Goal: Task Accomplishment & Management: Use online tool/utility

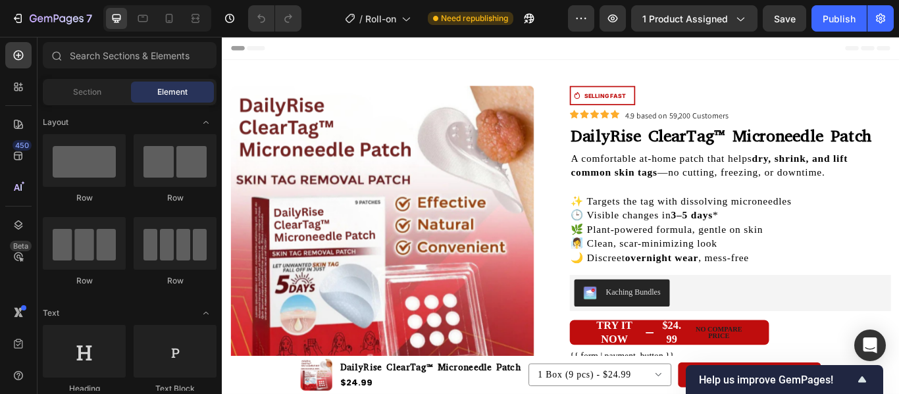
click at [841, 26] on button "Publish" at bounding box center [838, 18] width 55 height 26
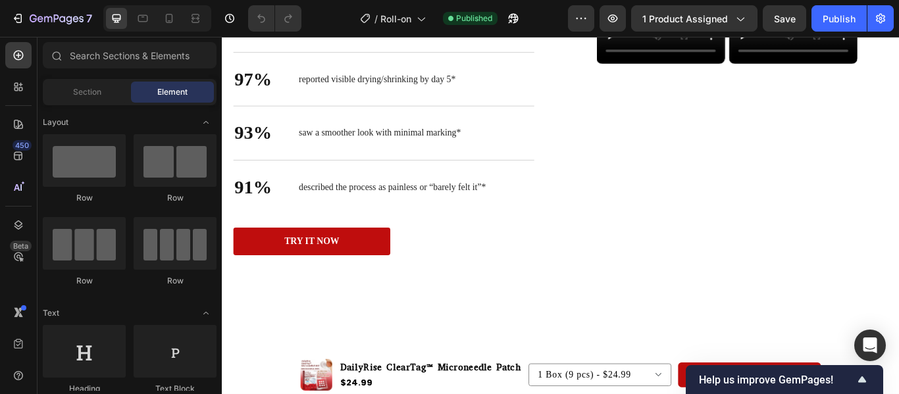
scroll to position [648, 0]
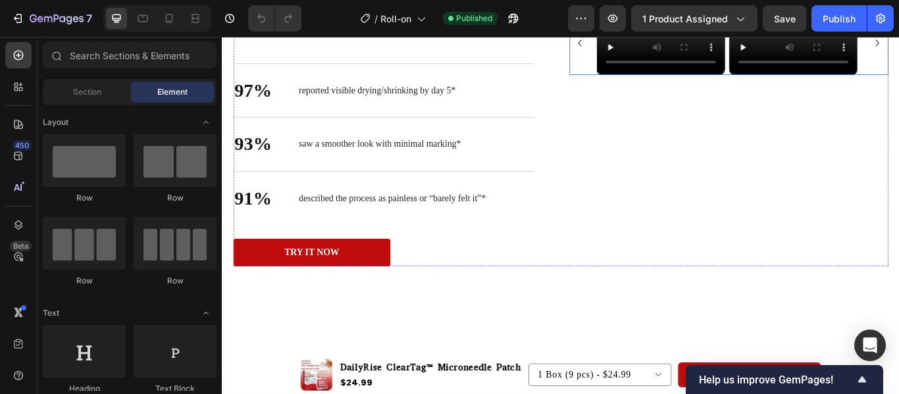
click at [636, 81] on div "Video Video Video Video" at bounding box center [813, 44] width 372 height 74
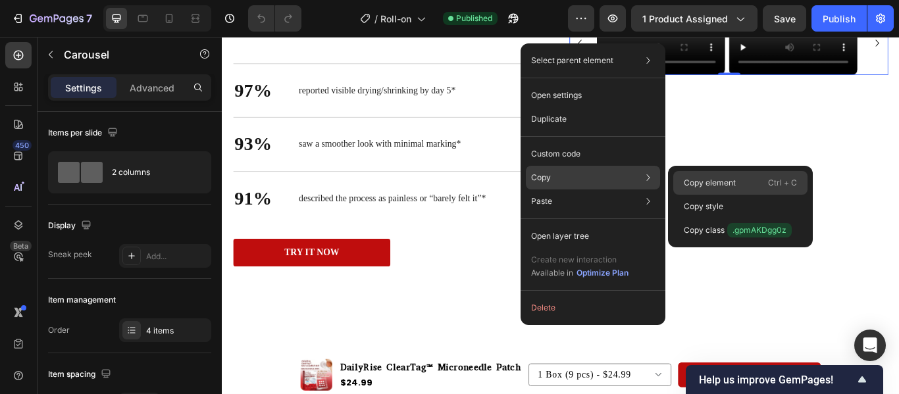
click at [698, 180] on p "Copy element" at bounding box center [710, 183] width 52 height 12
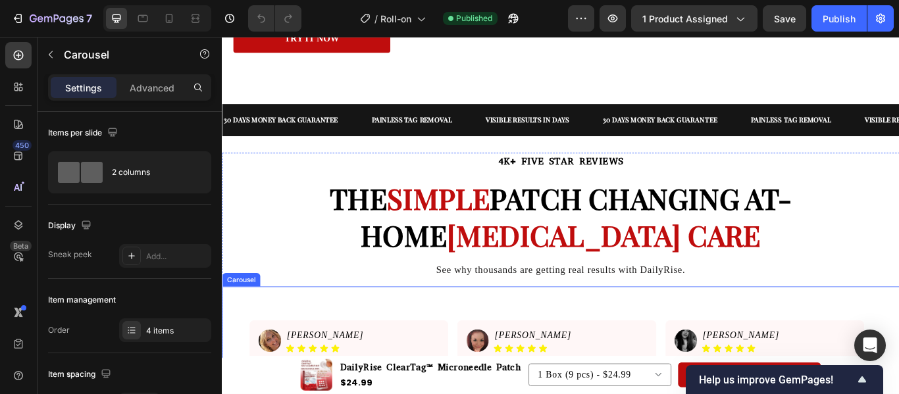
scroll to position [877, 0]
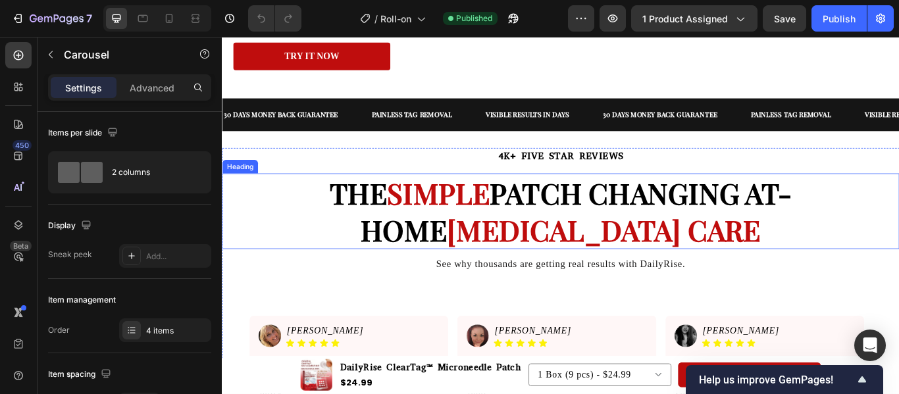
click at [520, 243] on strong "PATCH CHANGING AT-HOME" at bounding box center [635, 240] width 503 height 87
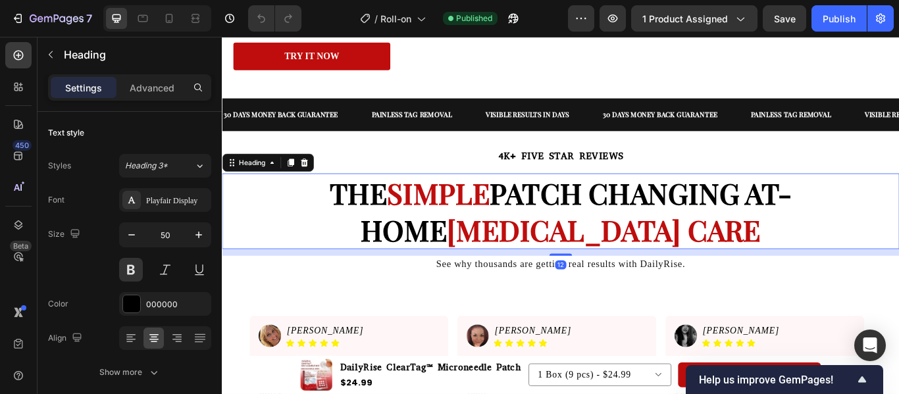
click at [520, 243] on strong "PATCH CHANGING AT-HOME" at bounding box center [635, 240] width 503 height 87
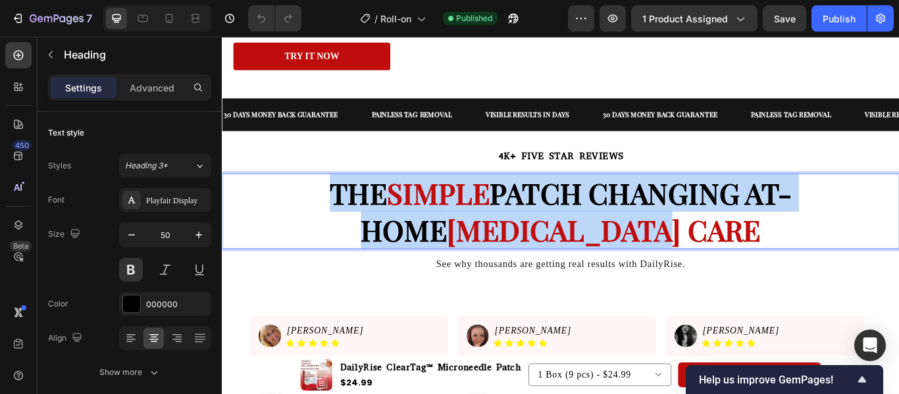
click at [520, 243] on strong "PATCH CHANGING AT-HOME" at bounding box center [635, 240] width 503 height 87
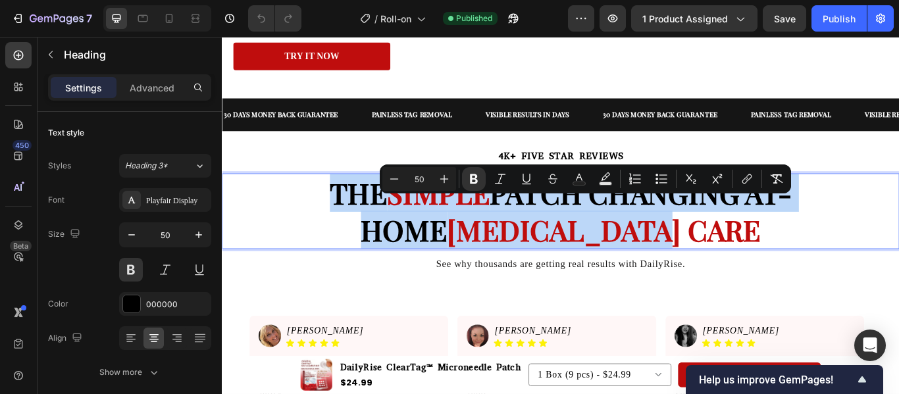
copy p "THE SIMPLE PATCH CHANGING AT-HOME [MEDICAL_DATA] CARE"
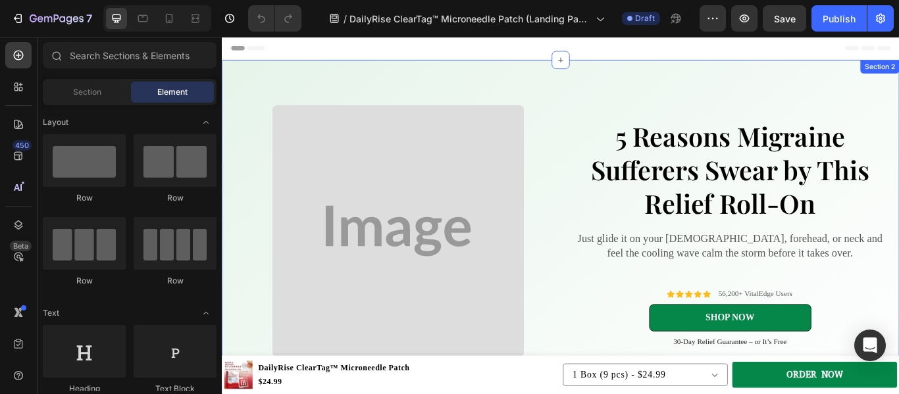
click at [654, 70] on div "Image 5 Reasons Migraine Sufferers Swear by This Relief Roll-On Heading Just gl…" at bounding box center [617, 263] width 790 height 399
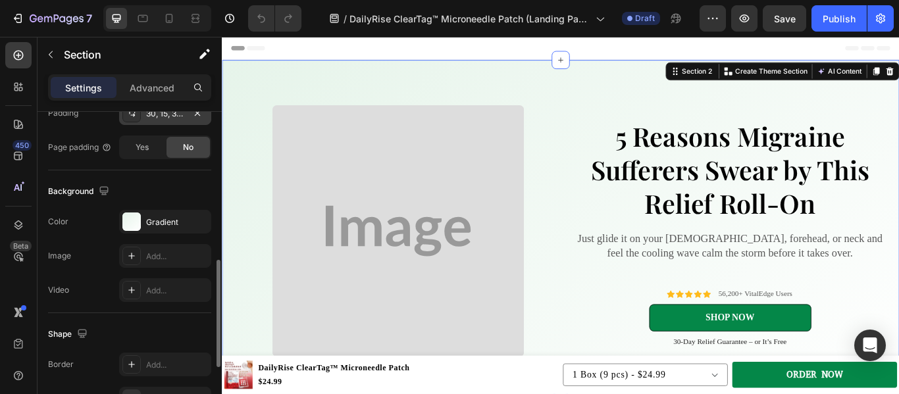
scroll to position [420, 0]
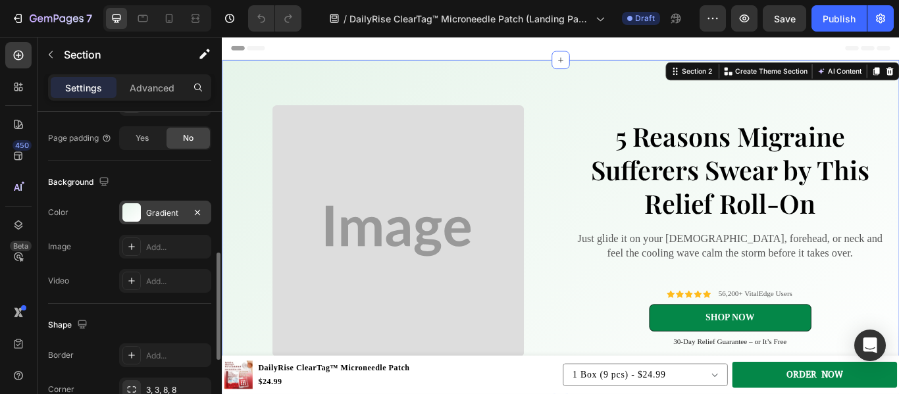
click at [136, 210] on div at bounding box center [131, 212] width 18 height 18
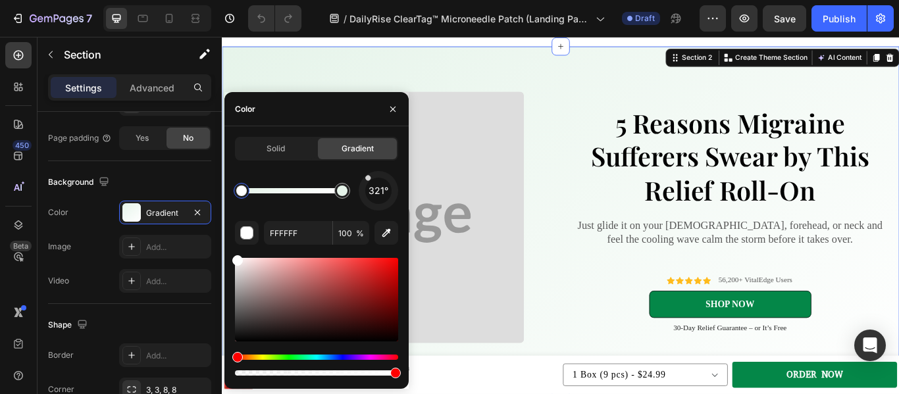
scroll to position [15, 0]
click at [244, 259] on div at bounding box center [316, 300] width 163 height 84
drag, startPoint x: 466, startPoint y: 296, endPoint x: 446, endPoint y: 287, distance: 21.5
click at [344, 191] on div at bounding box center [342, 191] width 11 height 11
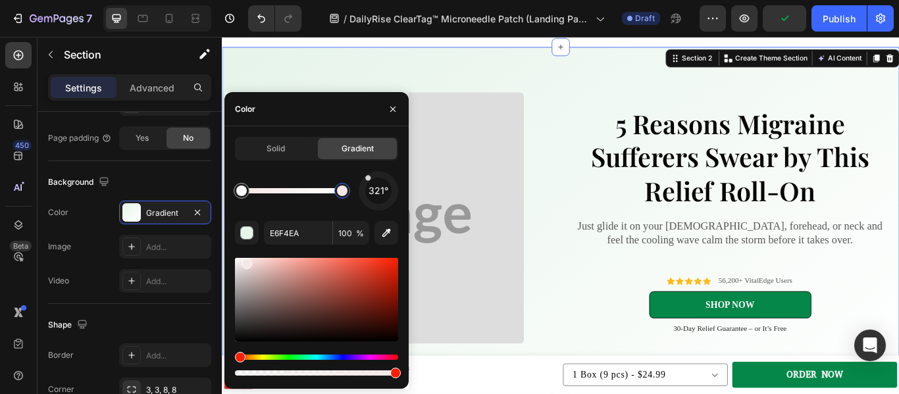
click at [238, 356] on div "Hue" at bounding box center [316, 357] width 163 height 5
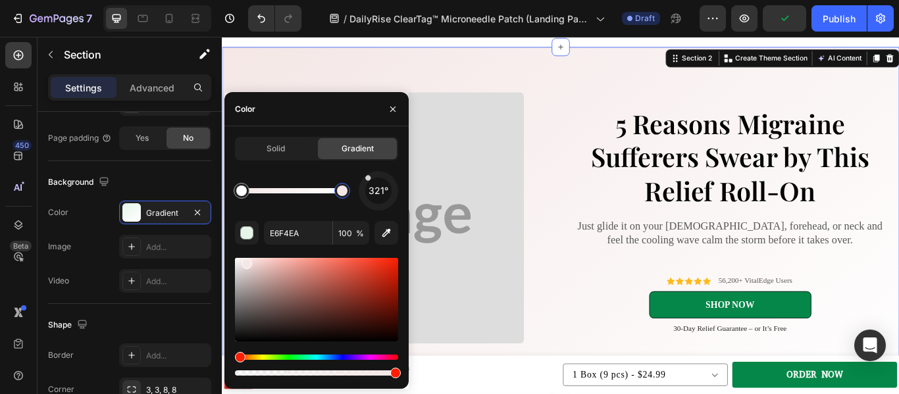
type input "F4E7E6"
click at [187, 178] on div "Background" at bounding box center [129, 182] width 163 height 21
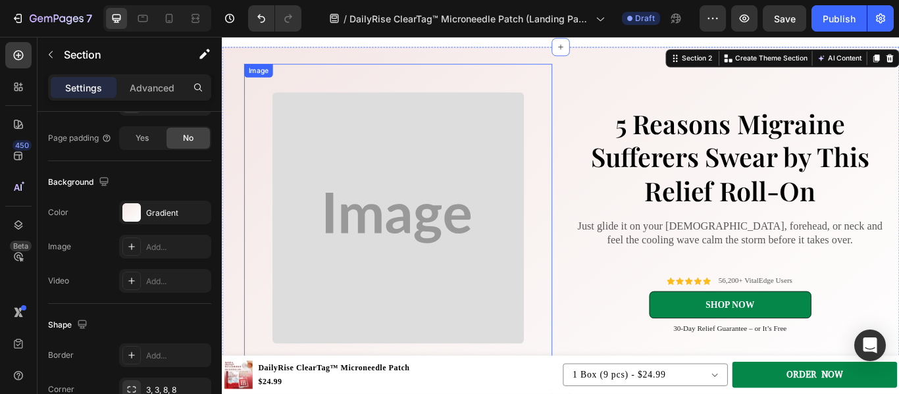
click at [471, 163] on img at bounding box center [427, 248] width 294 height 294
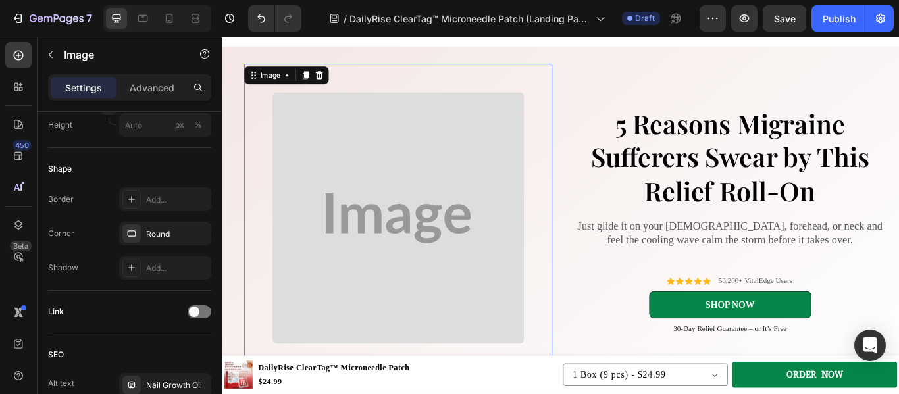
scroll to position [0, 0]
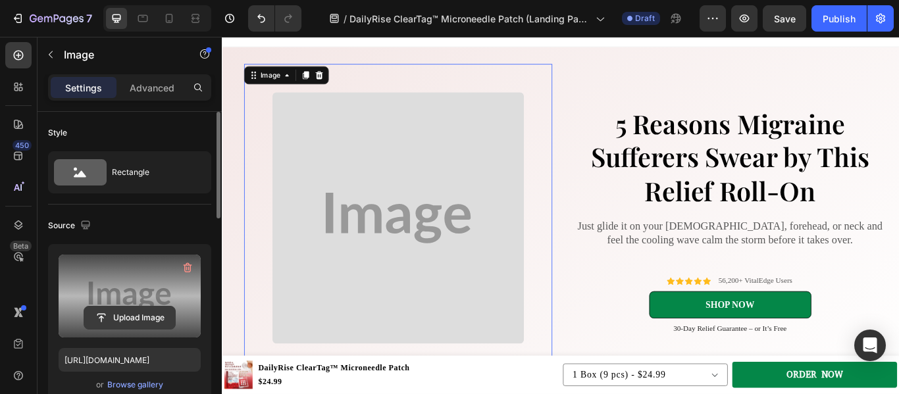
click at [134, 313] on input "file" at bounding box center [129, 318] width 91 height 22
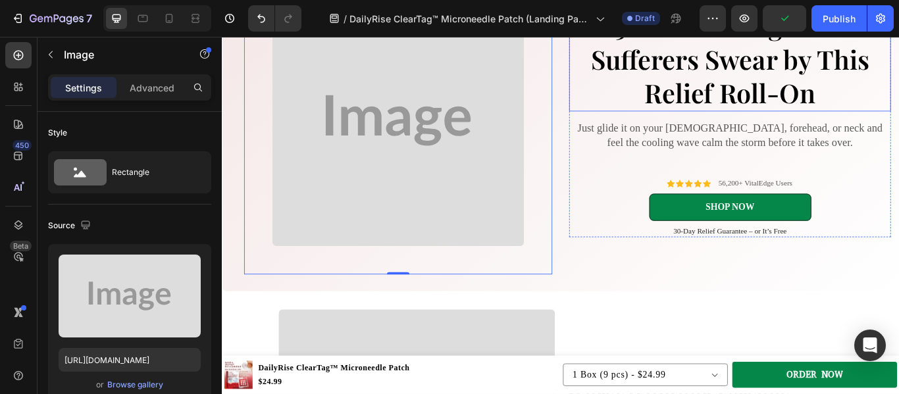
scroll to position [132, 0]
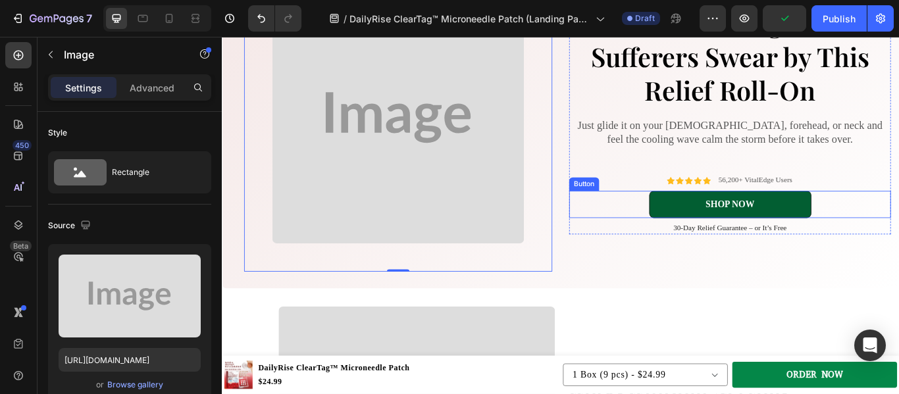
click at [752, 219] on link "SHOP NOW" at bounding box center [814, 233] width 189 height 32
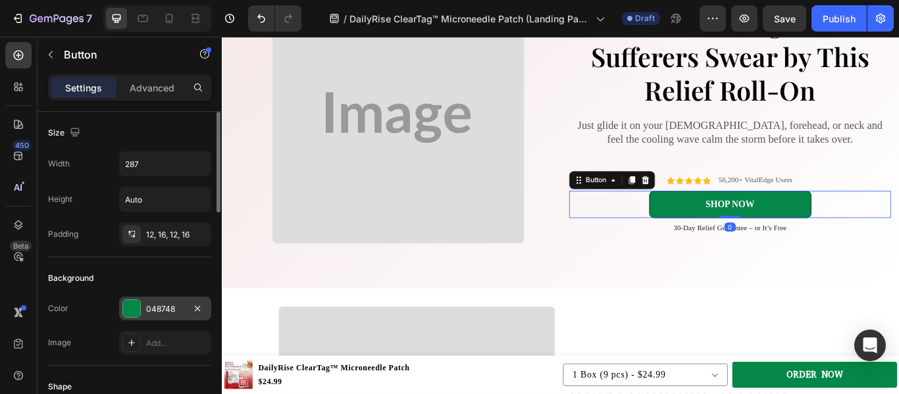
click at [126, 313] on div at bounding box center [131, 308] width 17 height 17
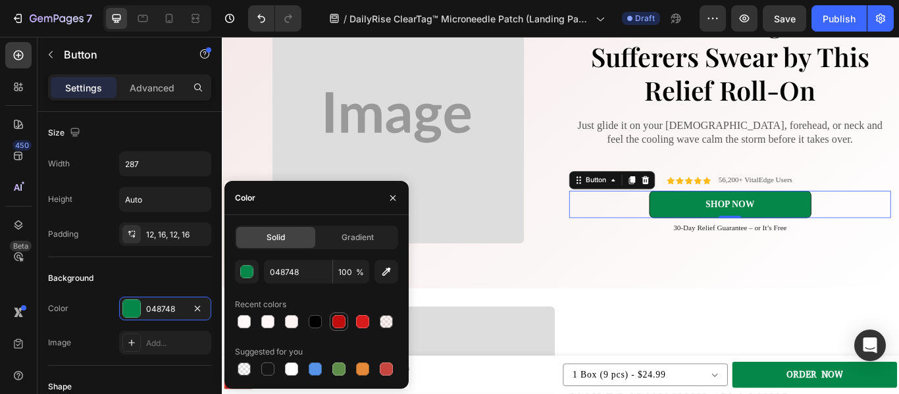
click at [336, 329] on div at bounding box center [339, 322] width 16 height 16
type input "BF0D0D"
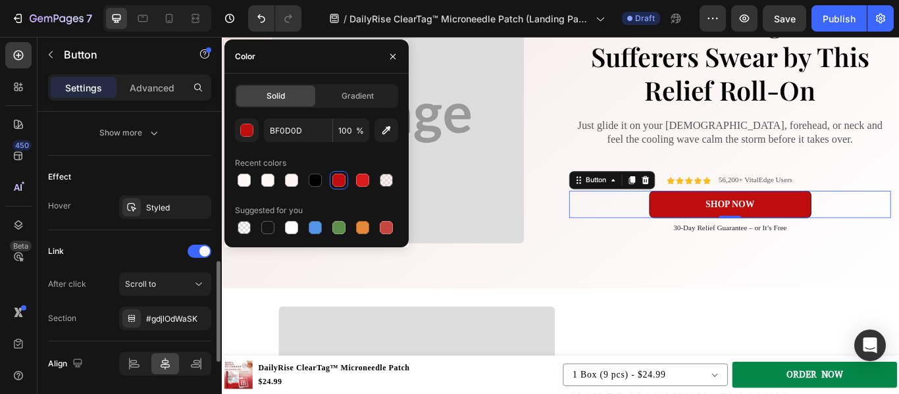
scroll to position [692, 0]
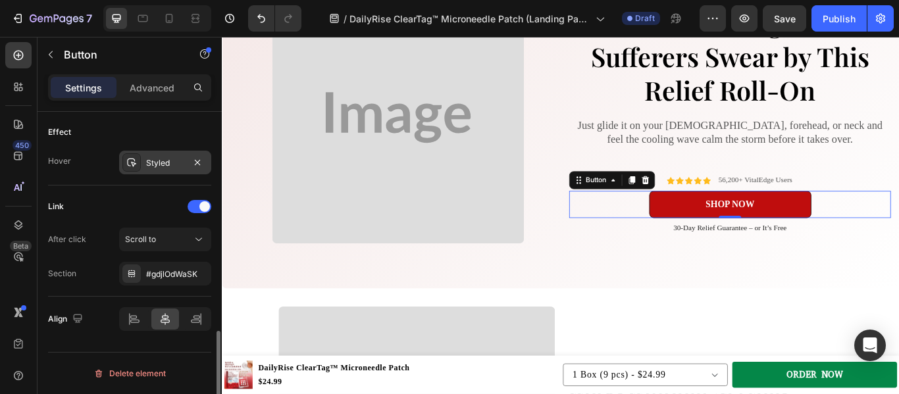
click at [150, 172] on div "Styled" at bounding box center [165, 163] width 92 height 24
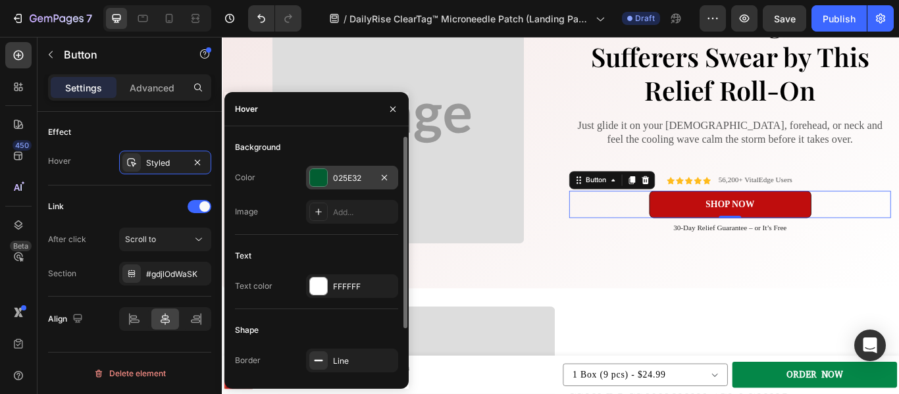
click at [320, 175] on div at bounding box center [318, 177] width 17 height 17
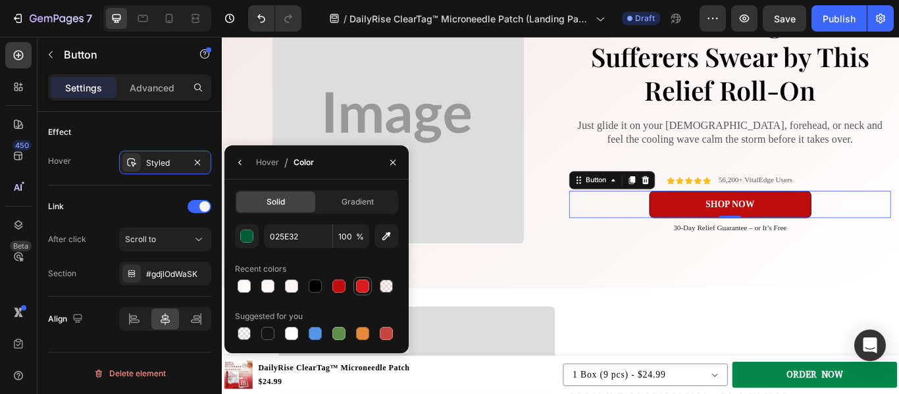
click at [365, 291] on div at bounding box center [362, 286] width 13 height 13
type input "D81C1C"
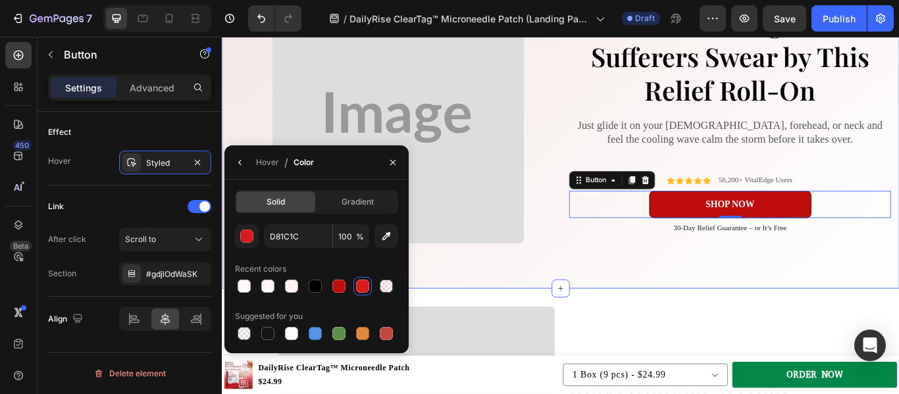
click at [694, 312] on div "Image 5 Reasons Migraine Sufferers Swear by This Relief Roll-On Heading Just gl…" at bounding box center [617, 131] width 790 height 399
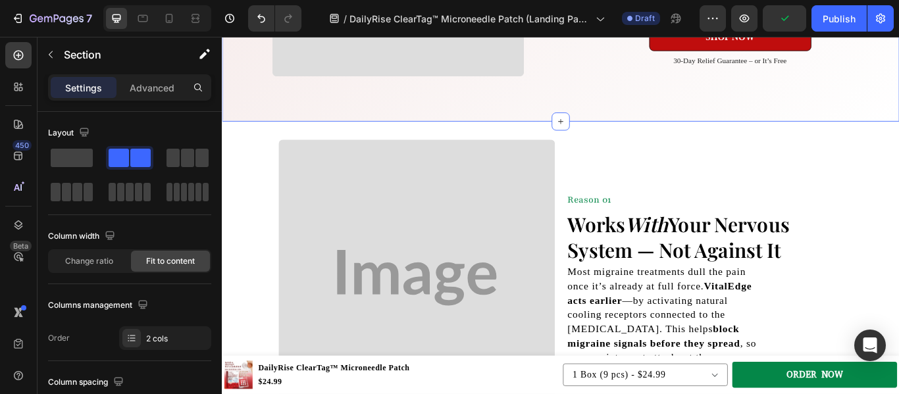
scroll to position [387, 0]
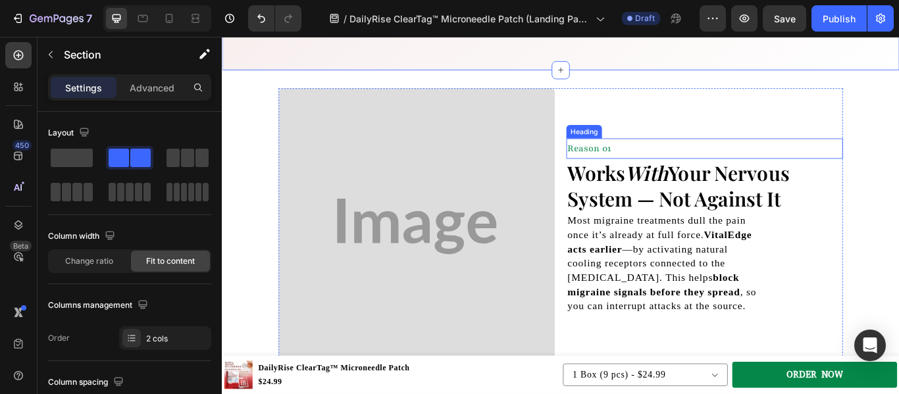
click at [654, 165] on span "Reason 01" at bounding box center [650, 167] width 51 height 14
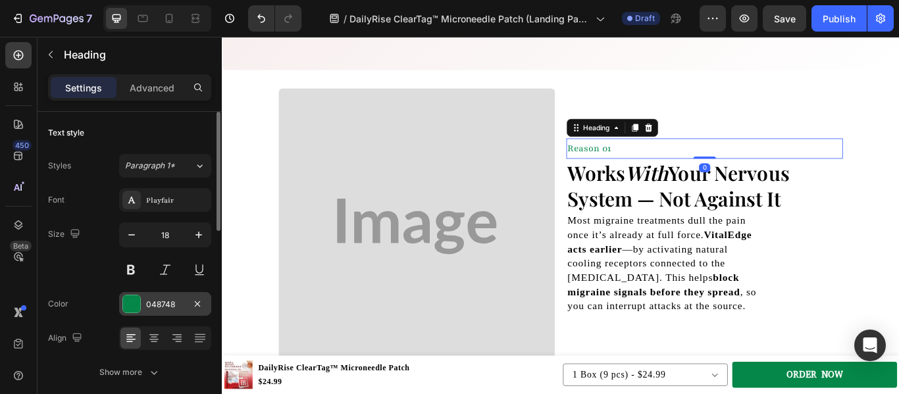
click at [130, 307] on div at bounding box center [131, 304] width 17 height 17
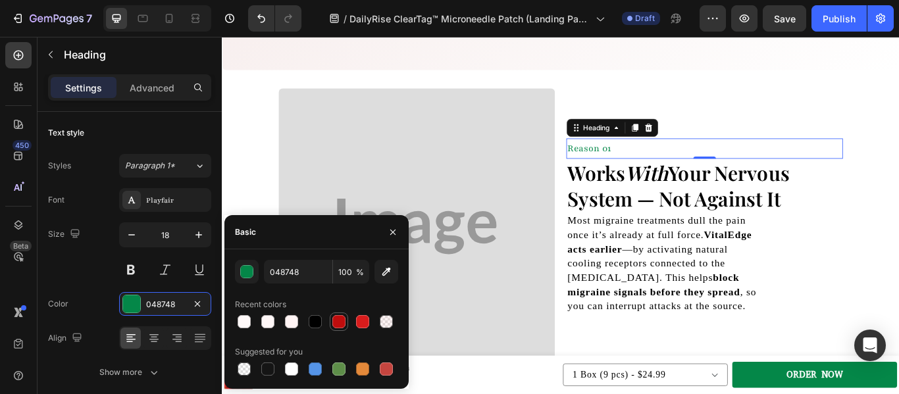
click at [341, 315] on div at bounding box center [338, 321] width 13 height 13
type input "BF0D0D"
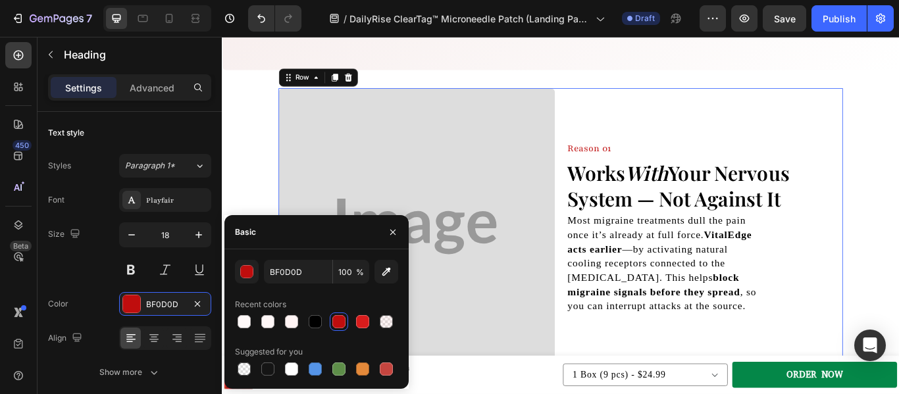
click at [636, 367] on div "Reason 01 Heading Works With Your Nervous System — Not Against It Heading Most …" at bounding box center [784, 258] width 322 height 322
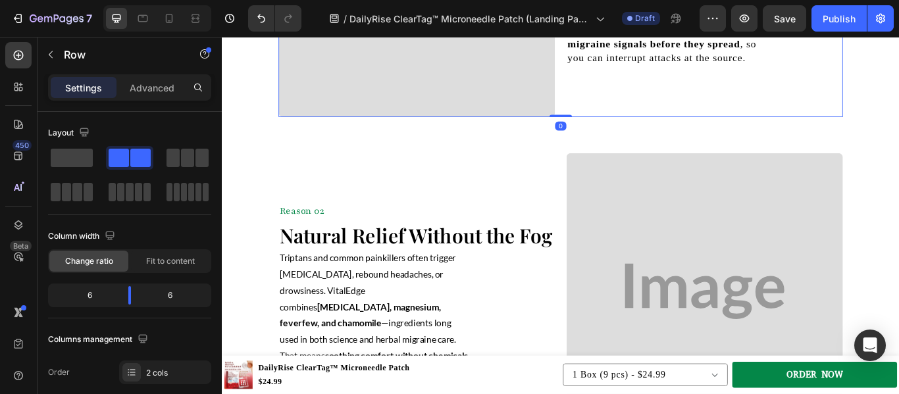
scroll to position [712, 0]
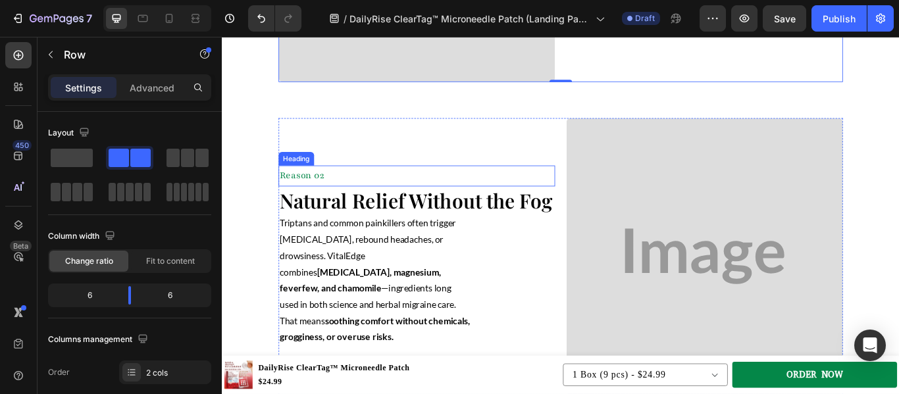
click at [315, 206] on span "Reason 02" at bounding box center [315, 199] width 52 height 14
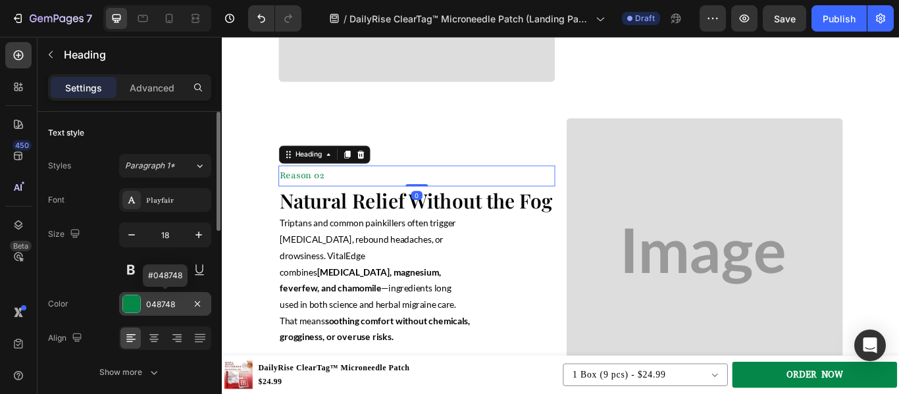
click at [135, 308] on div at bounding box center [131, 304] width 17 height 17
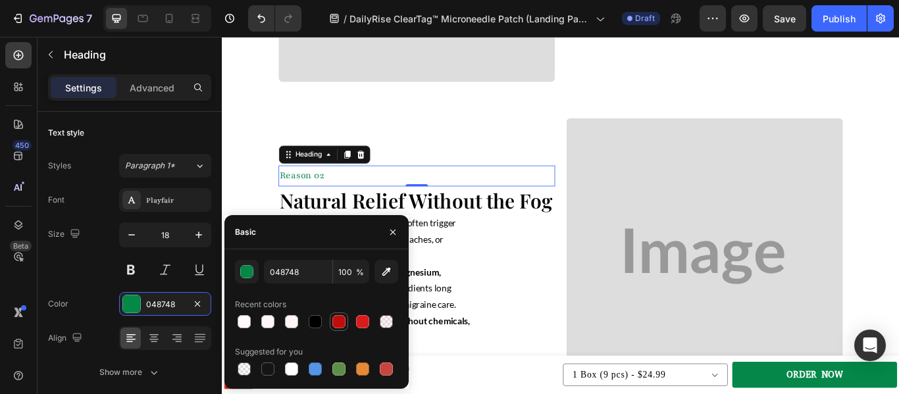
click at [342, 324] on div at bounding box center [338, 321] width 13 height 13
type input "BF0D0D"
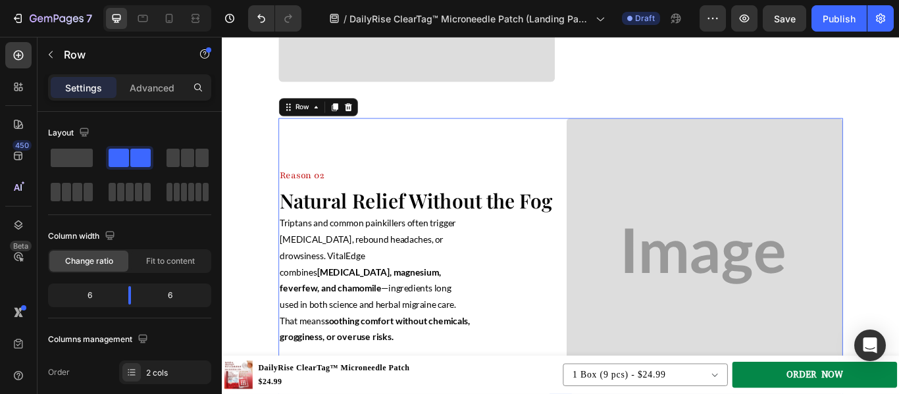
click at [611, 313] on div "Image Reason 02 Heading Natural Relief Without the Fog Heading Triptans and com…" at bounding box center [617, 293] width 658 height 322
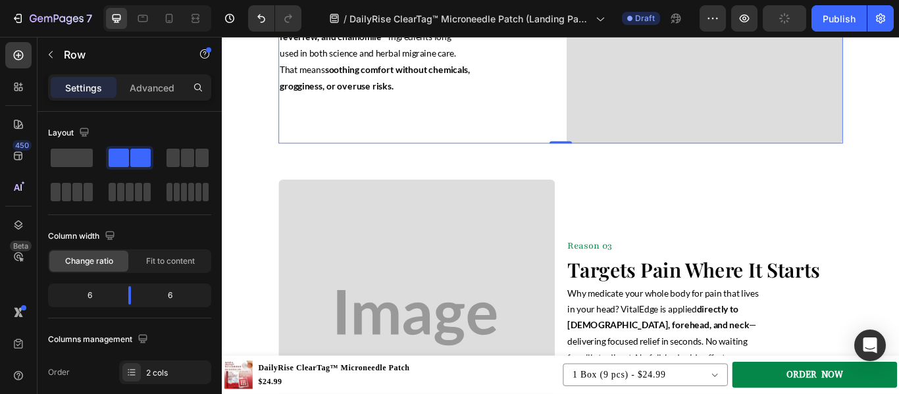
scroll to position [1009, 0]
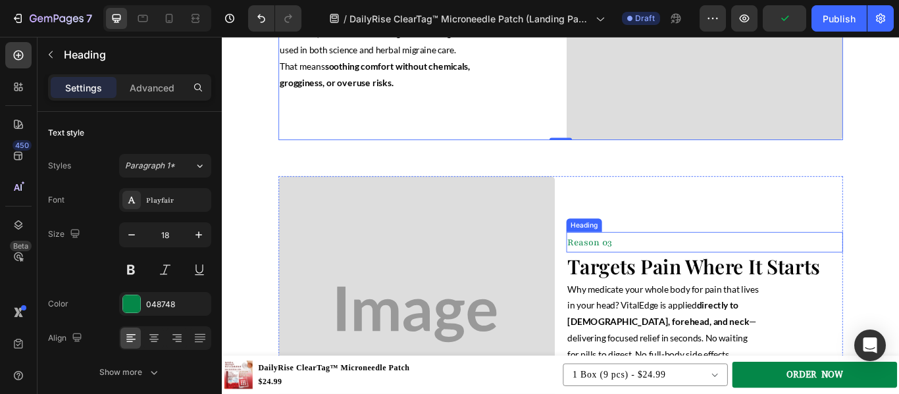
click at [661, 284] on span "Reason 03" at bounding box center [651, 276] width 52 height 14
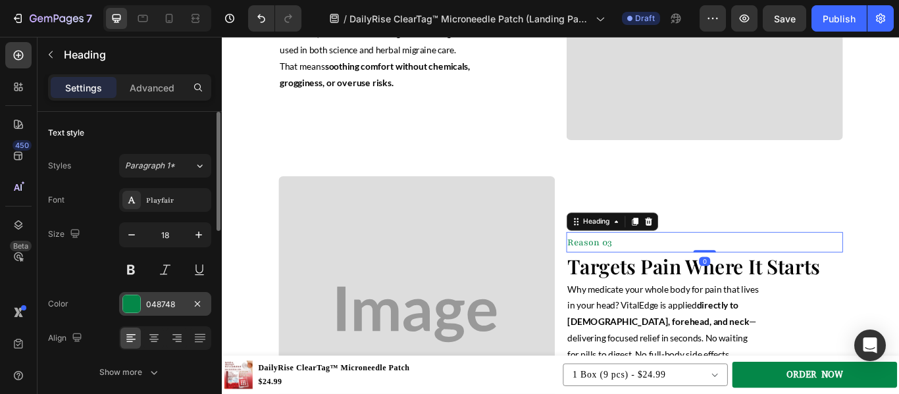
click at [132, 309] on div at bounding box center [131, 304] width 17 height 17
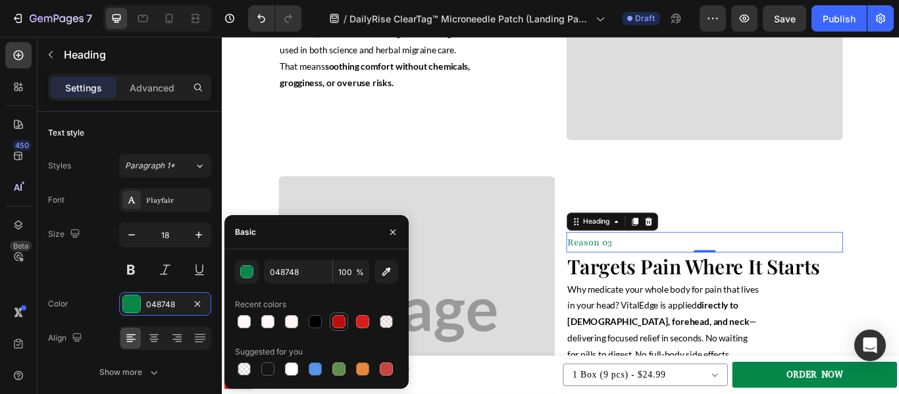
click at [342, 322] on div at bounding box center [338, 321] width 13 height 13
type input "BF0D0D"
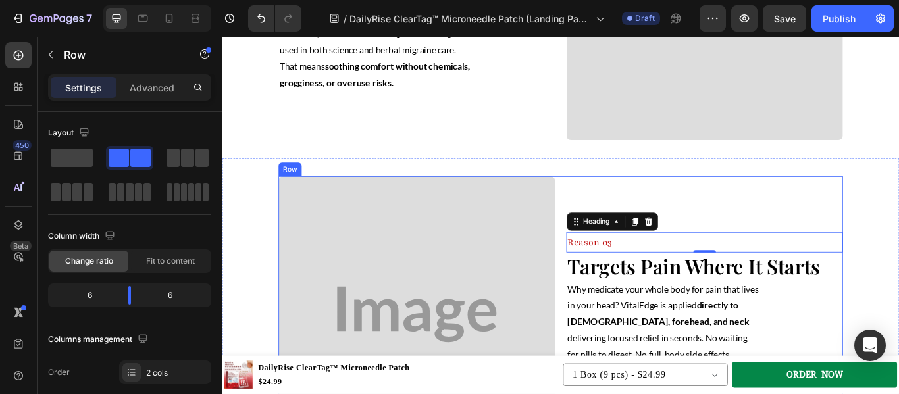
click at [873, 220] on div "Reason 03 Heading 0 Targets Pain Where It Starts Heading Why medicate your whol…" at bounding box center [784, 360] width 322 height 322
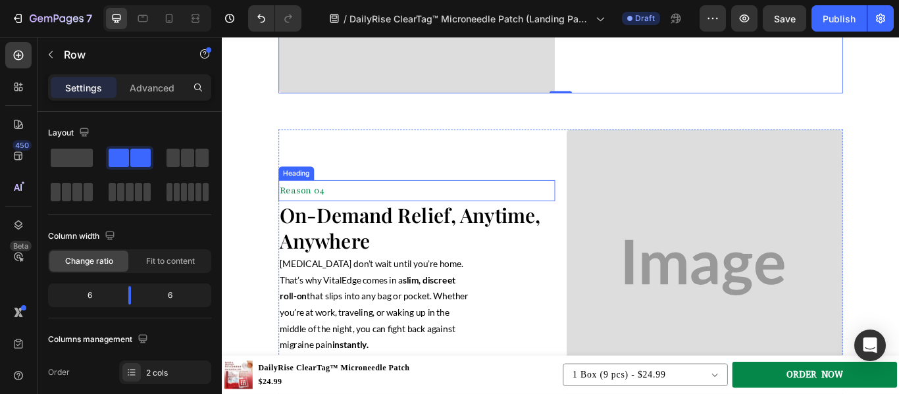
scroll to position [1491, 0]
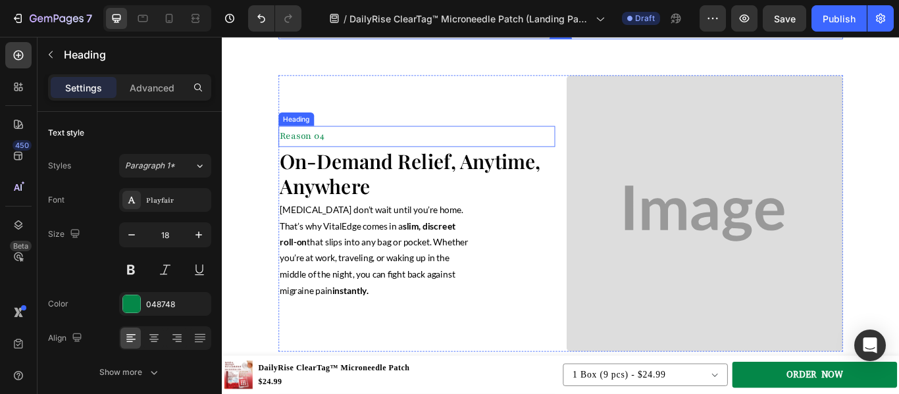
click at [315, 155] on span "Reason 04" at bounding box center [315, 152] width 52 height 14
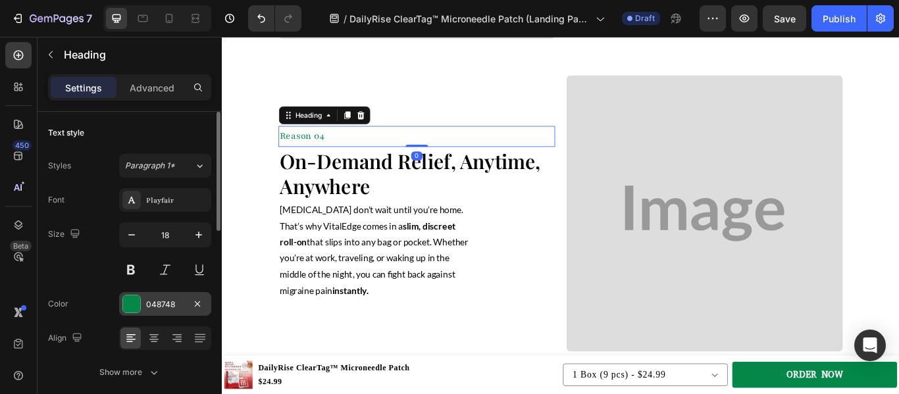
click at [124, 315] on div "048748" at bounding box center [165, 304] width 92 height 24
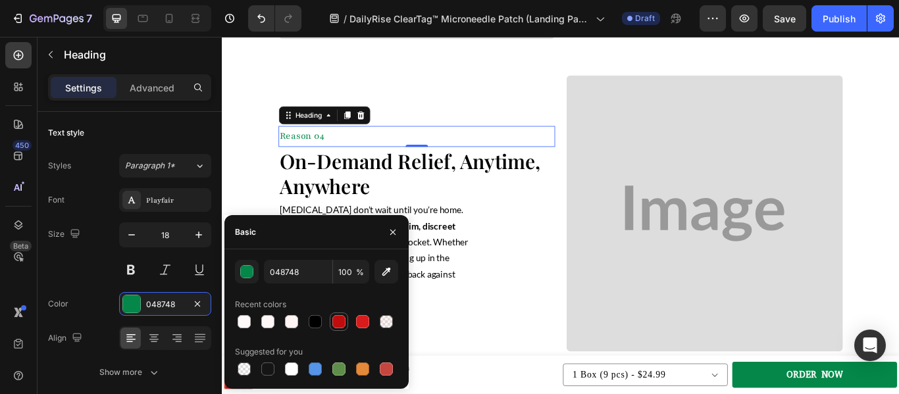
click at [337, 318] on div at bounding box center [338, 321] width 13 height 13
type input "BF0D0D"
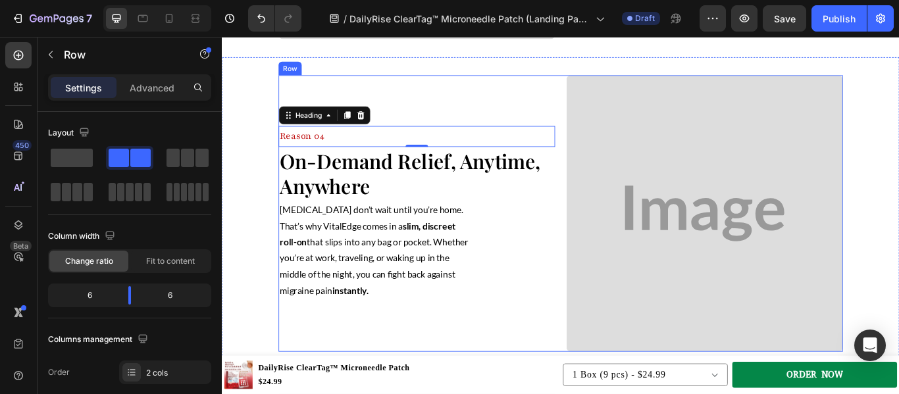
click at [607, 339] on div "Image Reason 04 Heading 0 On-Demand Relief, Anytime, Anywhere Heading [MEDICAL_…" at bounding box center [617, 243] width 658 height 322
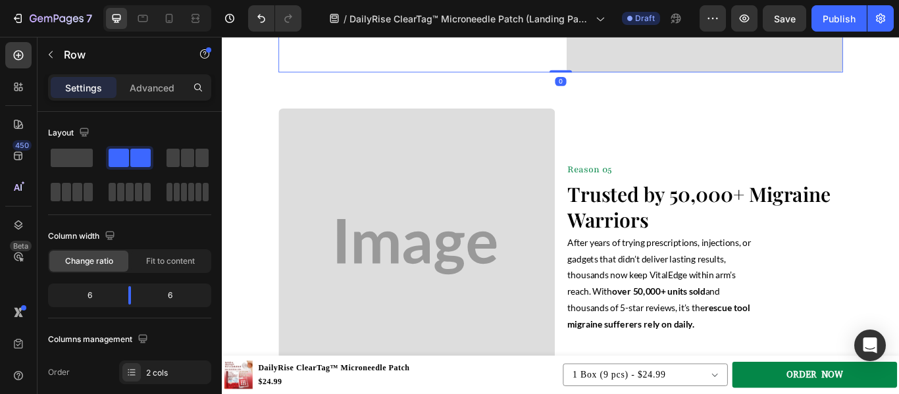
scroll to position [1822, 0]
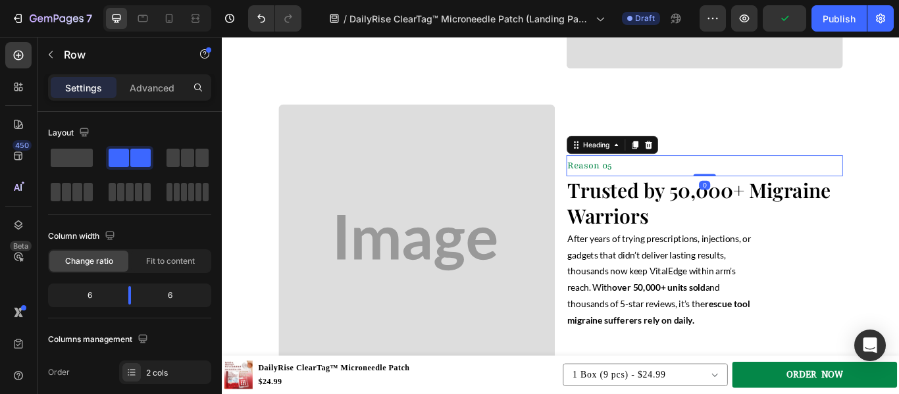
click at [653, 192] on span "Reason 05" at bounding box center [651, 187] width 52 height 14
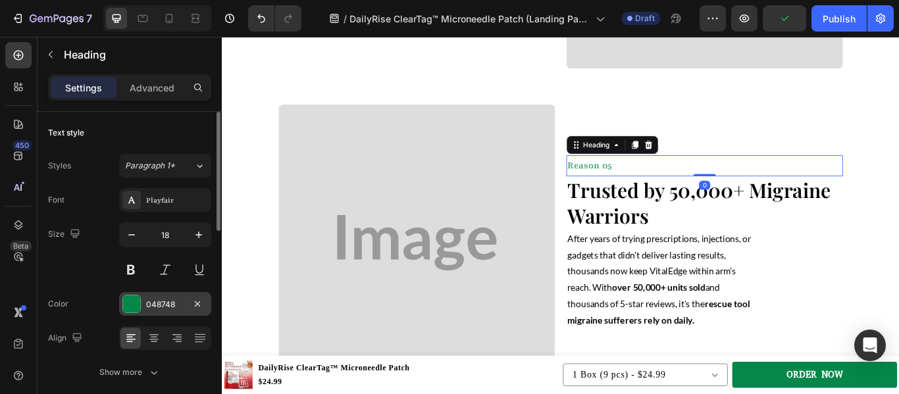
click at [130, 304] on div at bounding box center [131, 304] width 17 height 17
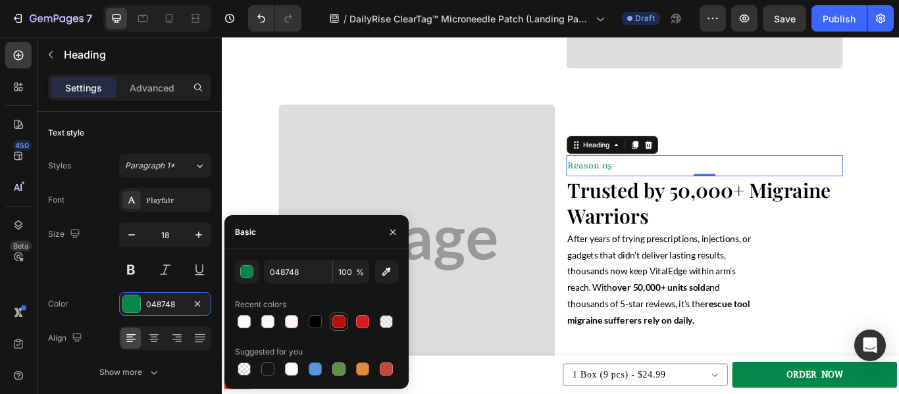
click at [334, 327] on div at bounding box center [338, 321] width 13 height 13
type input "BF0D0D"
click at [615, 362] on div "Image Reason 05 Heading 0 Trusted by 50,000+ Migraine Warriors Heading After ye…" at bounding box center [617, 277] width 658 height 322
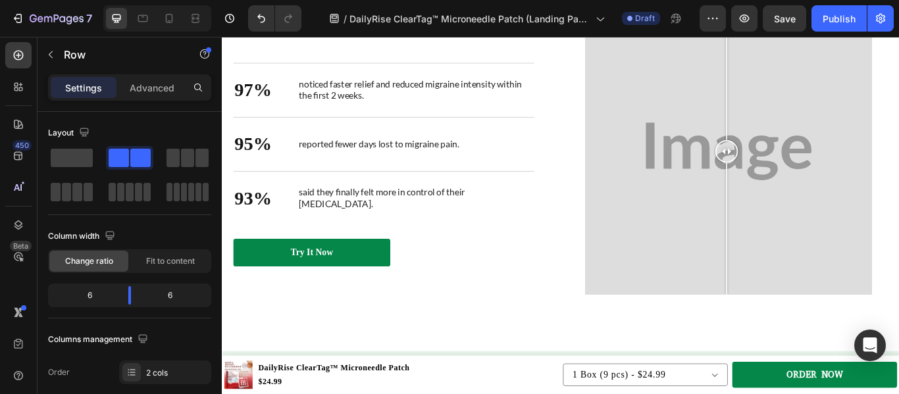
scroll to position [2416, 0]
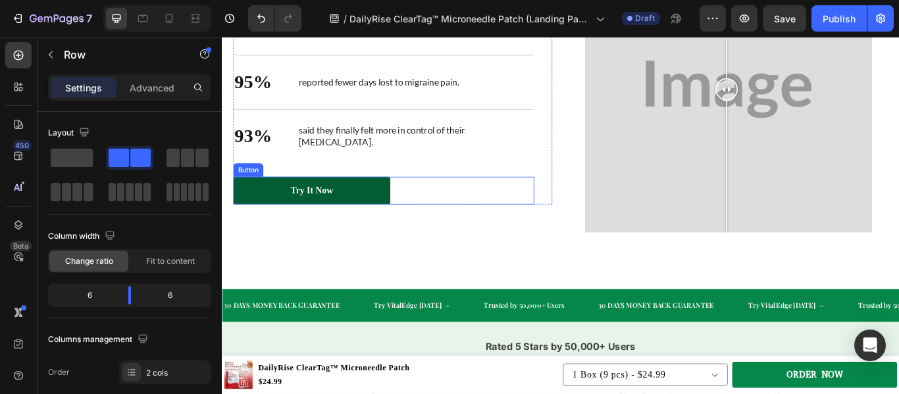
click at [399, 225] on link "Try it now" at bounding box center [326, 216] width 183 height 32
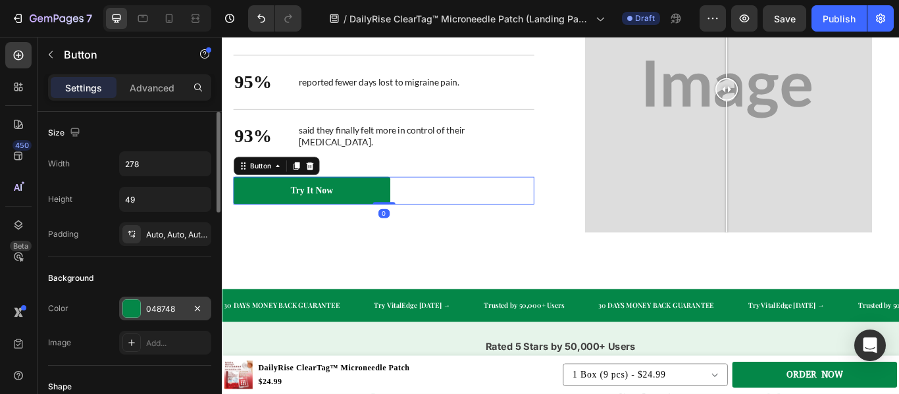
click at [135, 303] on div at bounding box center [131, 308] width 17 height 17
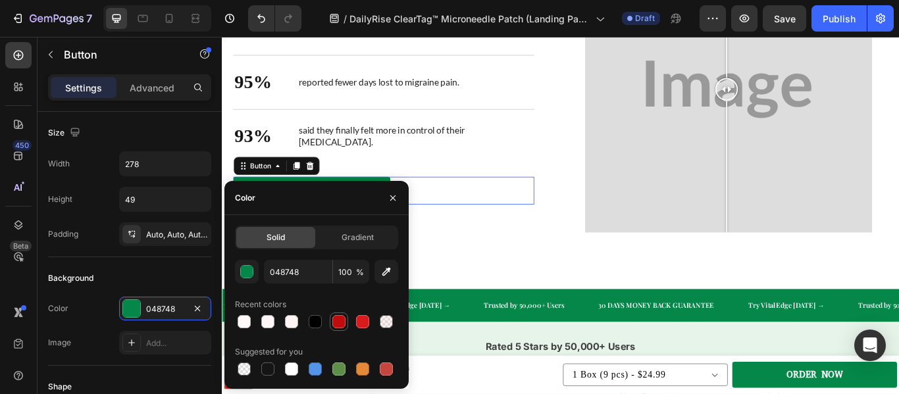
click at [344, 319] on div at bounding box center [338, 321] width 13 height 13
type input "BF0D0D"
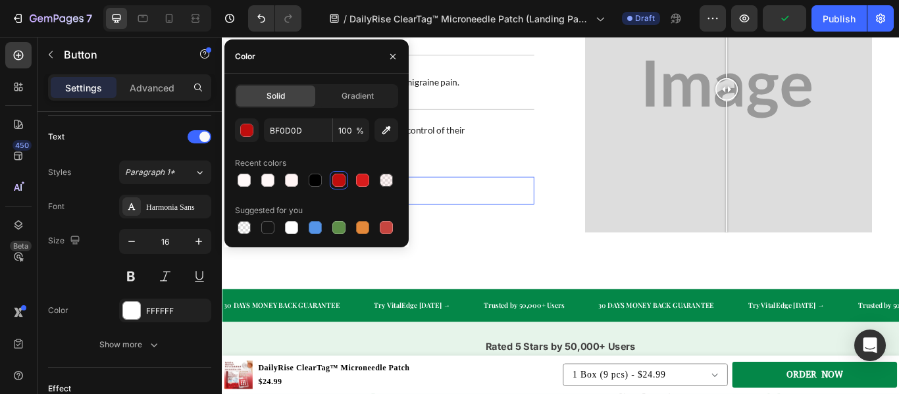
scroll to position [605, 0]
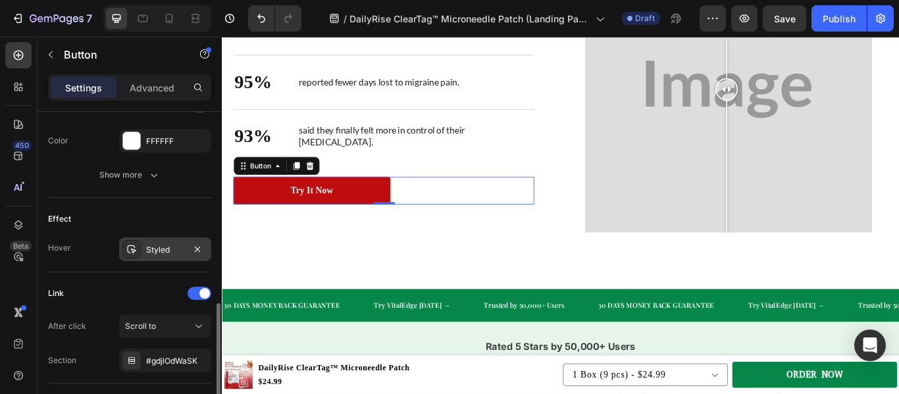
click at [142, 253] on div "Styled" at bounding box center [165, 250] width 92 height 24
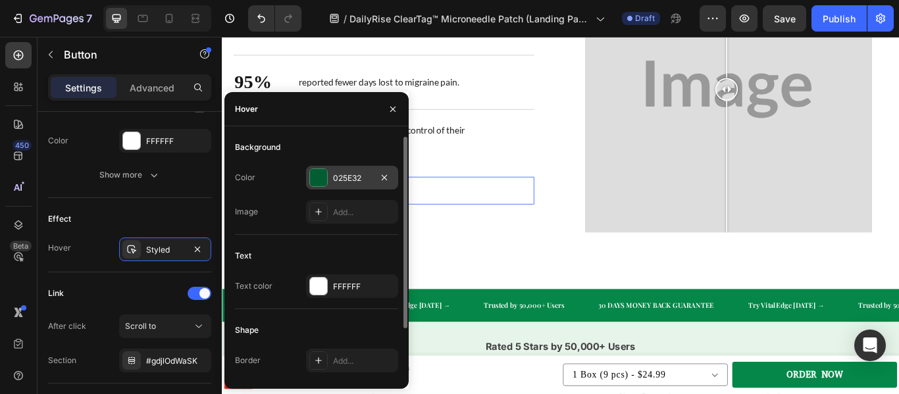
click at [319, 182] on div at bounding box center [318, 177] width 17 height 17
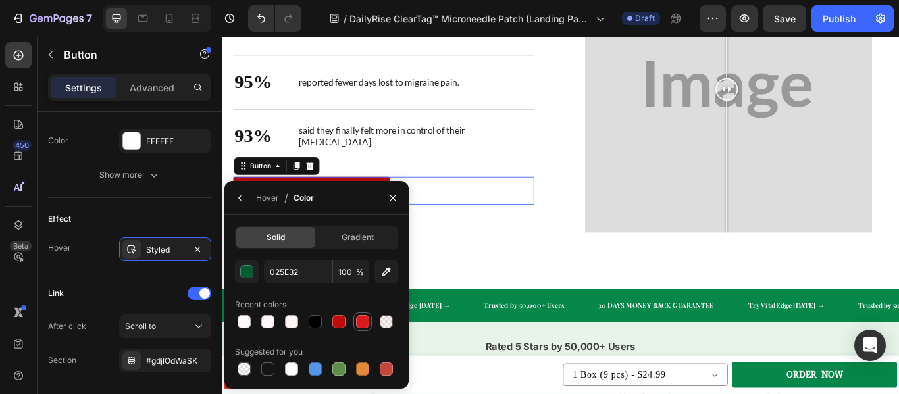
click at [364, 326] on div at bounding box center [362, 321] width 13 height 13
type input "D81C1C"
click at [157, 214] on div "Effect" at bounding box center [129, 219] width 163 height 21
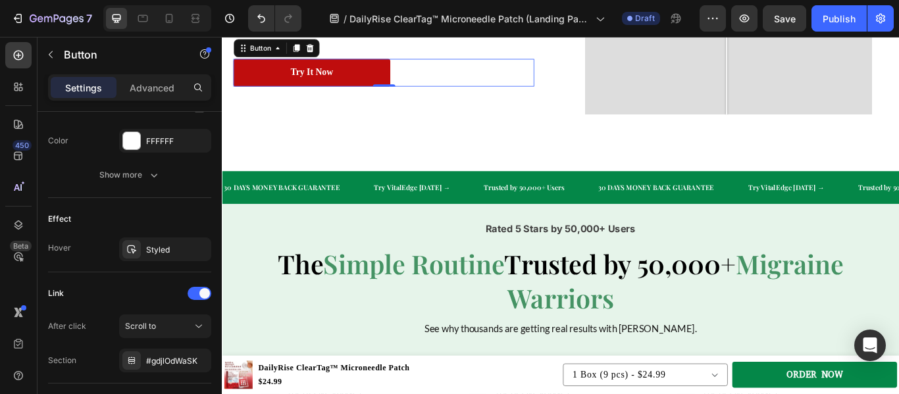
scroll to position [2550, 0]
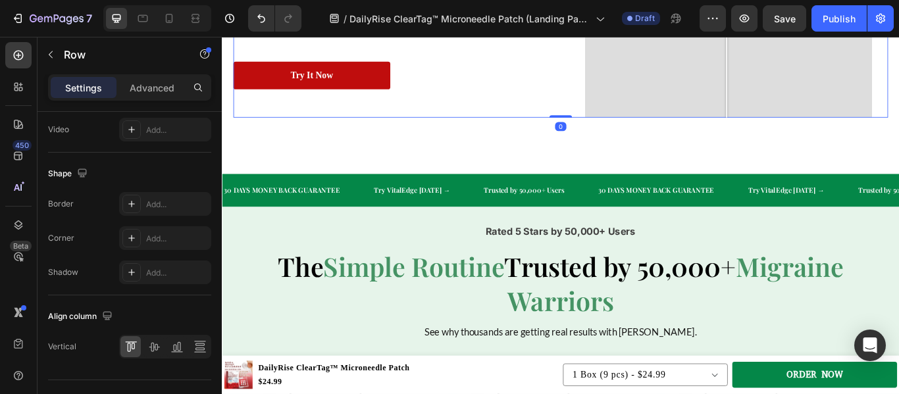
scroll to position [0, 0]
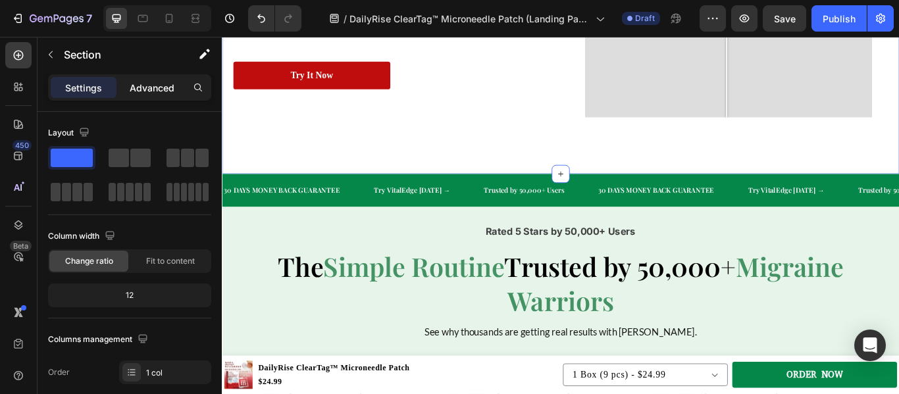
click at [141, 86] on p "Advanced" at bounding box center [152, 88] width 45 height 14
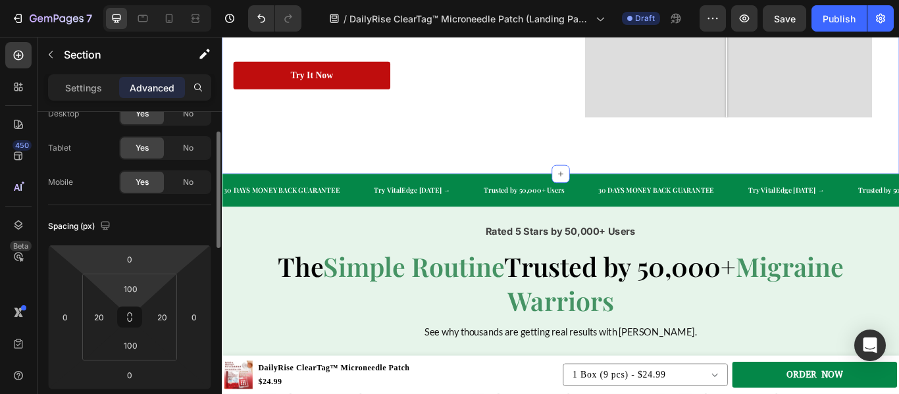
scroll to position [52, 0]
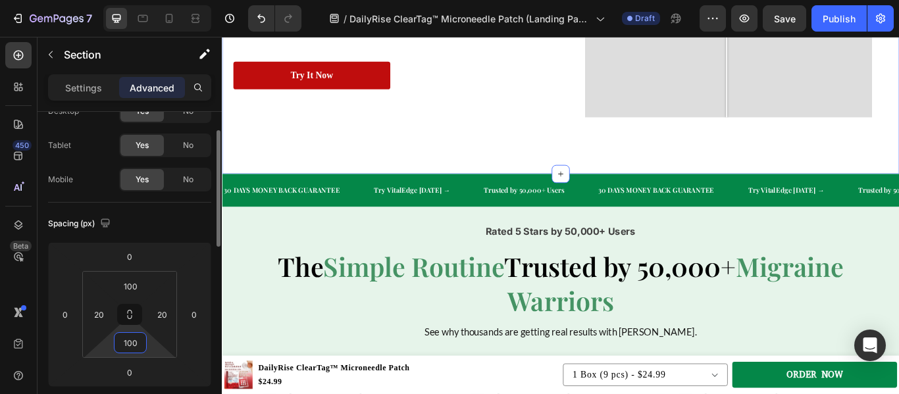
click at [141, 349] on input "100" at bounding box center [130, 343] width 26 height 20
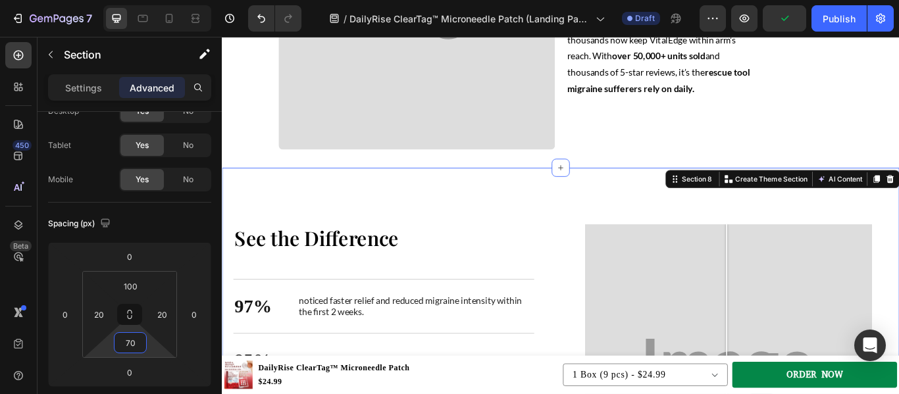
scroll to position [2088, 0]
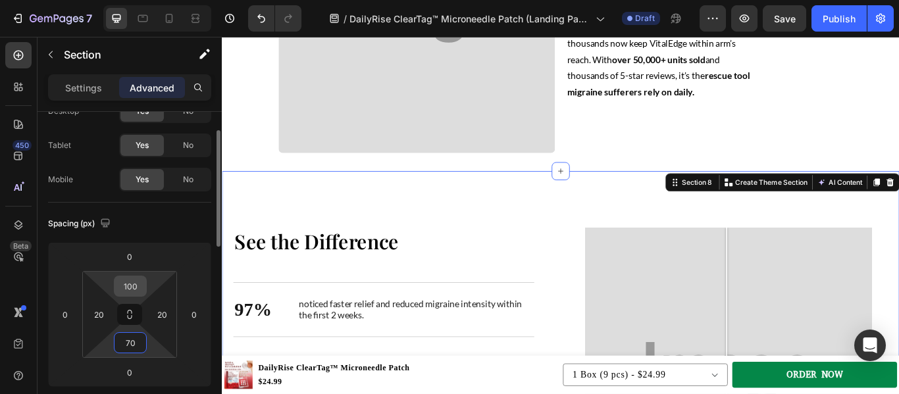
type input "70"
click at [122, 290] on input "100" at bounding box center [130, 286] width 26 height 20
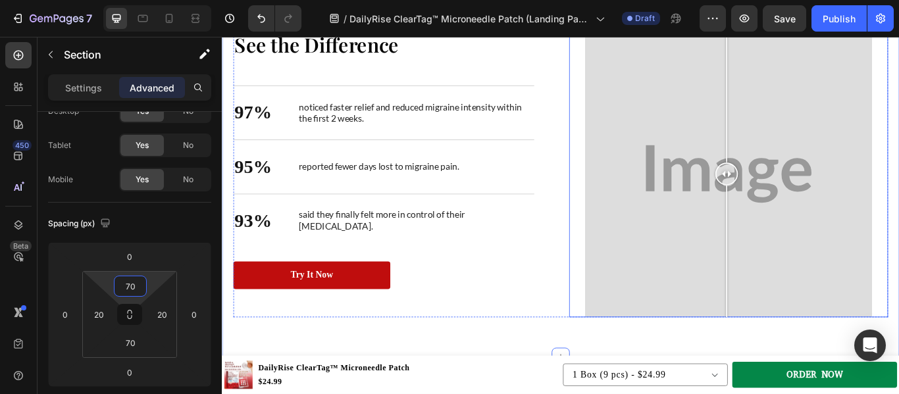
scroll to position [2276, 0]
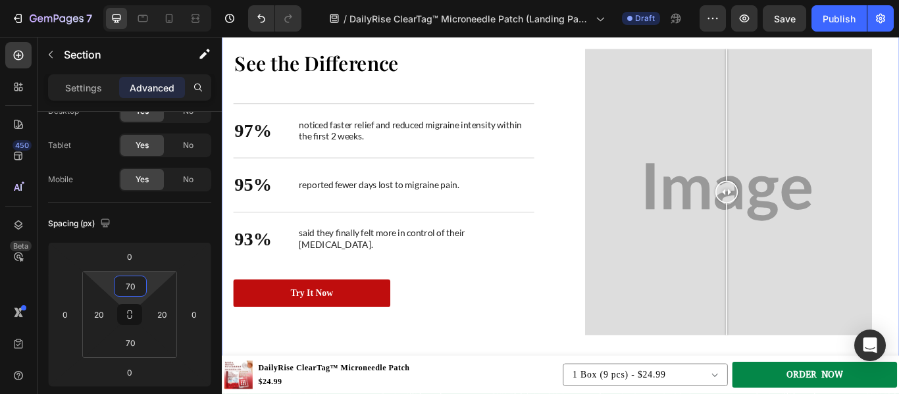
type input "70"
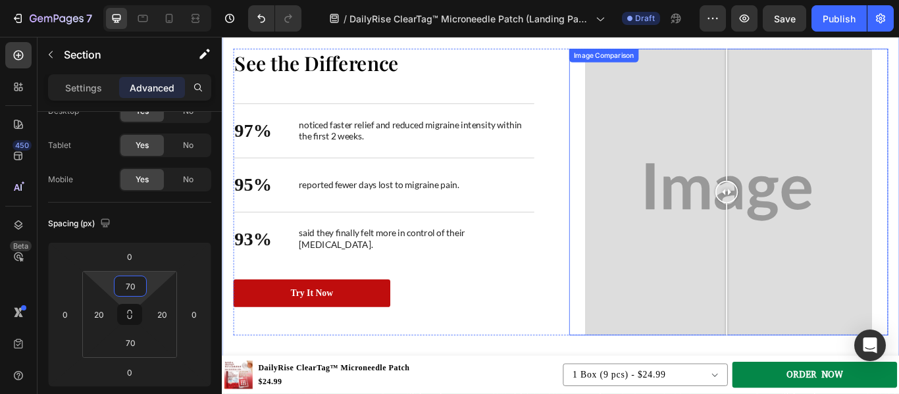
click at [632, 354] on div at bounding box center [813, 218] width 372 height 335
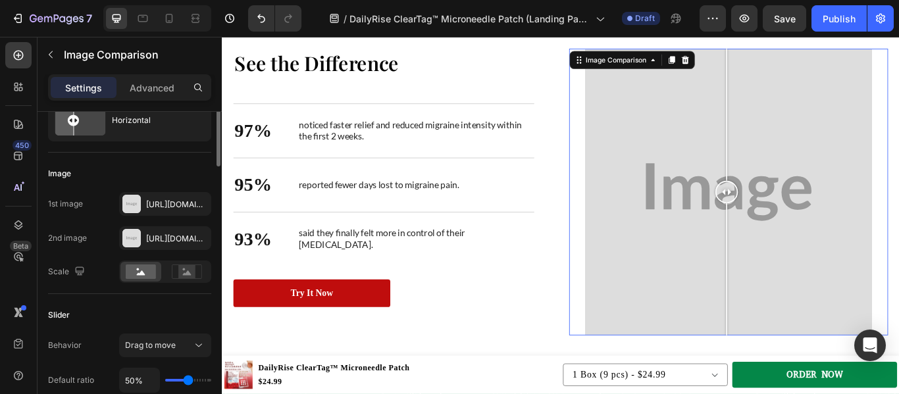
scroll to position [0, 0]
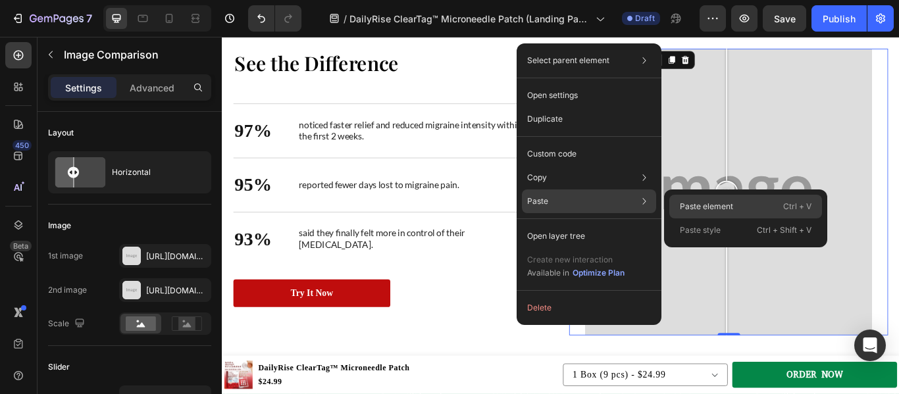
click at [681, 200] on div "Paste element Ctrl + V" at bounding box center [745, 207] width 153 height 24
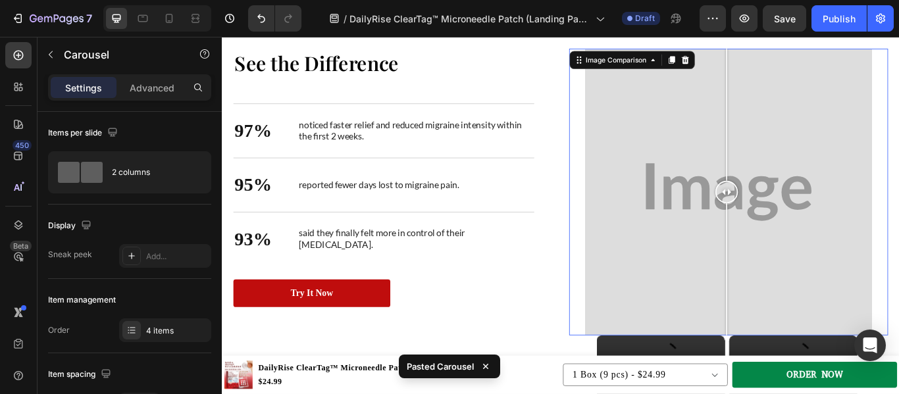
click at [635, 209] on div at bounding box center [813, 218] width 372 height 335
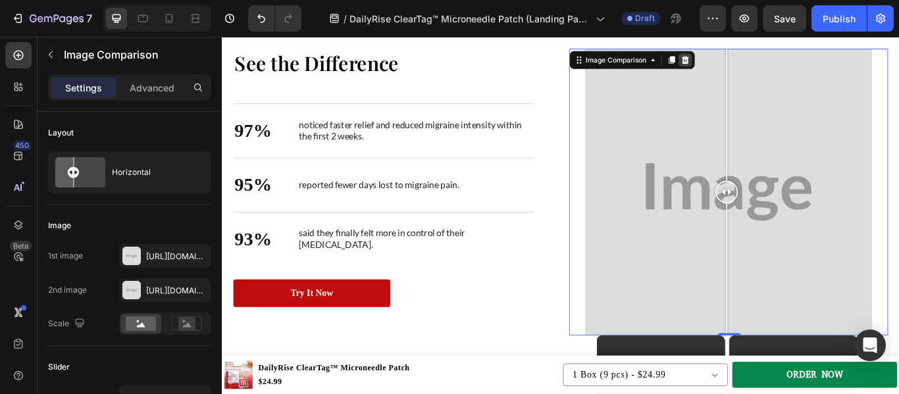
click at [758, 59] on icon at bounding box center [762, 63] width 9 height 9
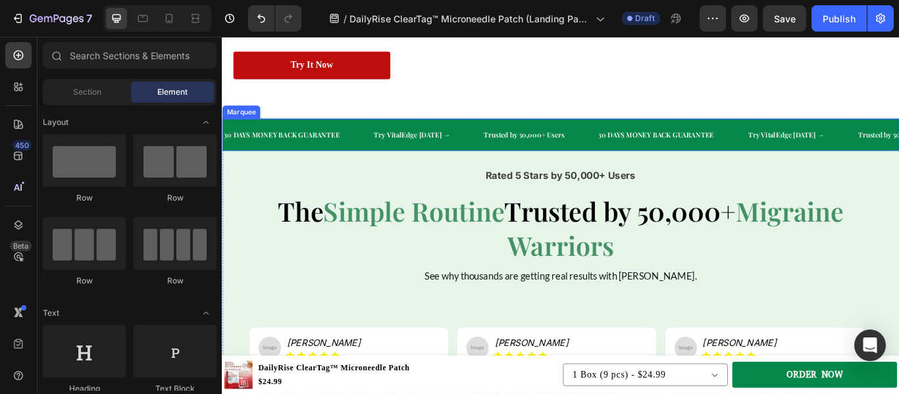
scroll to position [2544, 0]
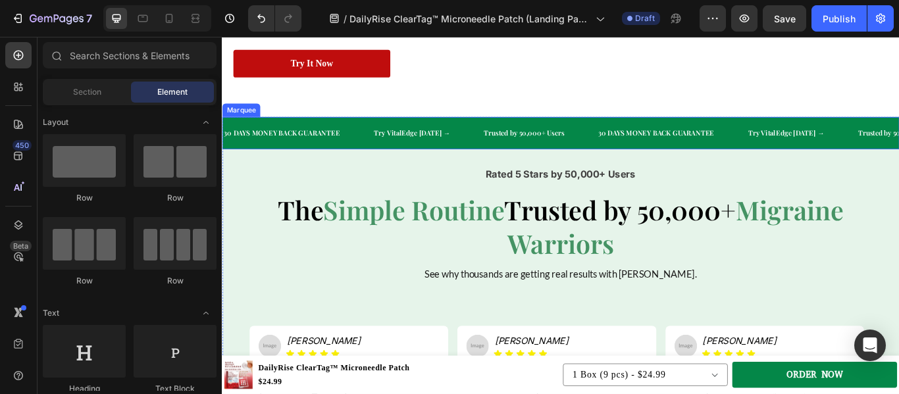
click at [497, 139] on div "Try VitalEdge [DATE] → Text" at bounding box center [462, 150] width 128 height 28
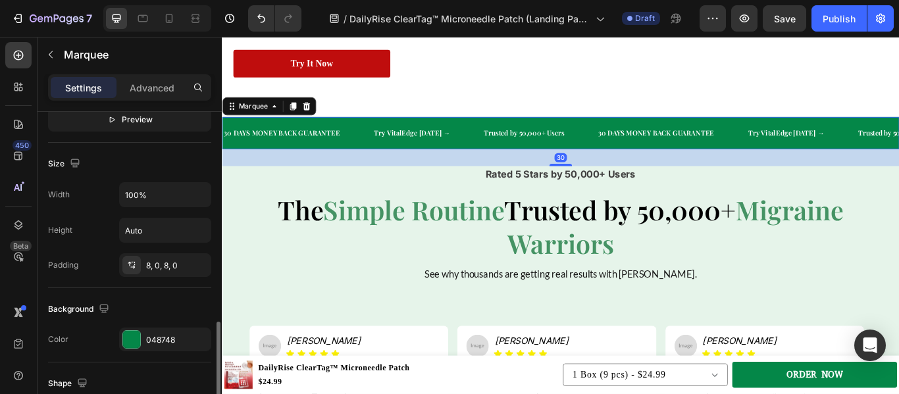
scroll to position [493, 0]
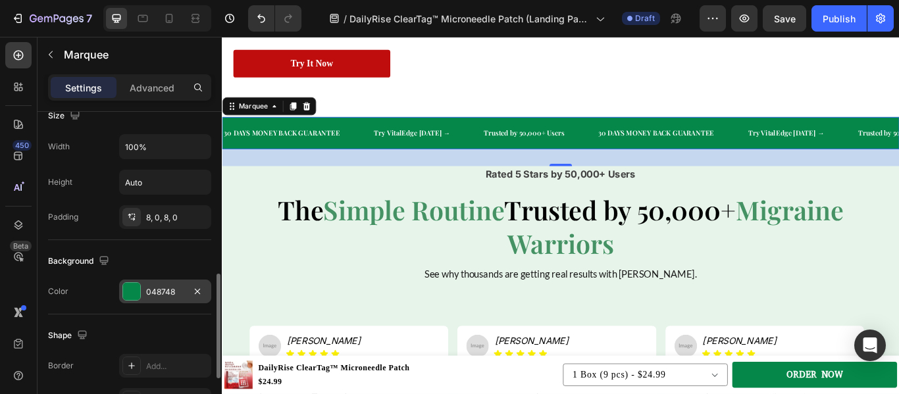
click at [134, 298] on div at bounding box center [131, 291] width 17 height 17
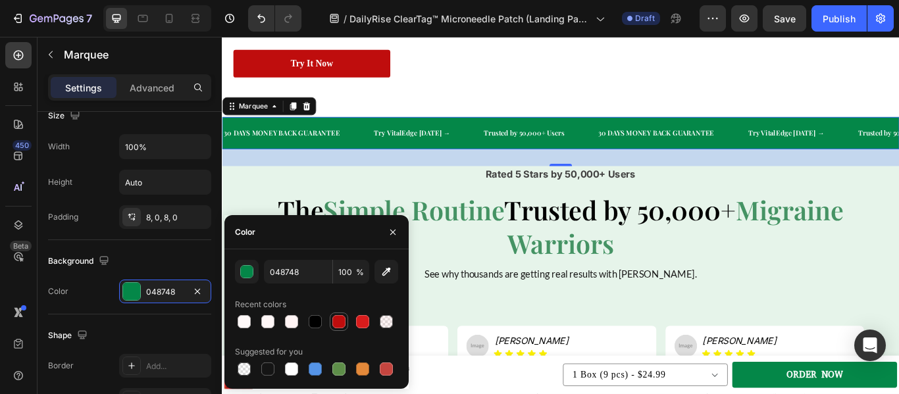
click at [336, 325] on div at bounding box center [338, 321] width 13 height 13
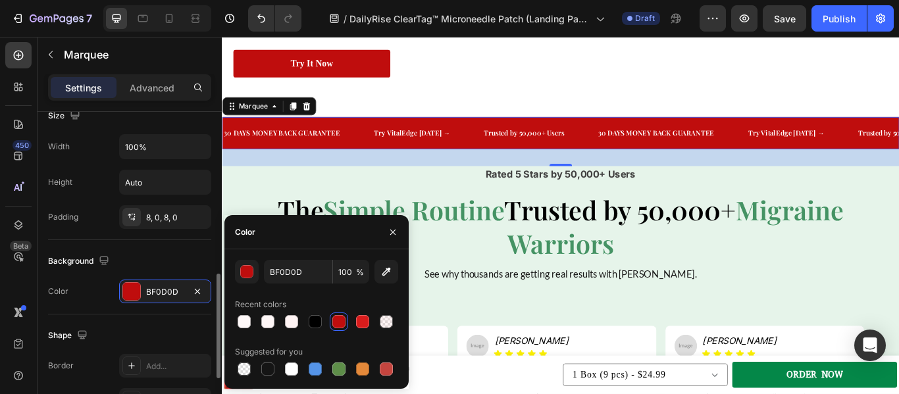
click at [186, 259] on div "Background" at bounding box center [129, 261] width 163 height 21
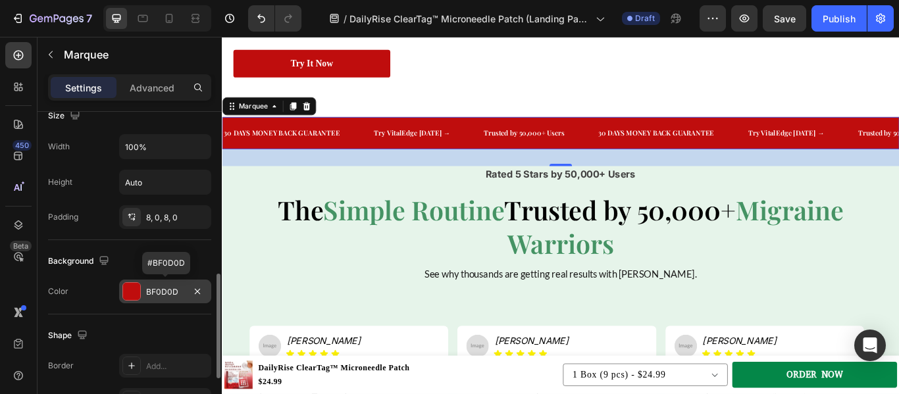
click at [132, 296] on div at bounding box center [131, 291] width 17 height 17
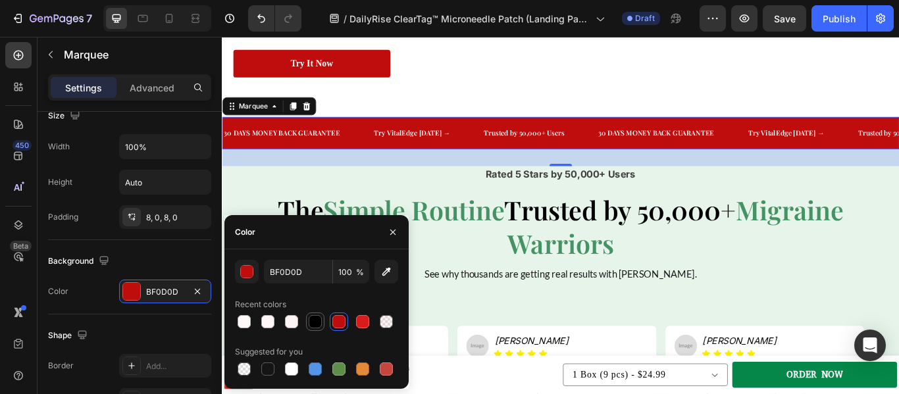
click at [319, 324] on div at bounding box center [315, 321] width 13 height 13
type input "000000"
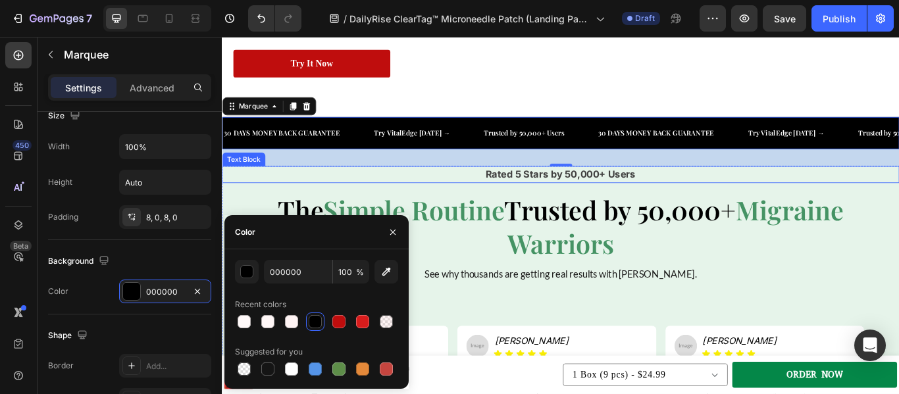
click at [817, 205] on p "Rated 5 Stars by 50,000+ Users" at bounding box center [616, 197] width 787 height 17
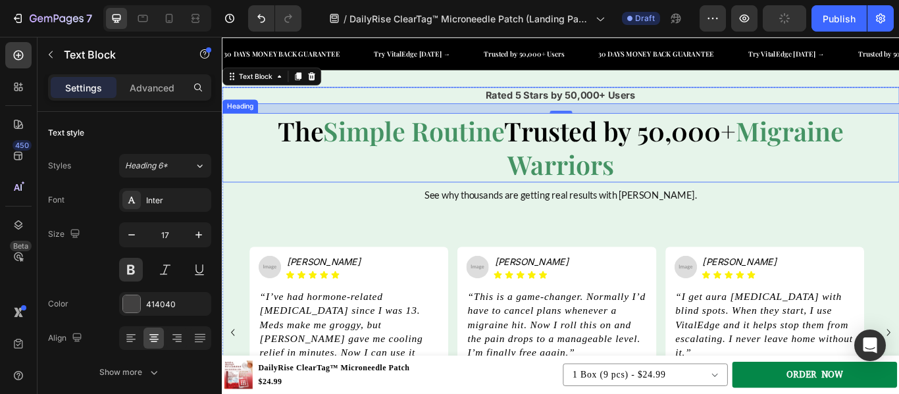
scroll to position [2645, 0]
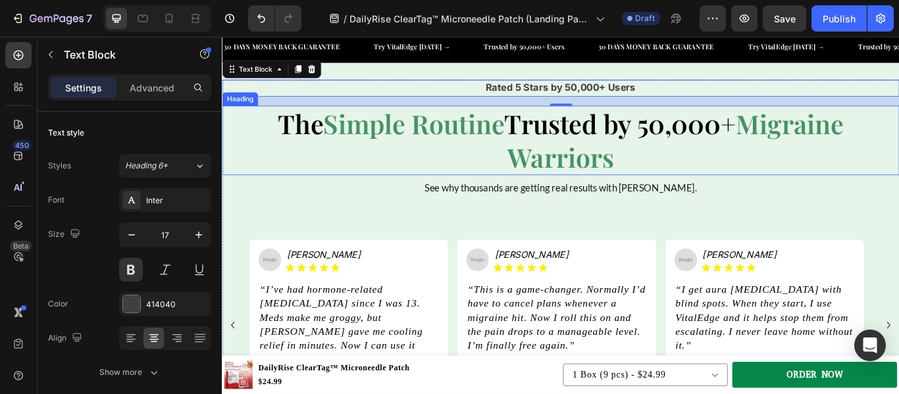
click at [417, 156] on strong "Simple Routine" at bounding box center [445, 137] width 211 height 41
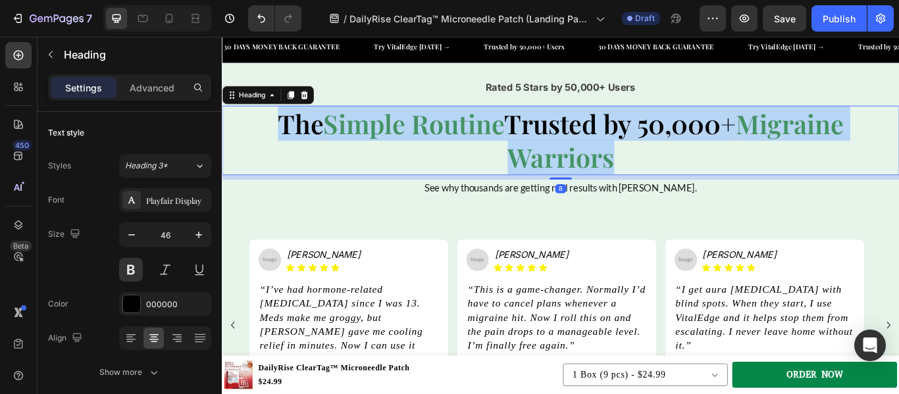
click at [417, 156] on strong "Simple Routine" at bounding box center [445, 137] width 211 height 41
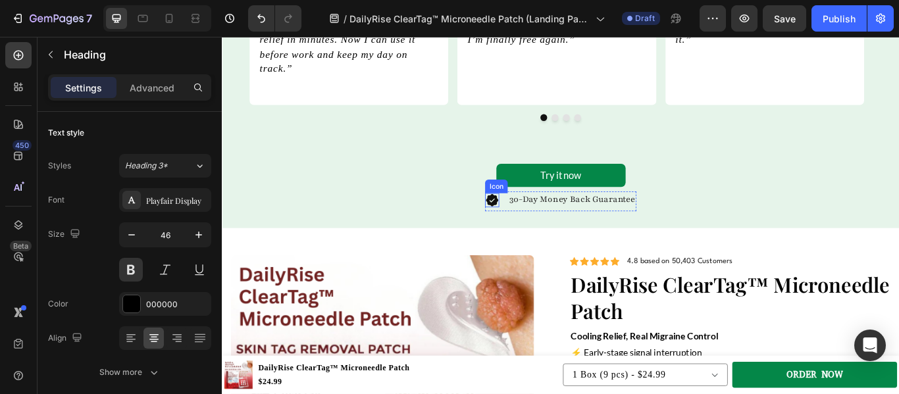
scroll to position [3004, 0]
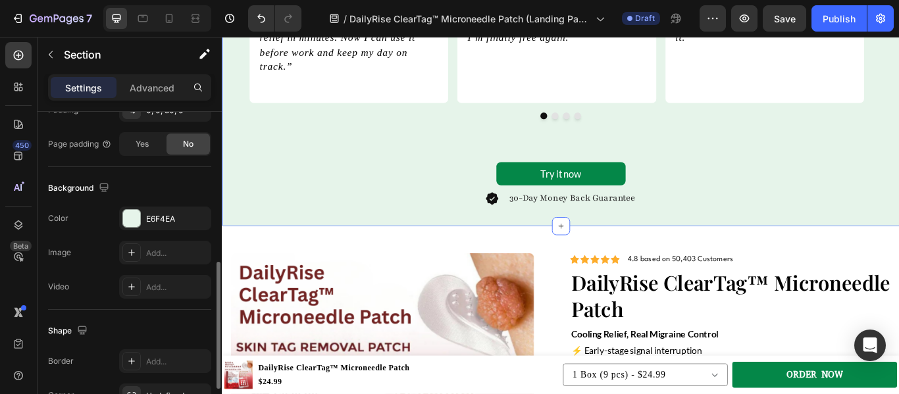
scroll to position [374, 0]
click at [131, 213] on div at bounding box center [131, 217] width 17 height 17
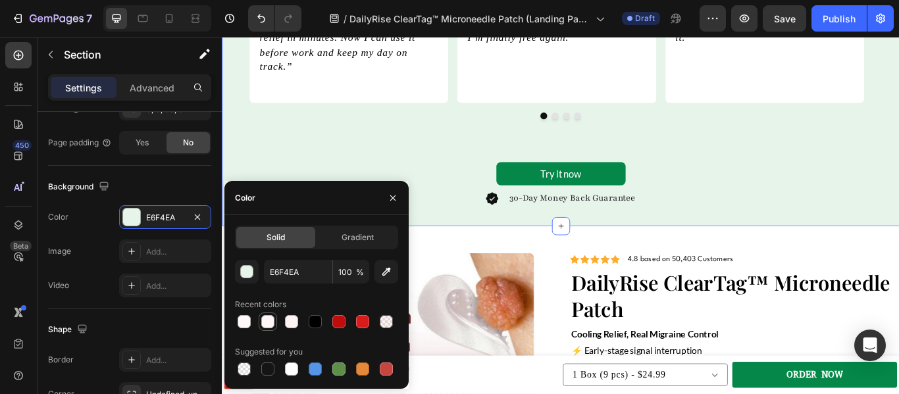
click at [266, 324] on div at bounding box center [267, 321] width 13 height 13
type input "FFF7F7"
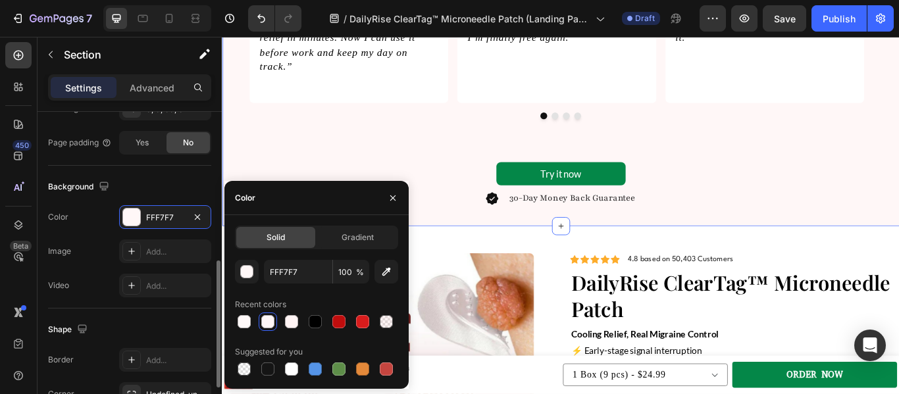
click at [174, 186] on div "Background" at bounding box center [129, 186] width 163 height 21
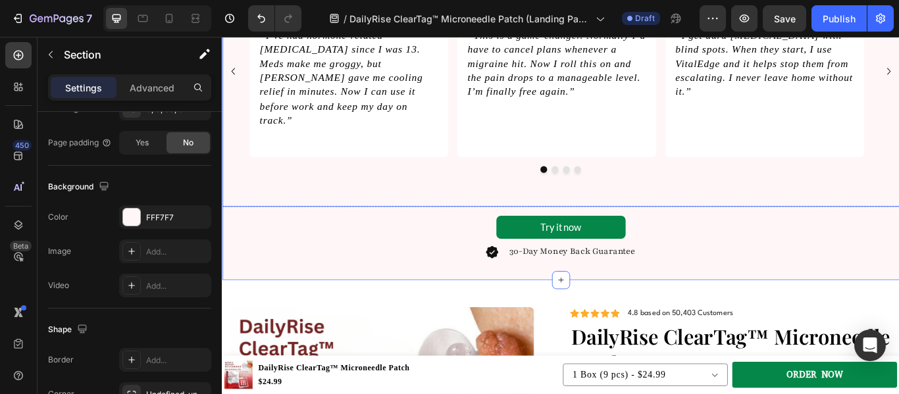
scroll to position [2925, 0]
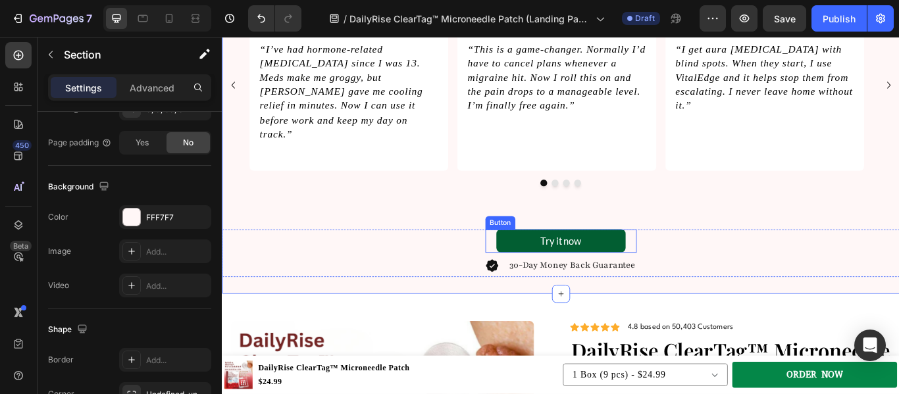
click at [557, 261] on link "Try it now" at bounding box center [617, 275] width 151 height 28
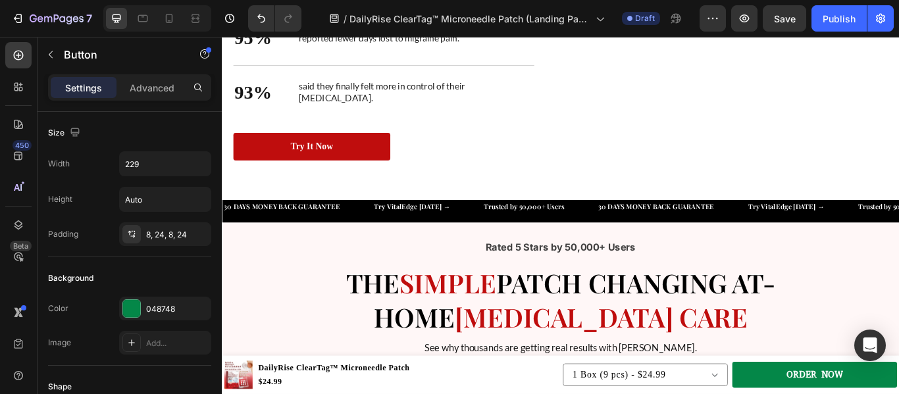
scroll to position [2450, 0]
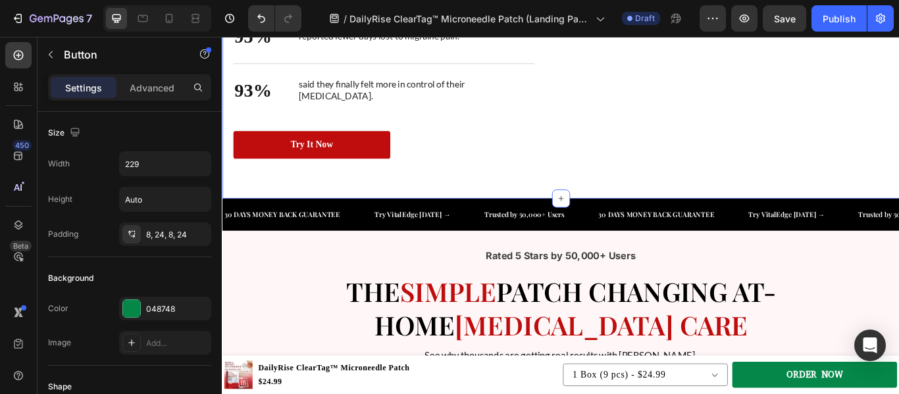
click at [405, 179] on div "See What One Simple Ritual Can Do for Your Skin and Stomach ✨ Heading See the D…" at bounding box center [617, 29] width 790 height 394
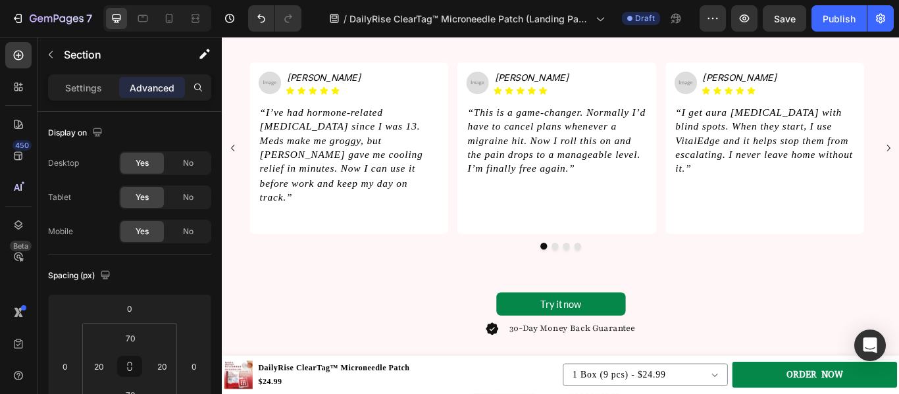
scroll to position [3029, 0]
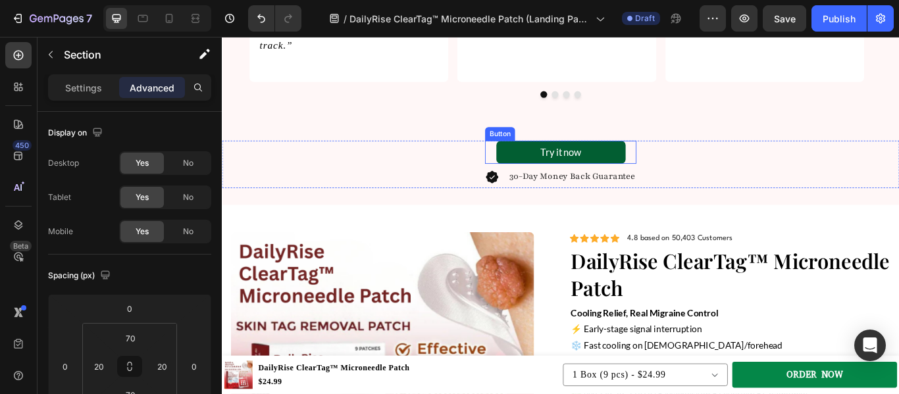
click at [544, 158] on link "Try it now" at bounding box center [617, 172] width 151 height 28
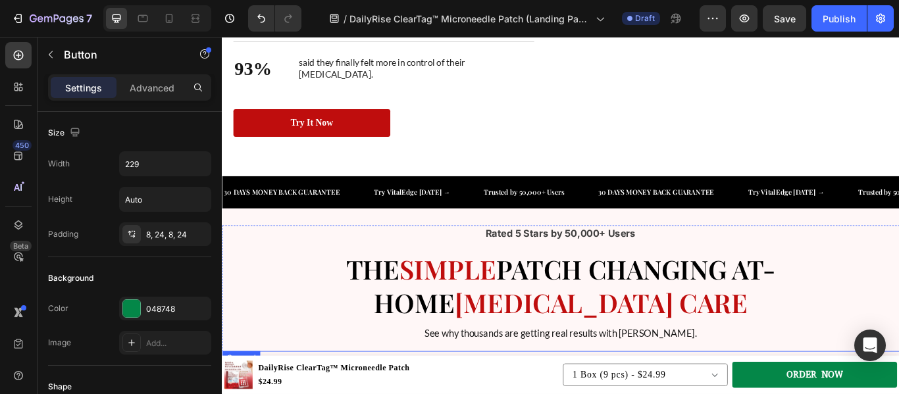
scroll to position [2361, 0]
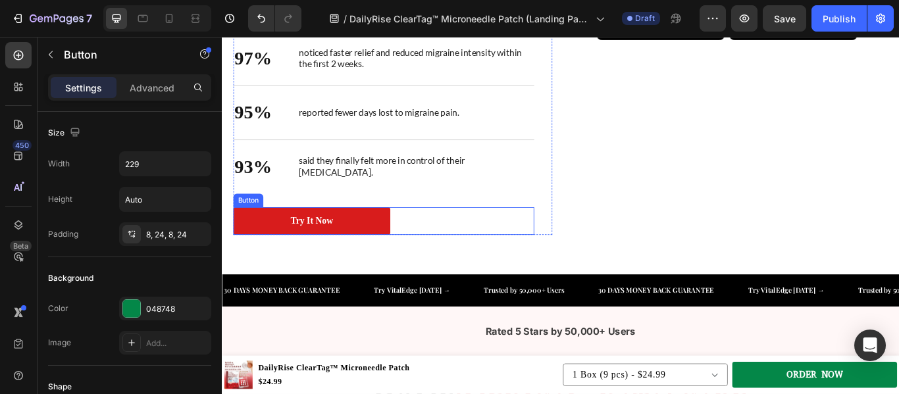
click at [401, 245] on link "Try it now" at bounding box center [326, 252] width 183 height 32
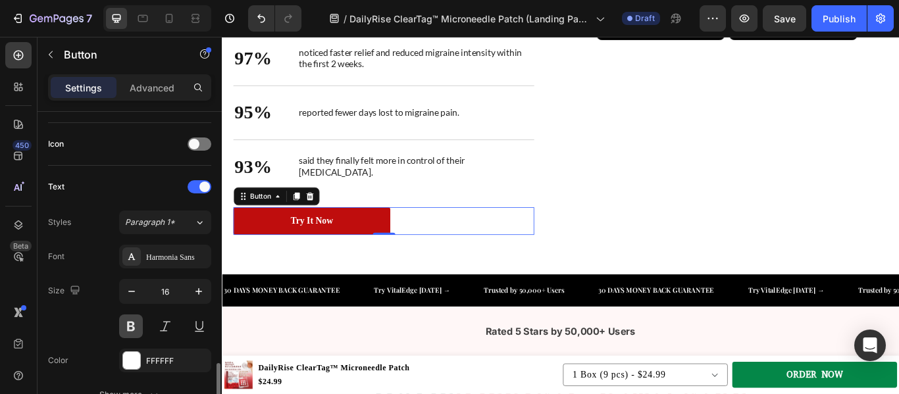
scroll to position [509, 0]
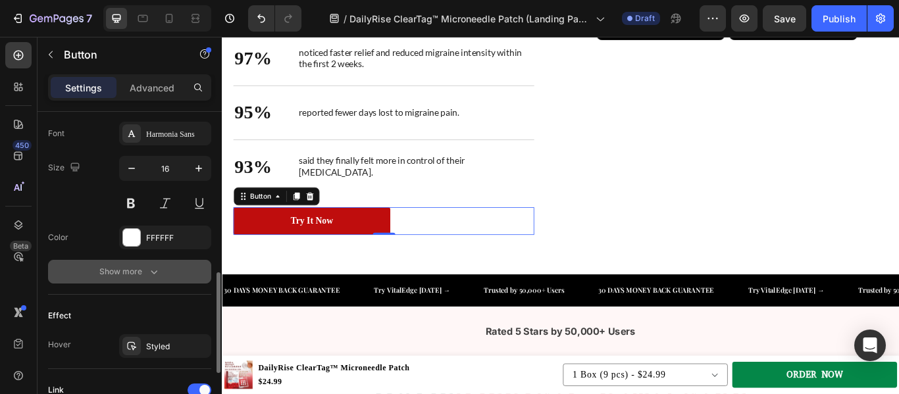
click at [156, 272] on icon "button" at bounding box center [154, 272] width 7 height 4
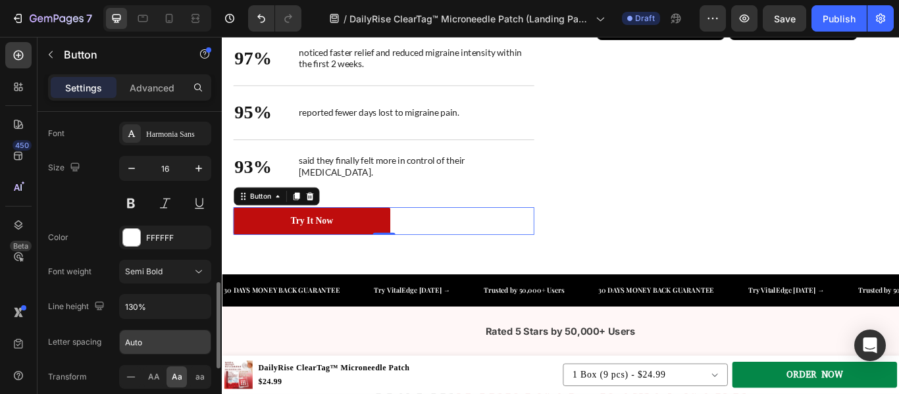
scroll to position [605, 0]
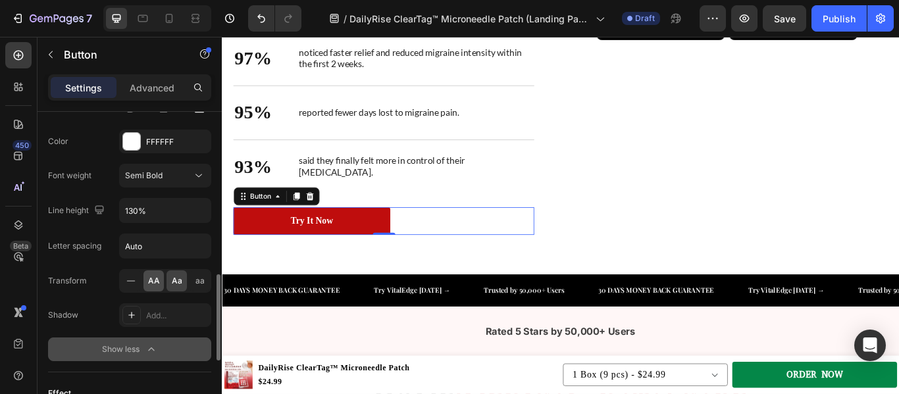
click at [151, 284] on span "AA" at bounding box center [154, 281] width 12 height 12
click at [99, 282] on div "Transform AA Aa aa" at bounding box center [129, 281] width 163 height 24
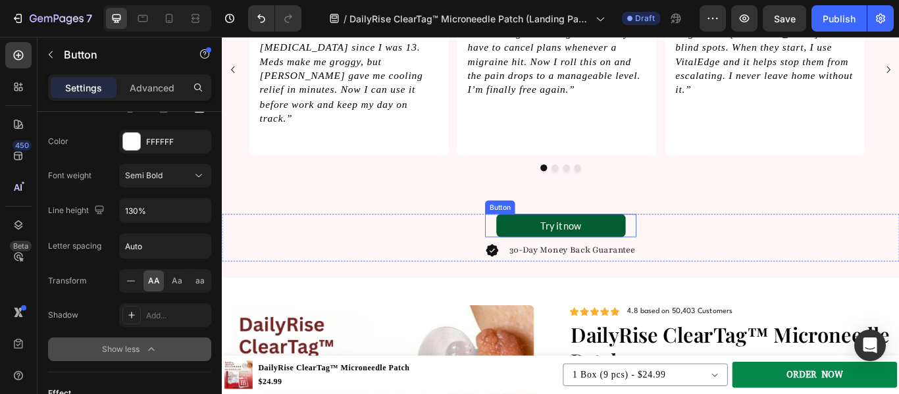
scroll to position [2940, 0]
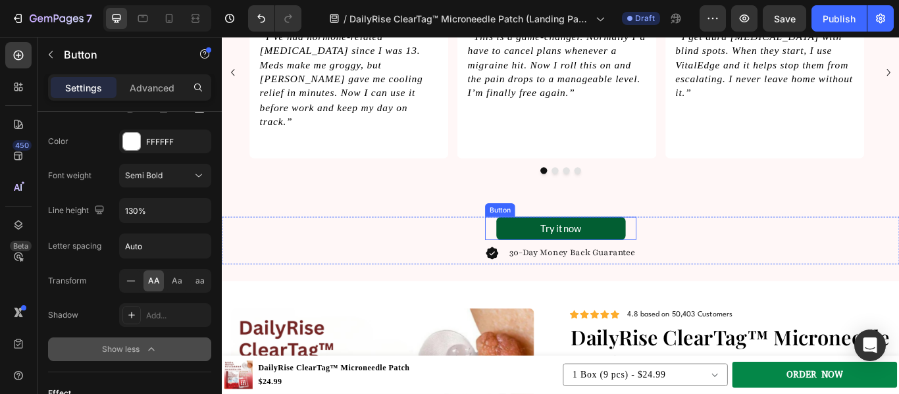
click at [542, 247] on link "Try it now" at bounding box center [617, 261] width 151 height 28
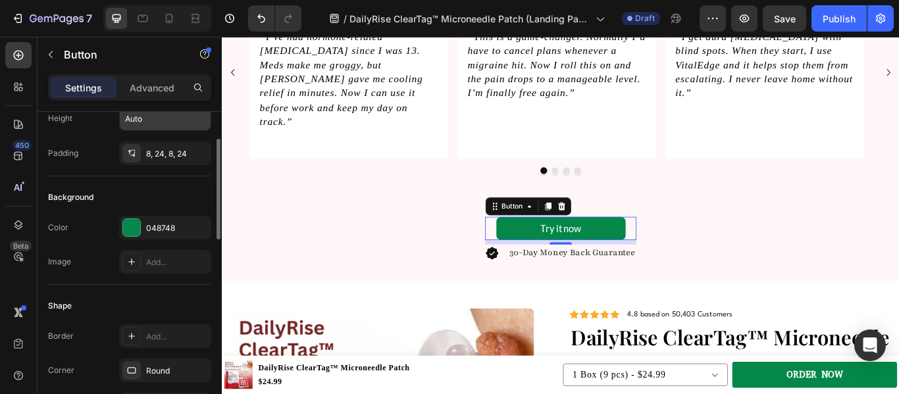
scroll to position [82, 0]
click at [132, 239] on div "Color 048748 Image Add..." at bounding box center [129, 244] width 163 height 58
click at [138, 225] on div at bounding box center [131, 226] width 17 height 17
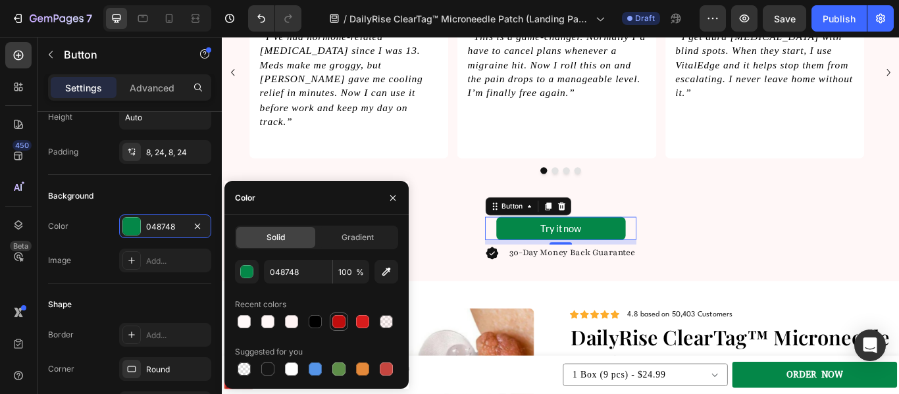
click at [339, 317] on div at bounding box center [338, 321] width 13 height 13
type input "BF0D0D"
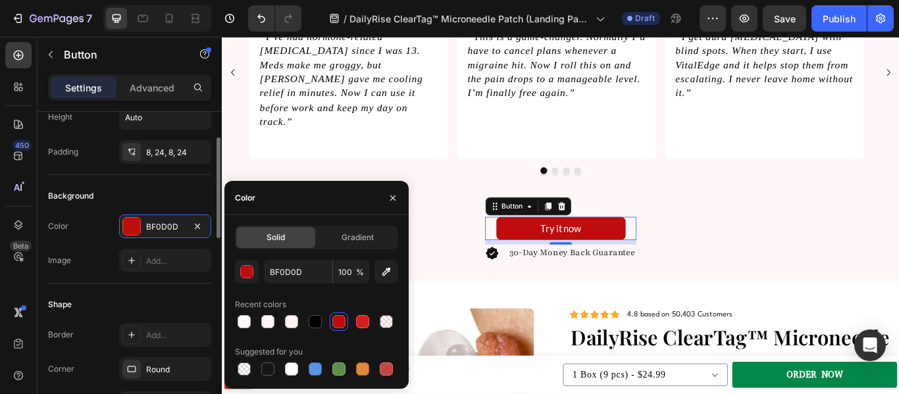
click at [182, 196] on div "Background" at bounding box center [129, 196] width 163 height 21
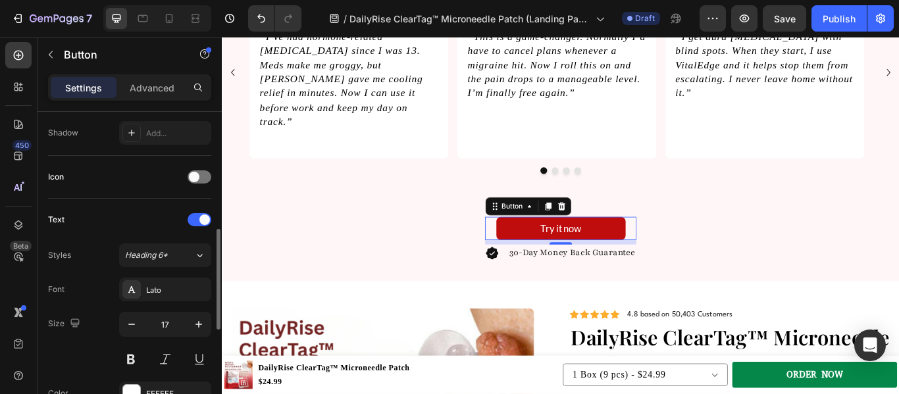
scroll to position [358, 0]
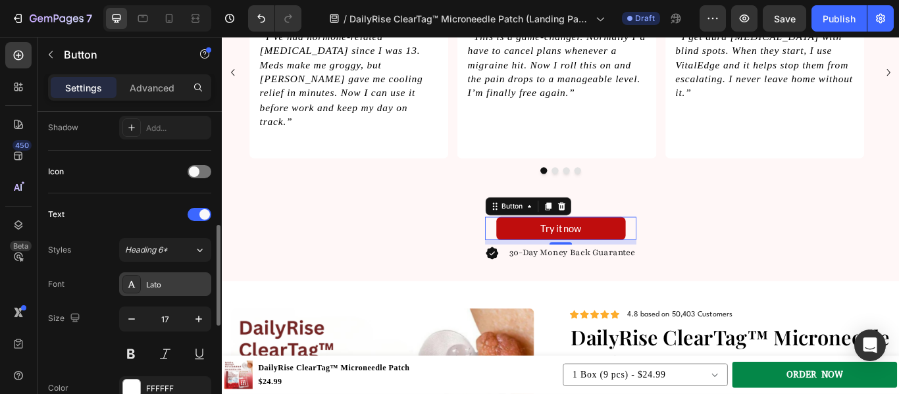
click at [172, 290] on div "Lato" at bounding box center [177, 285] width 62 height 12
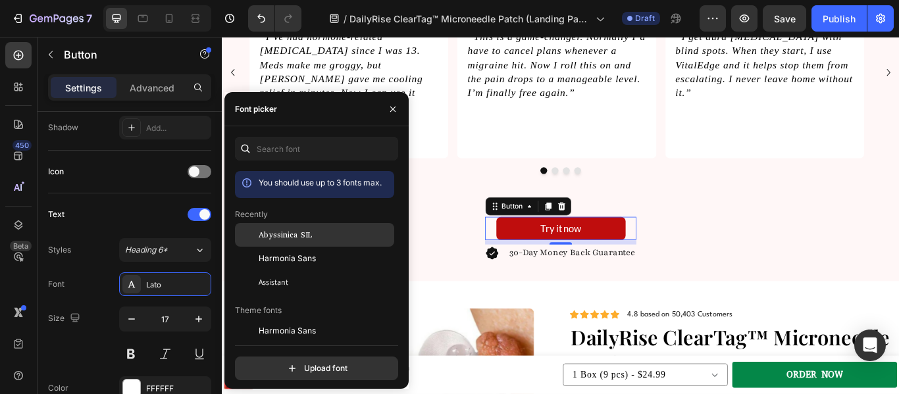
click at [294, 235] on span "Abyssinica SIL" at bounding box center [285, 235] width 53 height 12
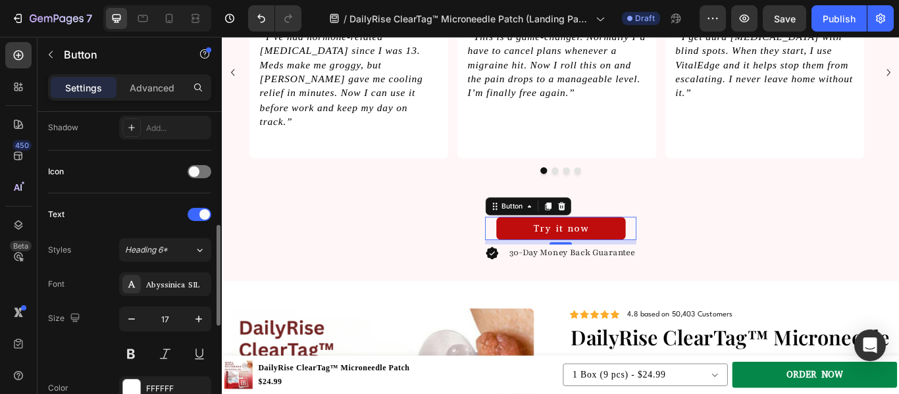
click at [101, 305] on div "Font Abyssinica SIL Size 17 Color FFFFFF Show more" at bounding box center [129, 353] width 163 height 162
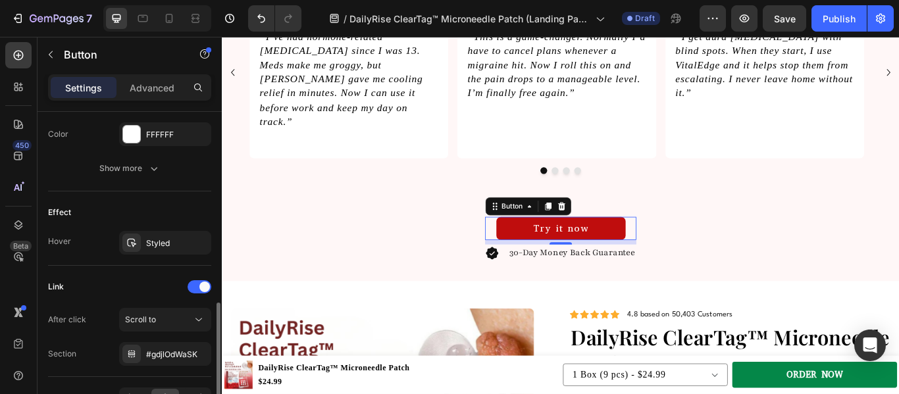
scroll to position [610, 0]
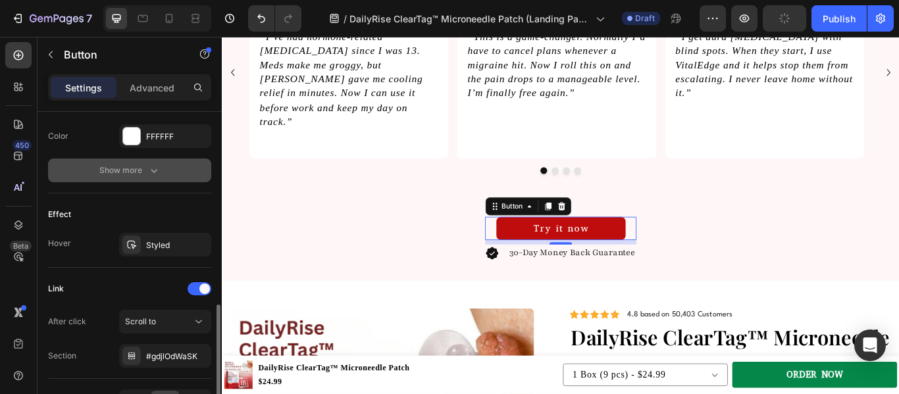
click at [153, 170] on icon "button" at bounding box center [153, 170] width 13 height 13
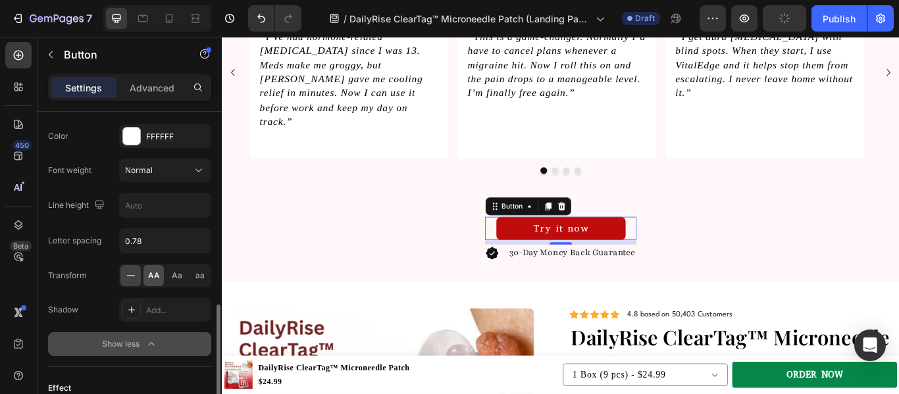
click at [157, 282] on div "AA" at bounding box center [153, 275] width 20 height 21
click at [102, 265] on div "Transform AA Aa aa" at bounding box center [129, 276] width 163 height 24
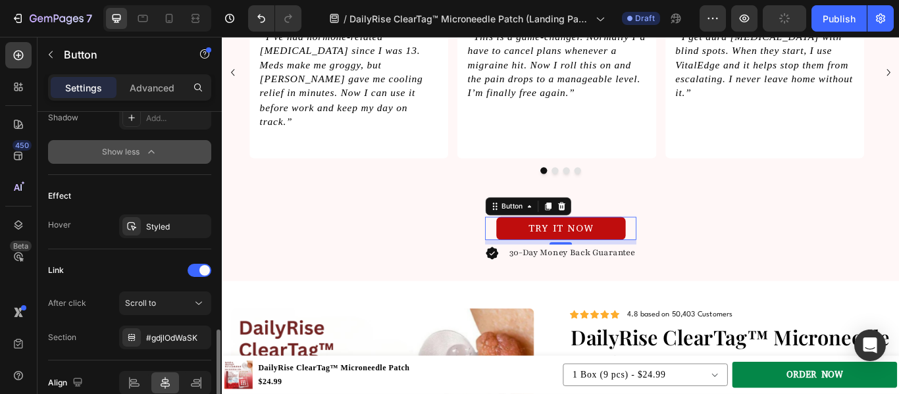
scroll to position [806, 0]
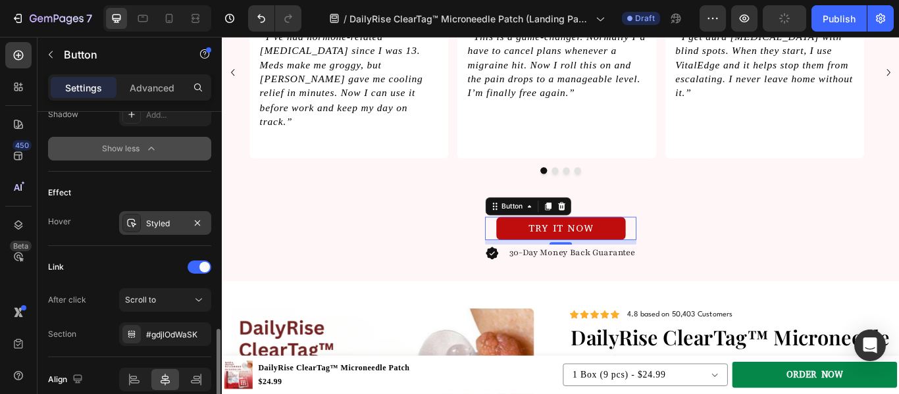
click at [159, 222] on div "Styled" at bounding box center [165, 224] width 38 height 12
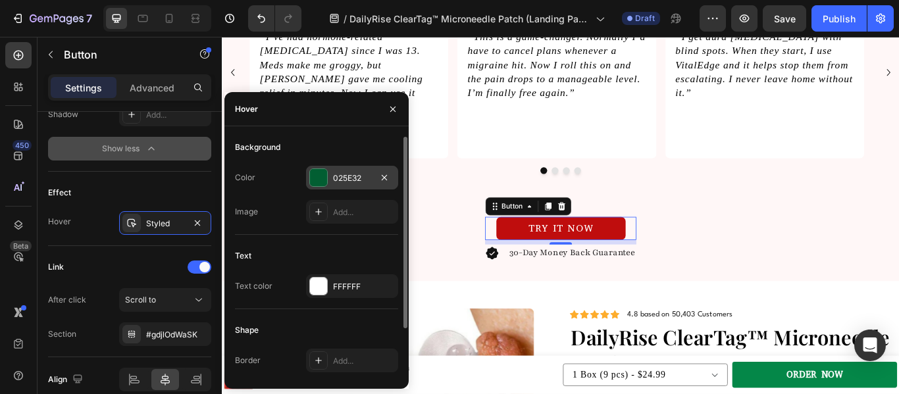
click at [322, 184] on div at bounding box center [318, 177] width 17 height 17
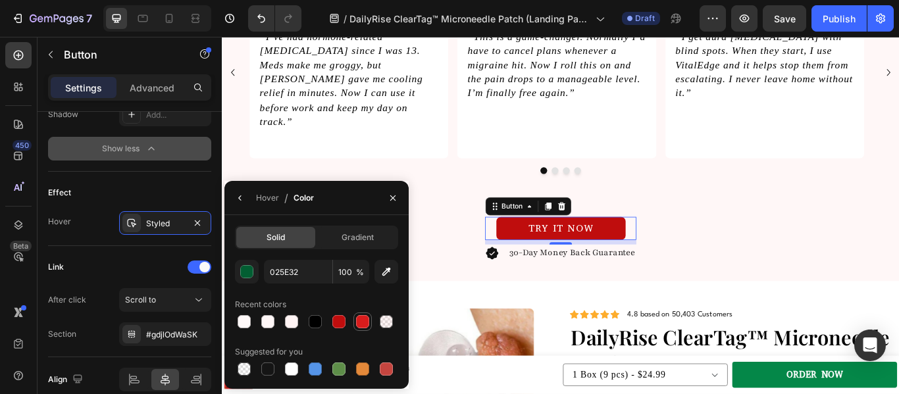
click at [364, 320] on div at bounding box center [362, 321] width 13 height 13
type input "D81C1C"
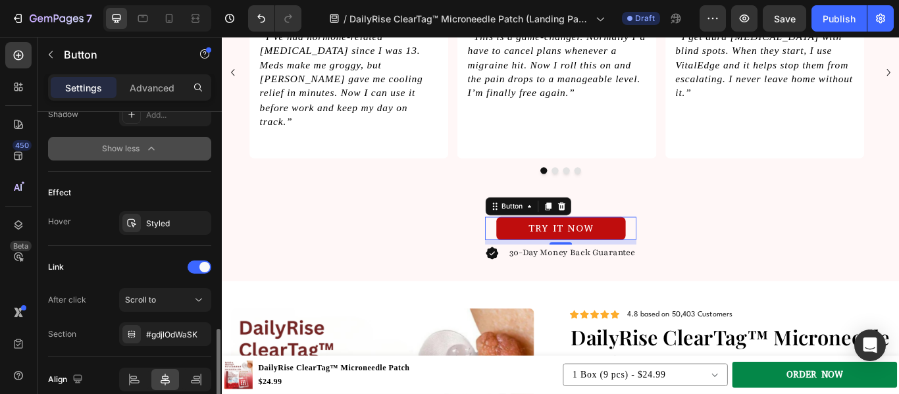
click at [197, 194] on div "Effect" at bounding box center [129, 192] width 163 height 21
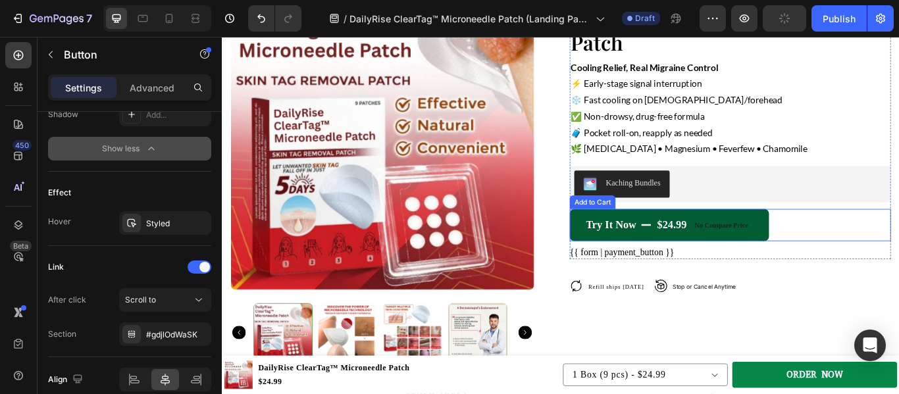
scroll to position [3295, 0]
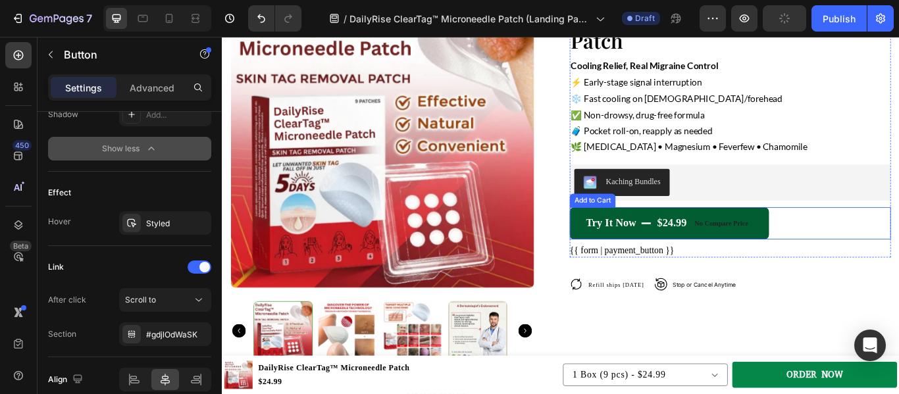
click at [843, 265] on button "Try it now $24.99 No compare price" at bounding box center [743, 255] width 232 height 38
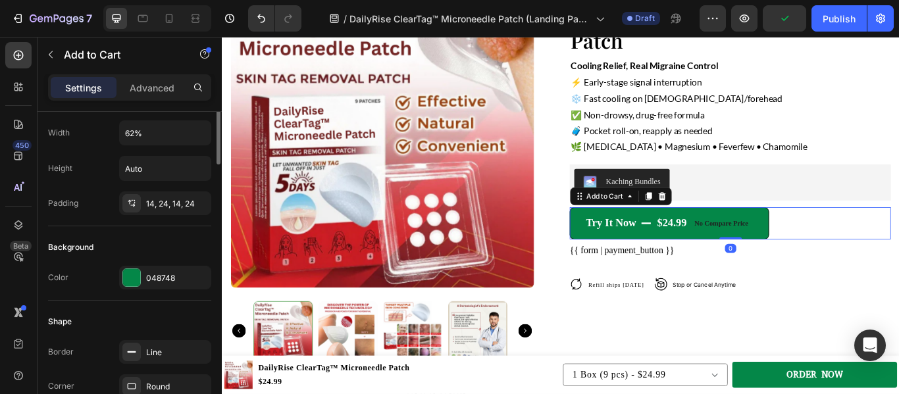
scroll to position [216, 0]
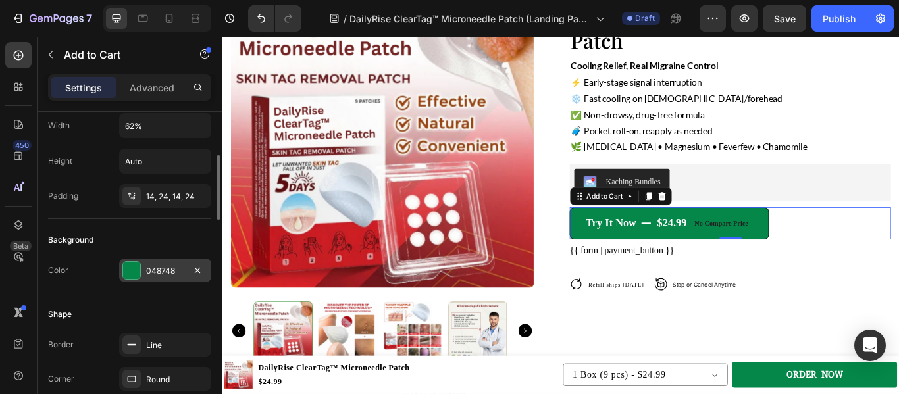
click at [128, 275] on div at bounding box center [131, 270] width 17 height 17
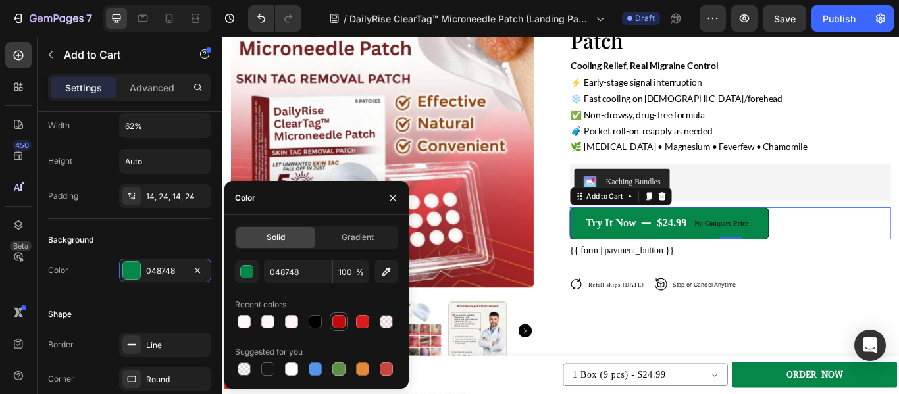
click at [337, 318] on div at bounding box center [338, 321] width 13 height 13
type input "BF0D0D"
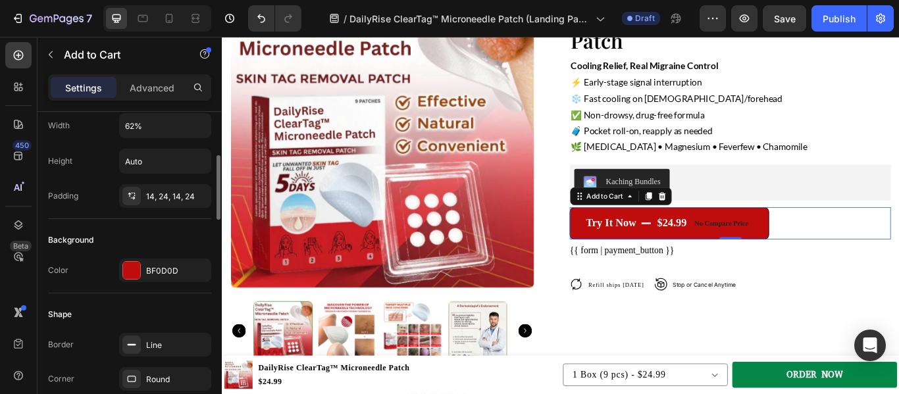
click at [146, 246] on div "Background" at bounding box center [129, 240] width 163 height 21
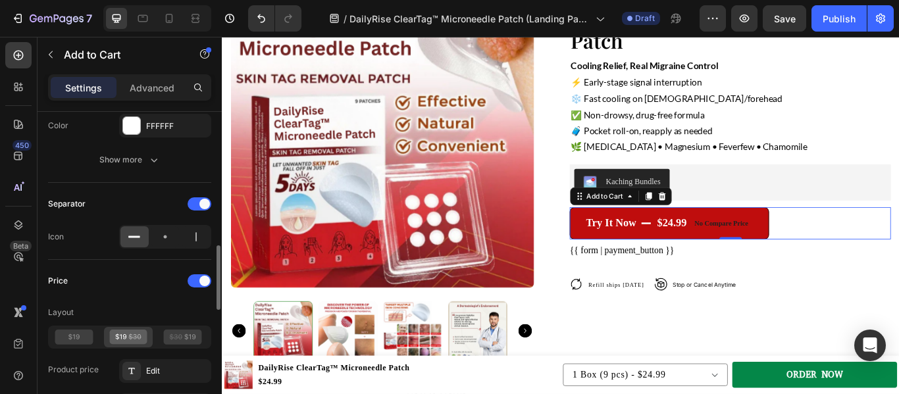
scroll to position [799, 0]
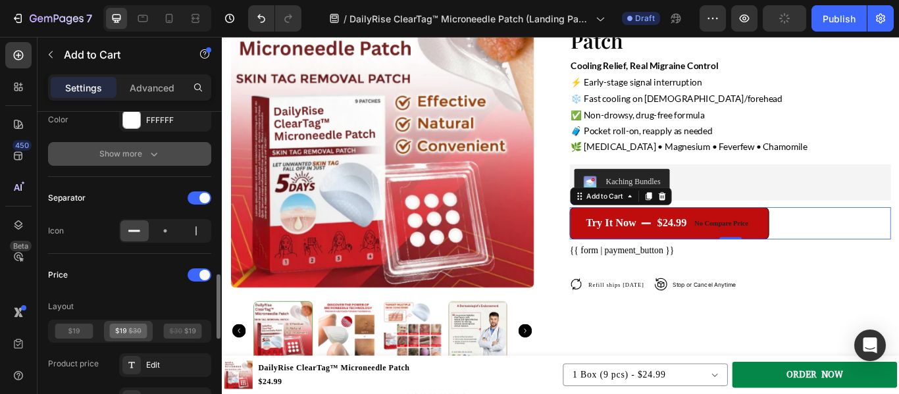
click at [149, 149] on icon "button" at bounding box center [153, 153] width 13 height 13
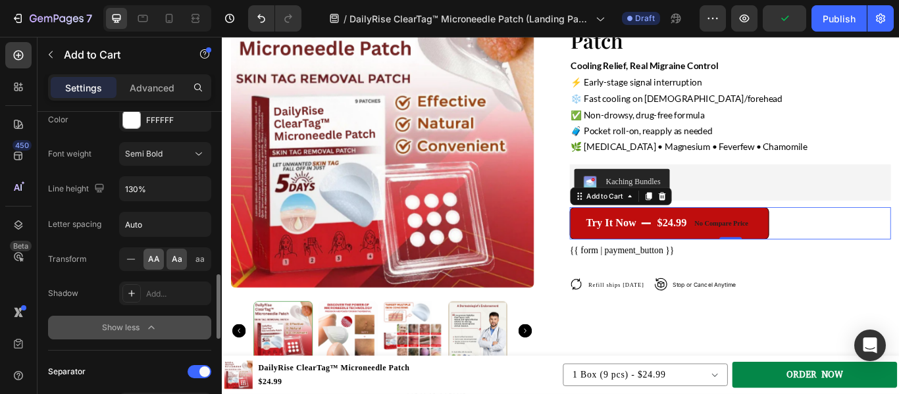
click at [153, 255] on span "AA" at bounding box center [154, 259] width 12 height 12
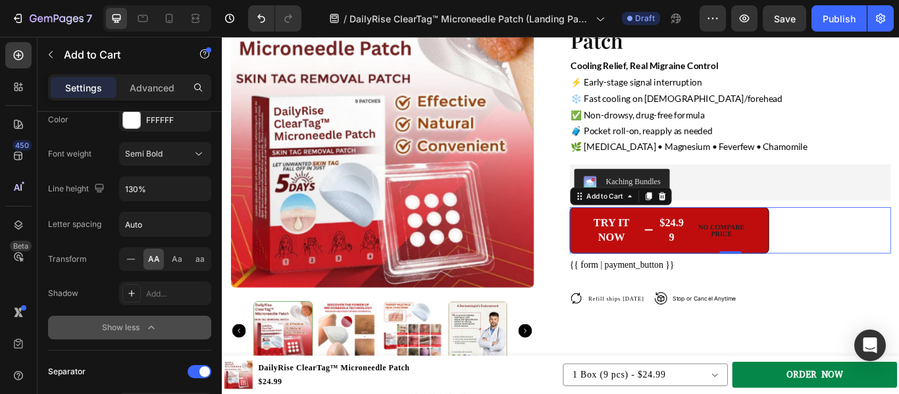
click at [145, 332] on icon "button" at bounding box center [151, 327] width 13 height 13
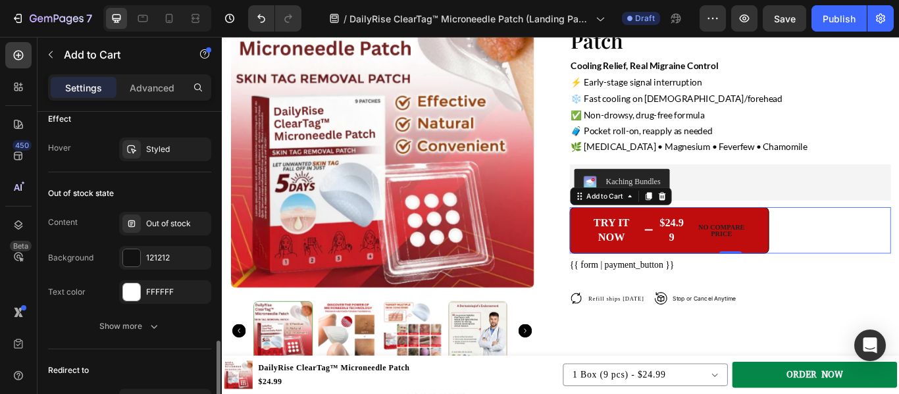
scroll to position [1060, 0]
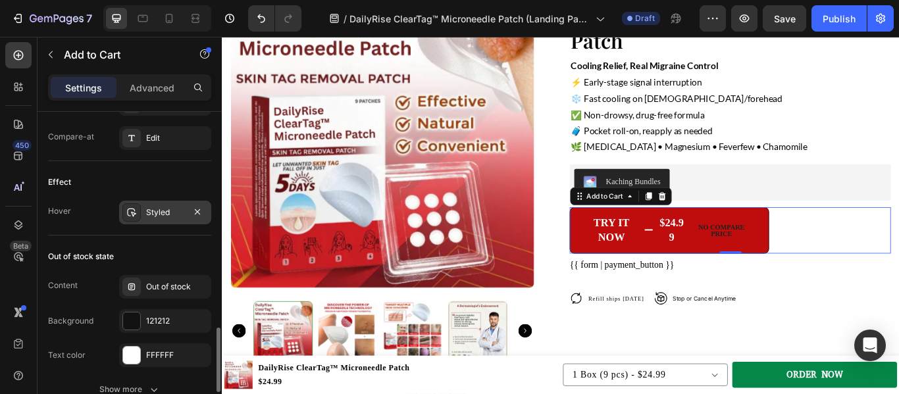
click at [140, 216] on div at bounding box center [131, 212] width 18 height 18
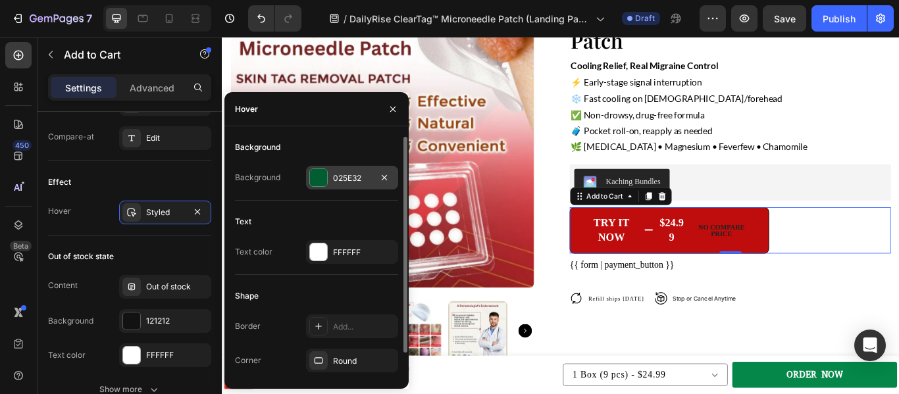
click at [315, 170] on div at bounding box center [318, 177] width 17 height 17
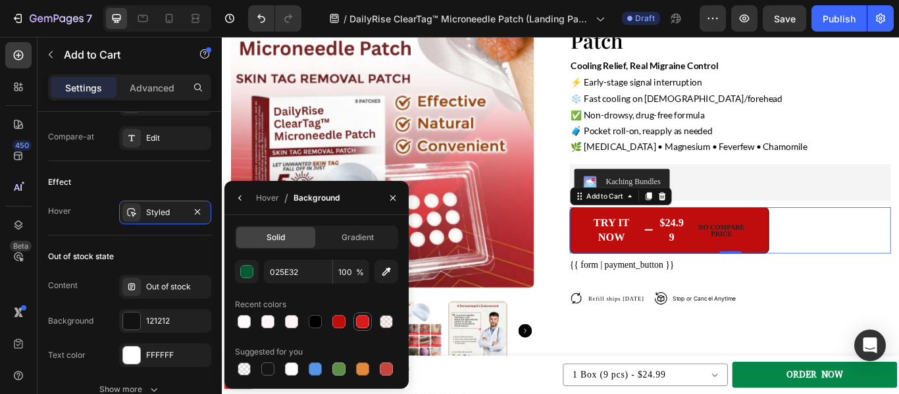
click at [362, 322] on div at bounding box center [362, 321] width 13 height 13
type input "D81C1C"
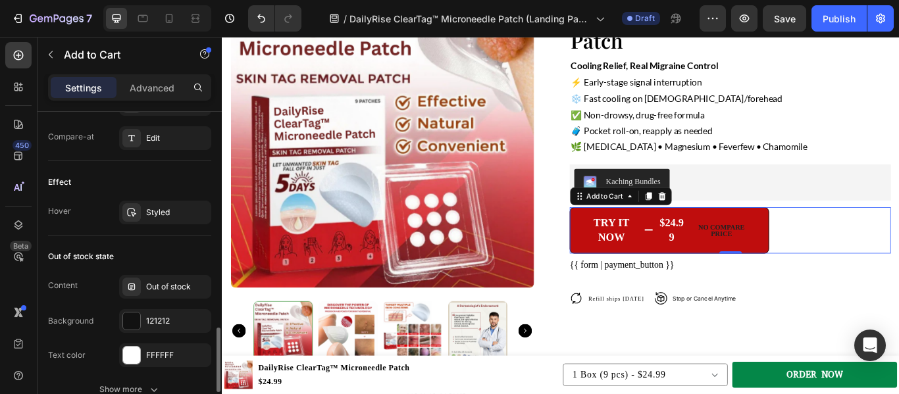
click at [180, 182] on div "Effect" at bounding box center [129, 182] width 163 height 21
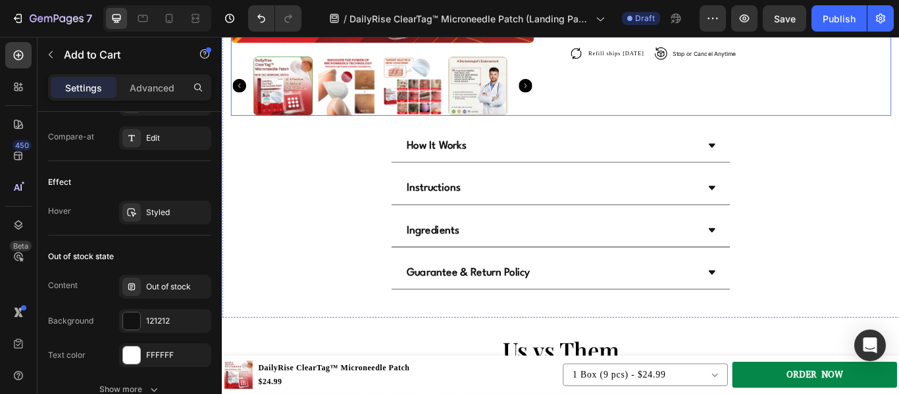
scroll to position [3582, 0]
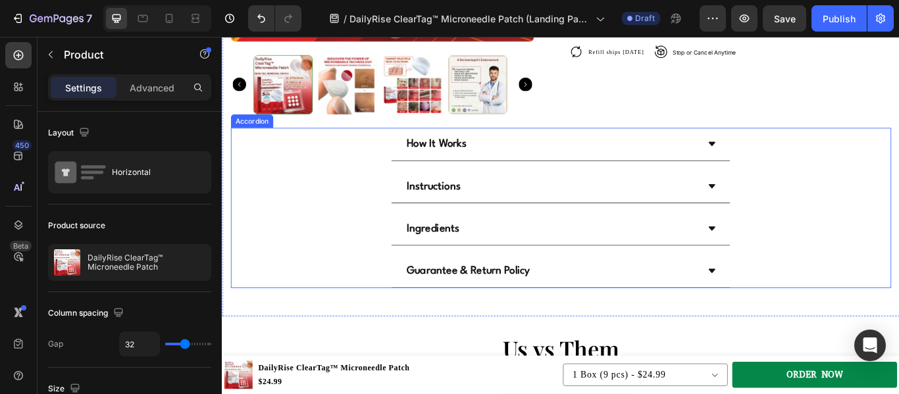
click at [307, 218] on div "Instructions" at bounding box center [616, 211] width 769 height 39
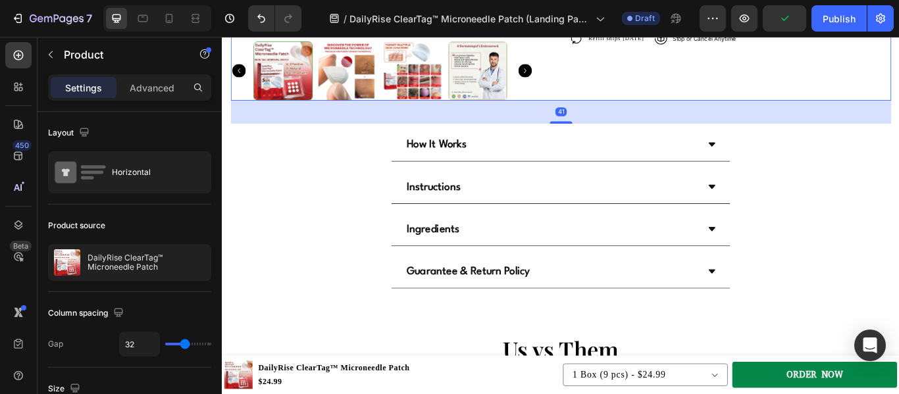
scroll to position [3599, 0]
drag, startPoint x: 622, startPoint y: 130, endPoint x: 630, endPoint y: 144, distance: 16.5
click at [630, 144] on div "Product Images Icon Icon Icon Icon Icon Icon List 4.8 based on 50,403 Customers…" at bounding box center [617, 1] width 770 height 657
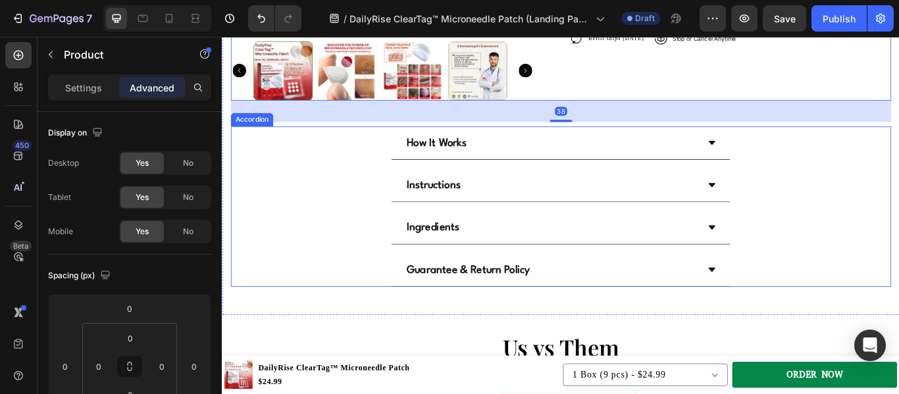
scroll to position [3597, 0]
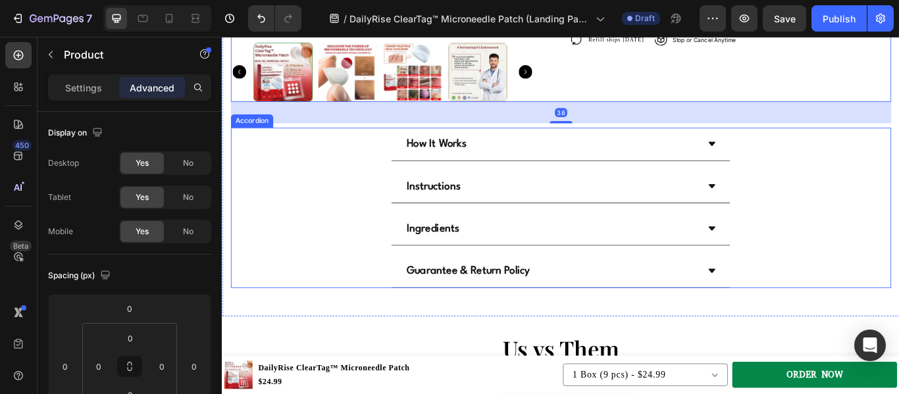
click at [898, 234] on div "How It Works Instructions Ingredients Guarantee & Return Policy" at bounding box center [617, 236] width 770 height 187
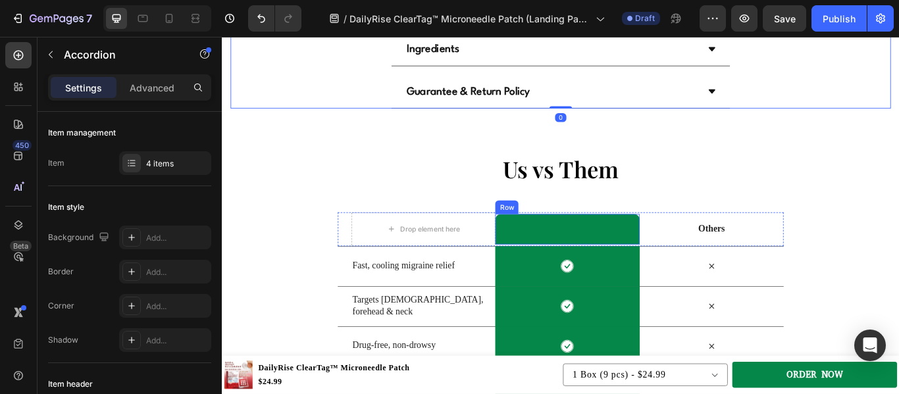
scroll to position [3820, 0]
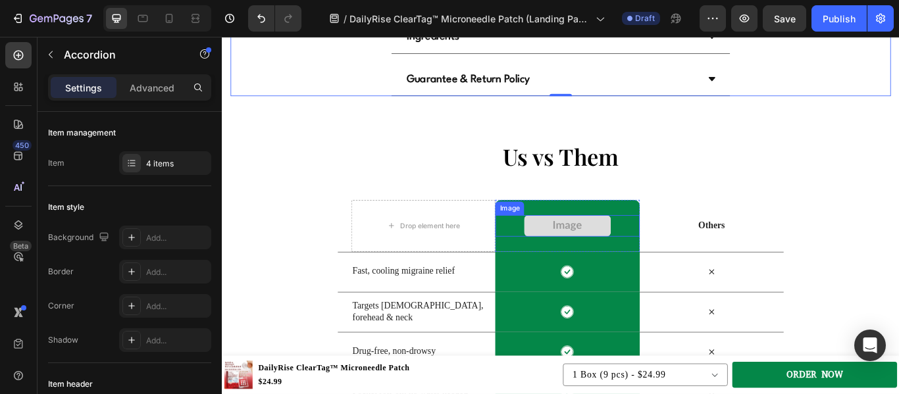
click at [584, 259] on img at bounding box center [624, 257] width 101 height 25
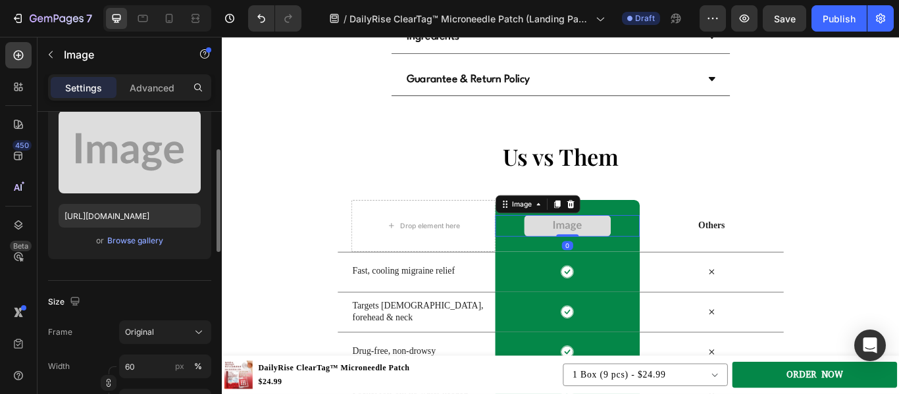
scroll to position [145, 0]
click at [145, 245] on div "Browse gallery" at bounding box center [135, 240] width 56 height 12
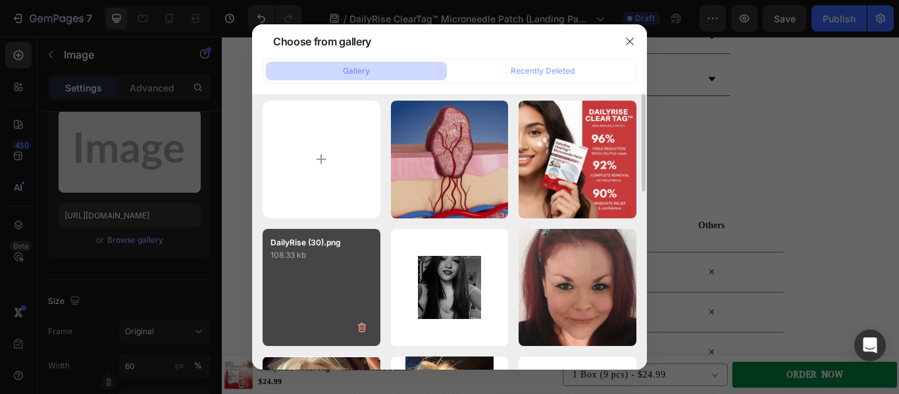
scroll to position [3, 0]
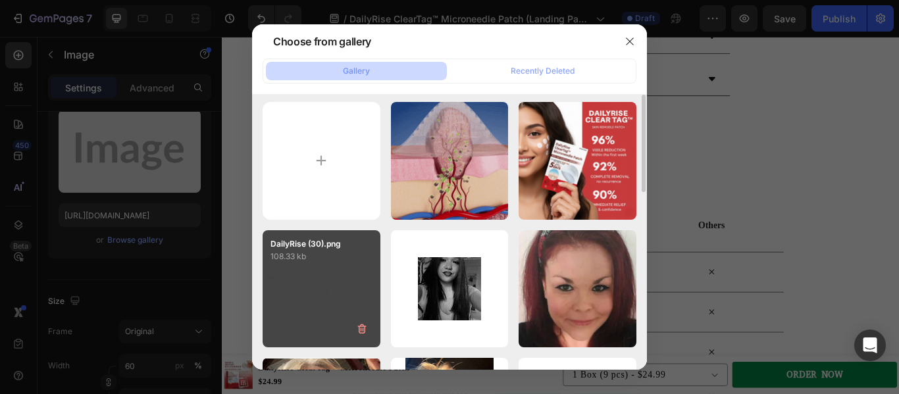
click at [322, 291] on div "DailyRise (30).png 108.33 kb" at bounding box center [322, 289] width 118 height 118
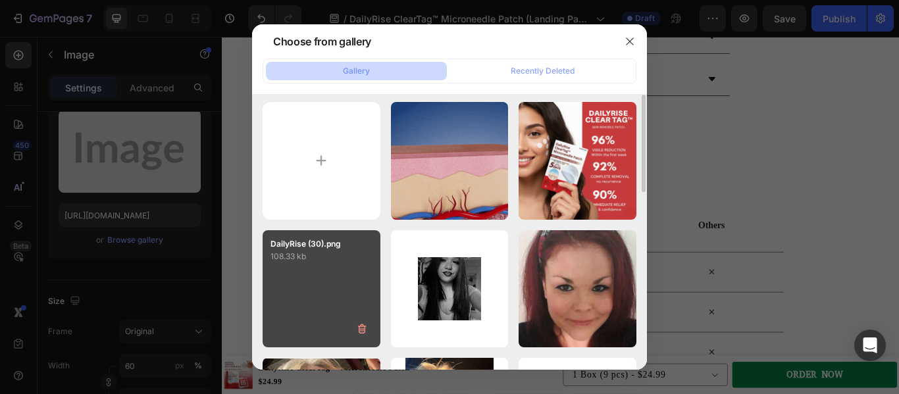
type input "[URL][DOMAIN_NAME]"
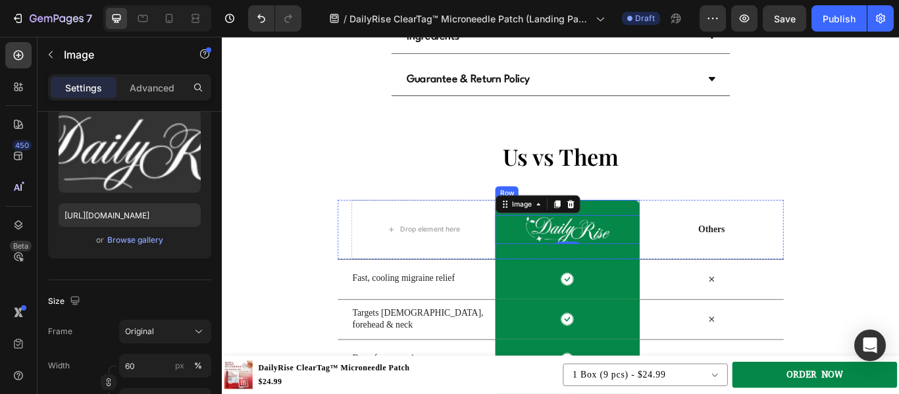
click at [563, 283] on div "Image 0 Row" at bounding box center [624, 261] width 168 height 69
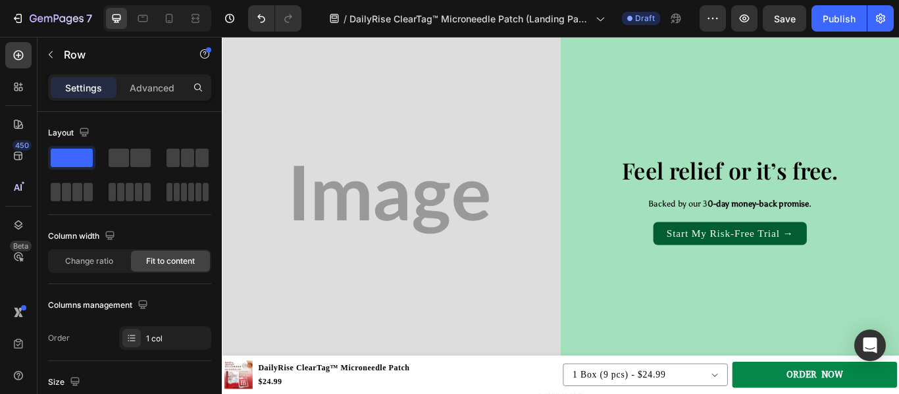
scroll to position [4315, 0]
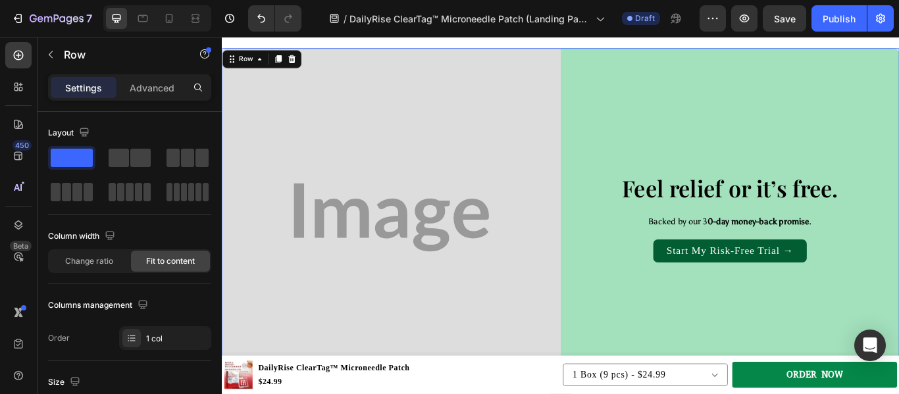
click at [644, 66] on div "Feel relief or it’s free. Heading Backed by our 3 0-day money-back promise . Te…" at bounding box center [814, 247] width 395 height 395
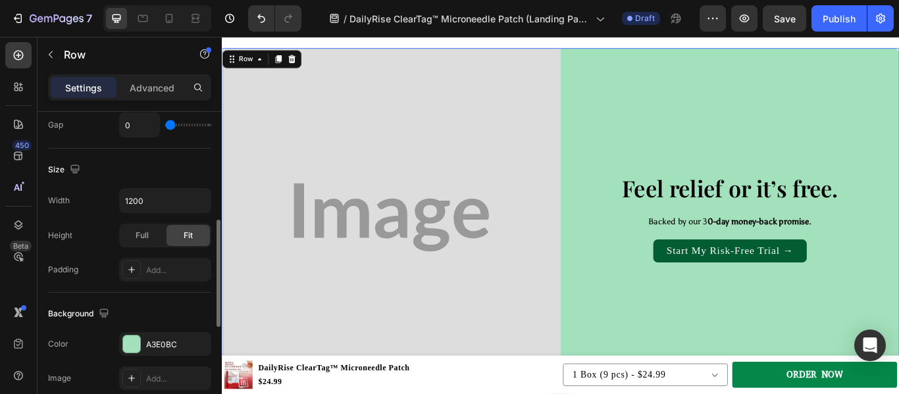
scroll to position [441, 0]
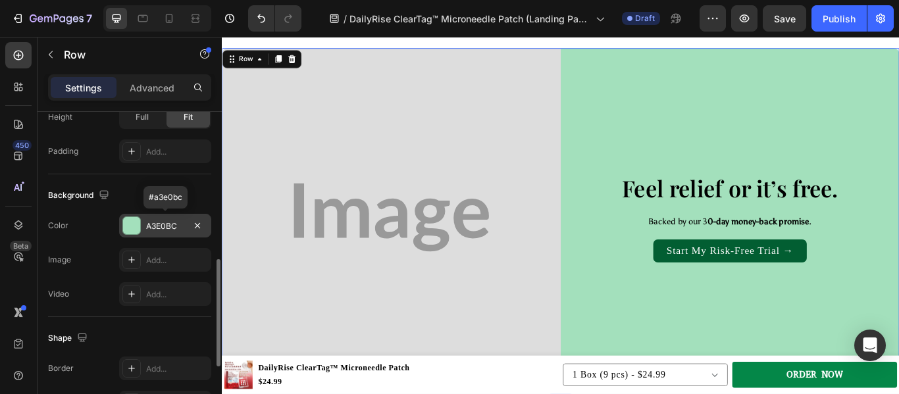
click at [135, 220] on div at bounding box center [131, 225] width 17 height 17
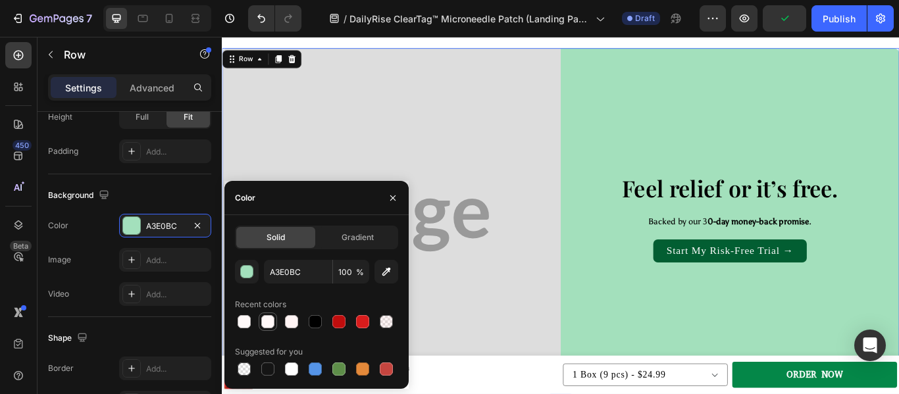
click at [267, 325] on div at bounding box center [267, 321] width 13 height 13
type input "FFF7F7"
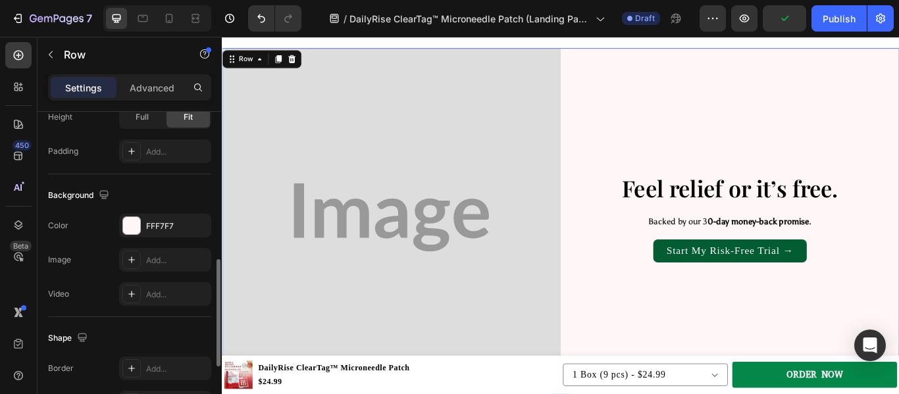
click at [184, 200] on div "Background" at bounding box center [129, 195] width 163 height 21
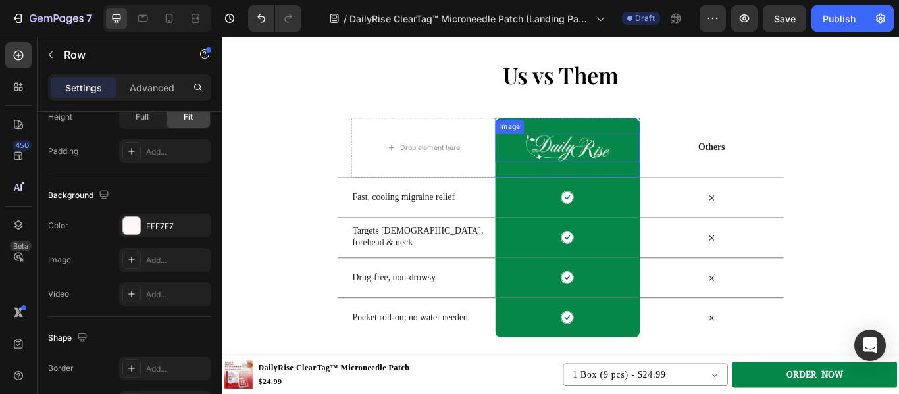
scroll to position [3906, 0]
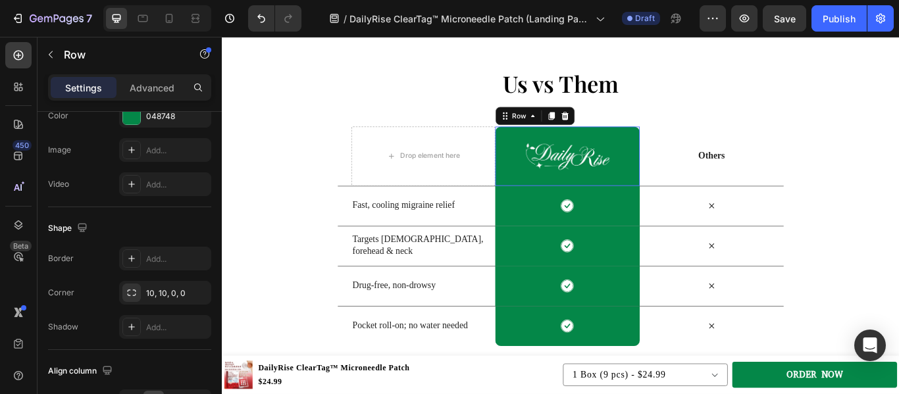
click at [679, 144] on div "Image Row 0" at bounding box center [624, 175] width 168 height 69
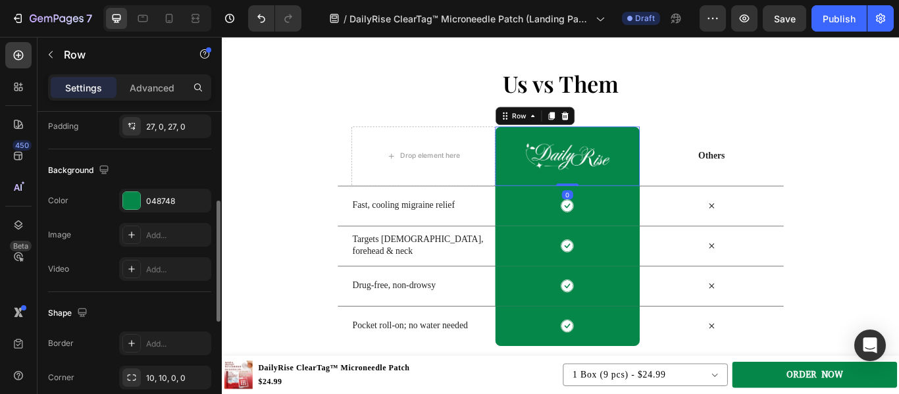
scroll to position [305, 0]
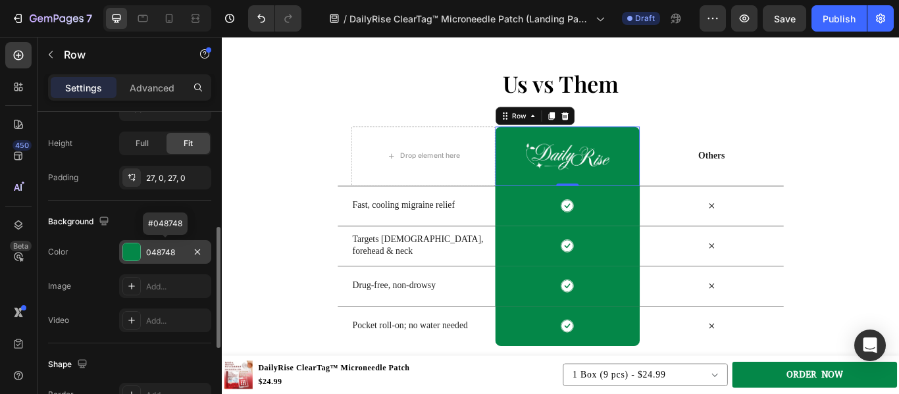
click at [132, 245] on div at bounding box center [131, 252] width 17 height 17
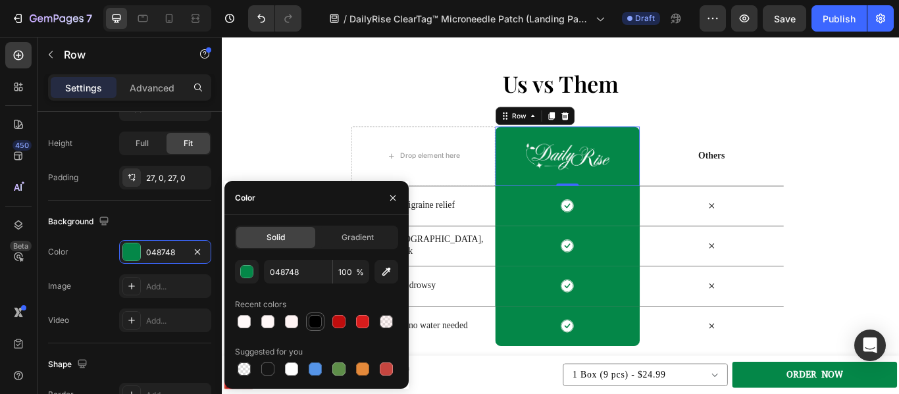
click at [309, 317] on div at bounding box center [315, 321] width 13 height 13
type input "000000"
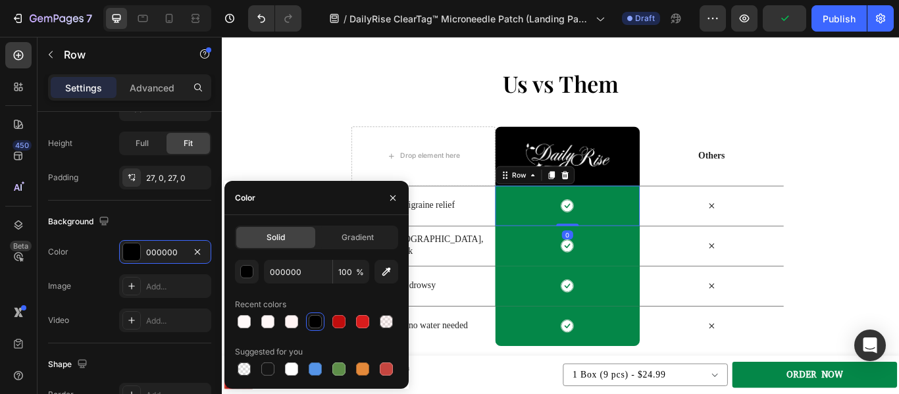
click at [584, 247] on div "Icon Row 0" at bounding box center [624, 234] width 168 height 47
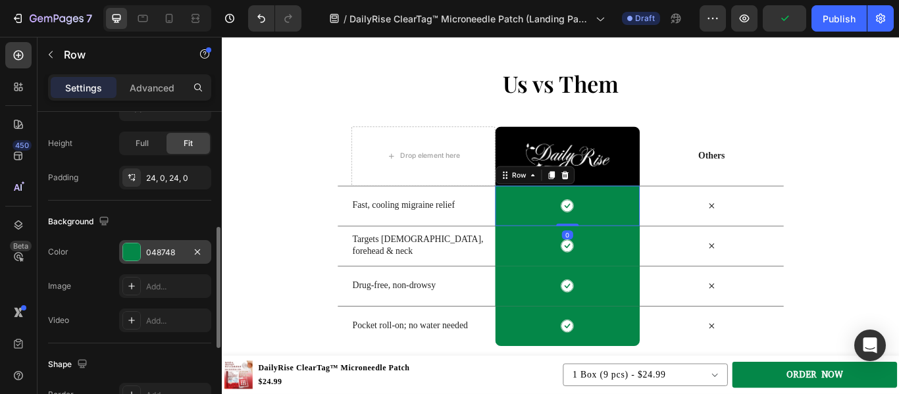
click at [130, 256] on div at bounding box center [131, 252] width 17 height 17
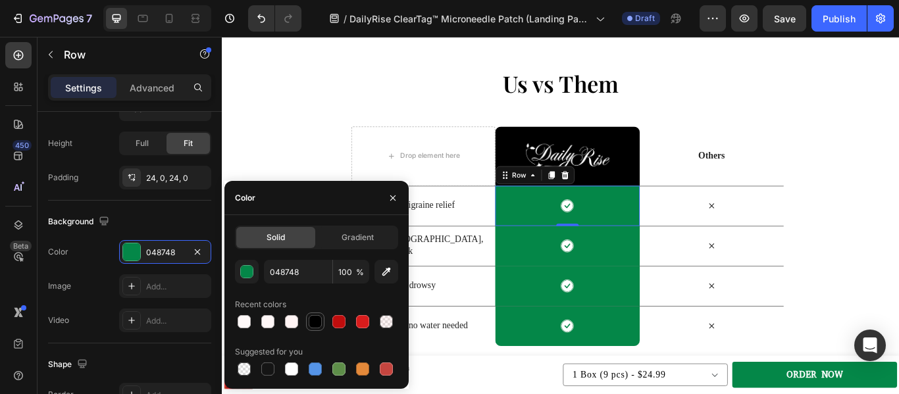
click at [316, 323] on div at bounding box center [315, 321] width 13 height 13
type input "000000"
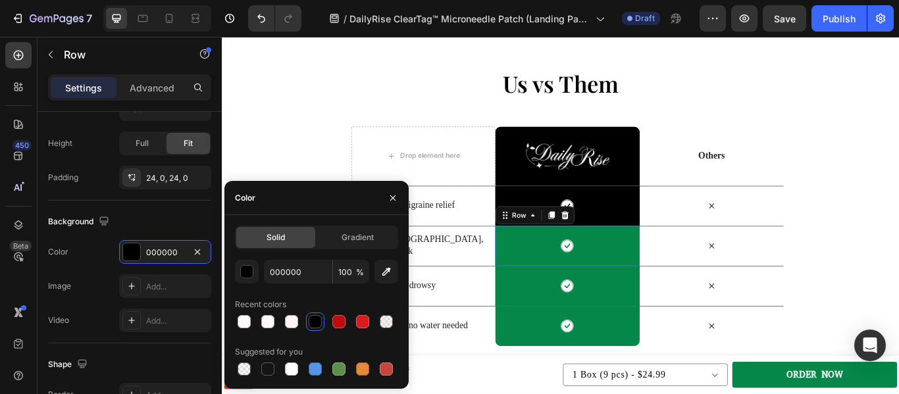
click at [571, 288] on div "Icon Row 0" at bounding box center [624, 280] width 168 height 47
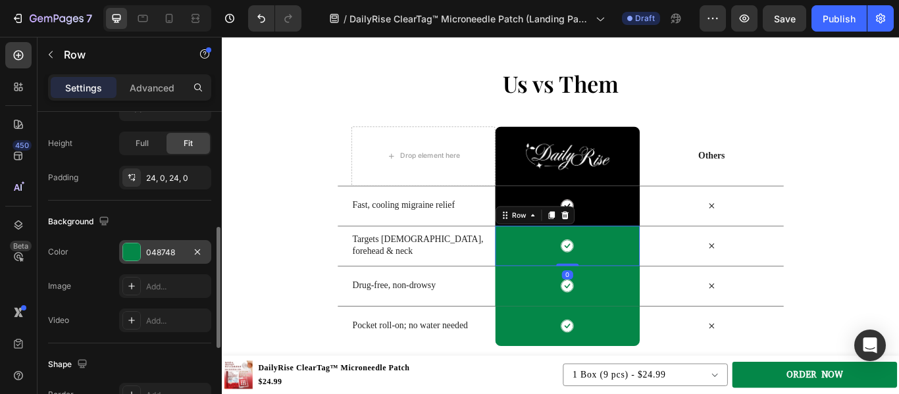
click at [134, 253] on div at bounding box center [131, 252] width 17 height 17
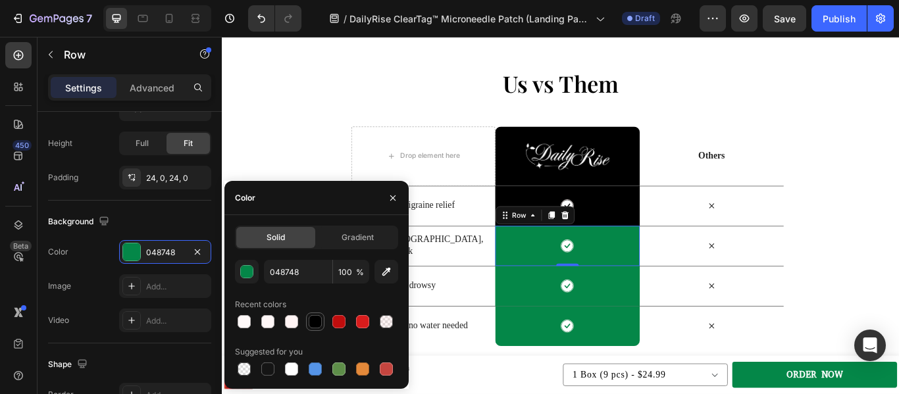
click at [310, 322] on div at bounding box center [315, 321] width 13 height 13
type input "000000"
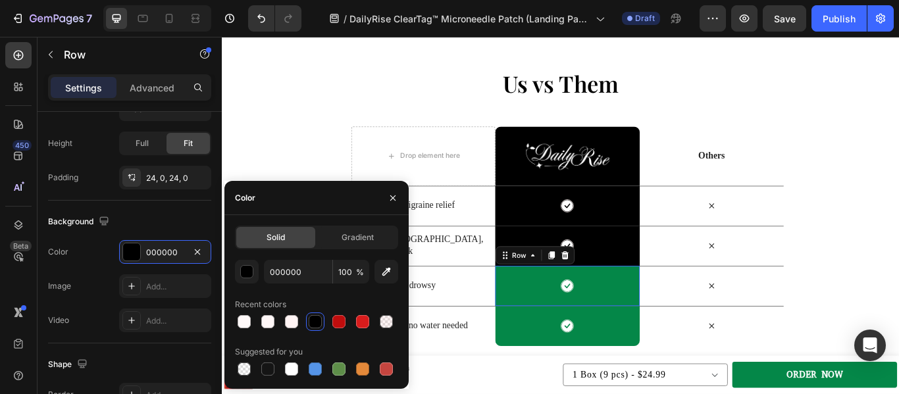
click at [604, 339] on div "Icon Row 0" at bounding box center [624, 327] width 168 height 47
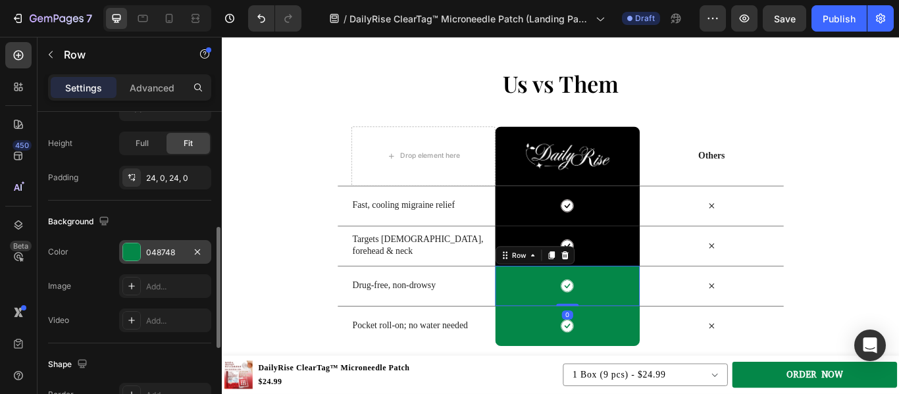
click at [136, 251] on div at bounding box center [131, 252] width 17 height 17
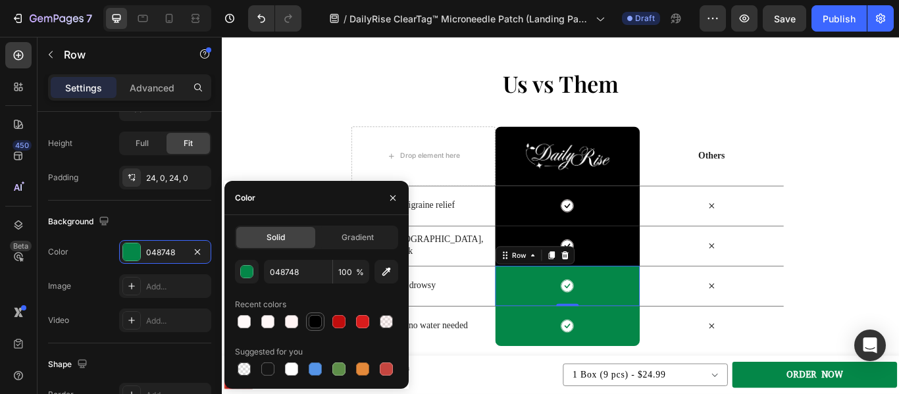
click at [317, 321] on div at bounding box center [315, 321] width 13 height 13
type input "000000"
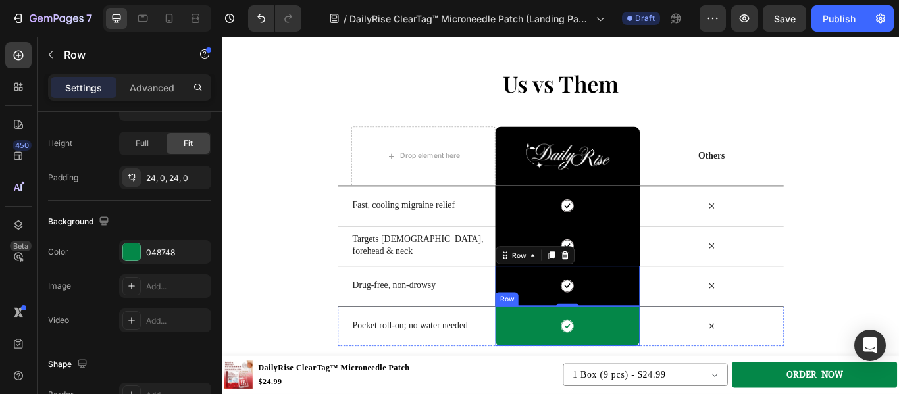
click at [576, 384] on div "Icon Row" at bounding box center [624, 374] width 168 height 47
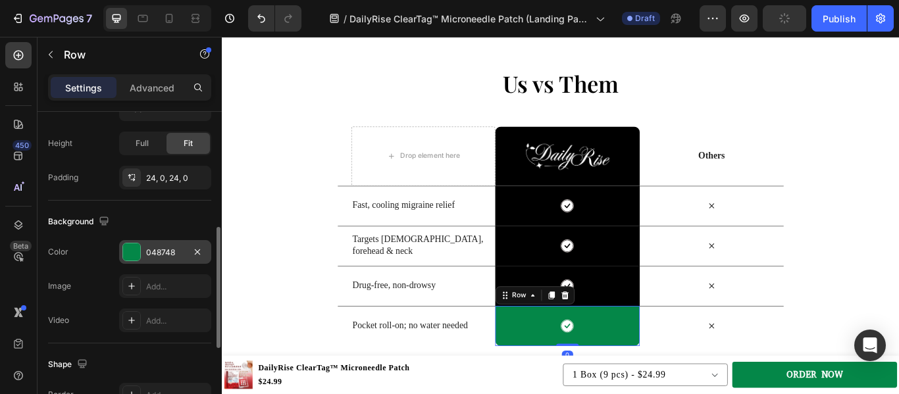
click at [131, 257] on div at bounding box center [131, 252] width 17 height 17
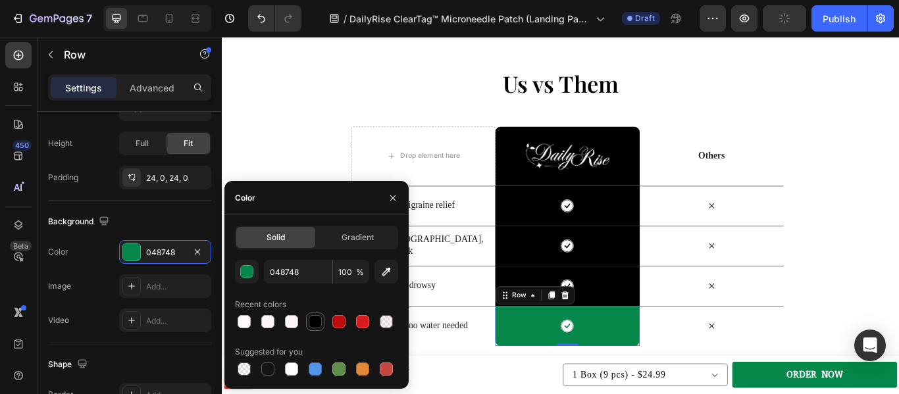
click at [315, 318] on div at bounding box center [315, 321] width 13 height 13
type input "000000"
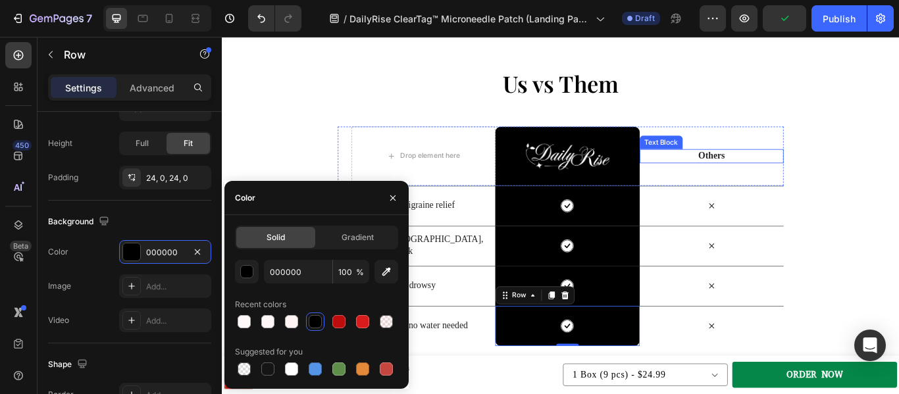
click at [797, 170] on p "Others" at bounding box center [792, 176] width 165 height 14
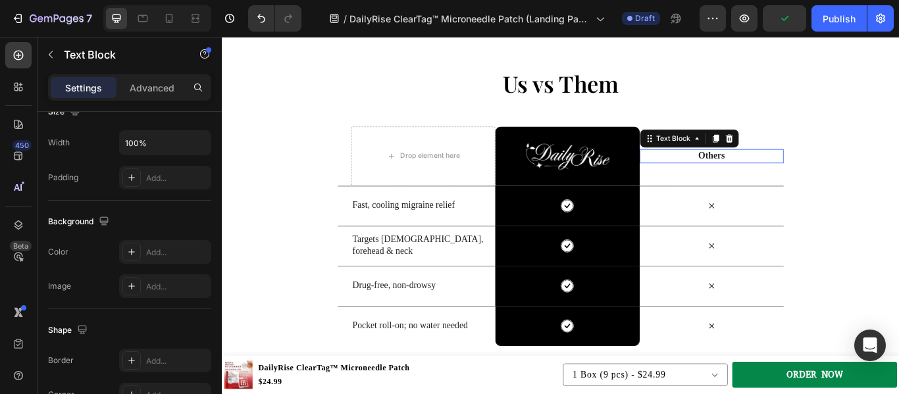
scroll to position [0, 0]
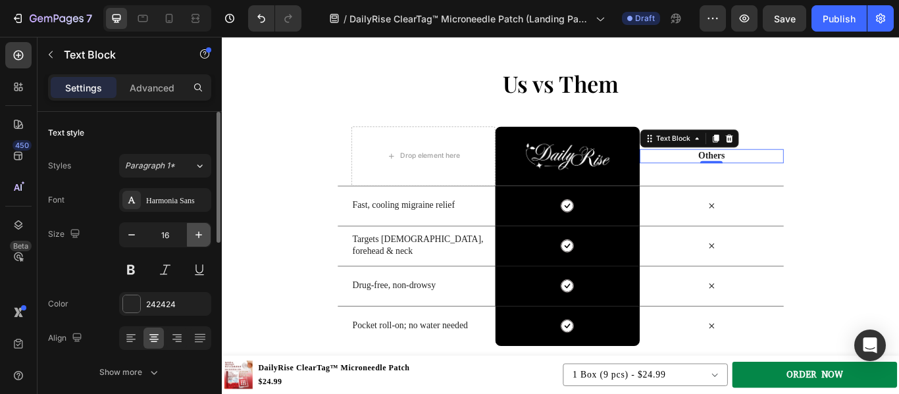
click at [195, 232] on icon "button" at bounding box center [198, 234] width 13 height 13
type input "20"
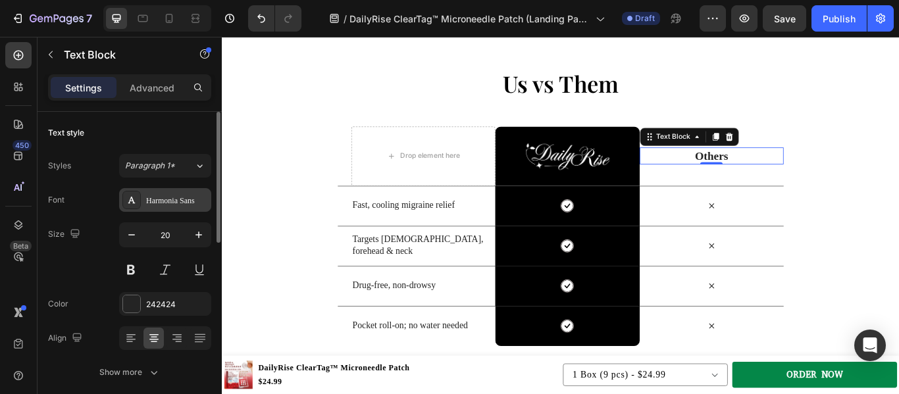
click at [170, 193] on div "Harmonia Sans" at bounding box center [165, 200] width 92 height 24
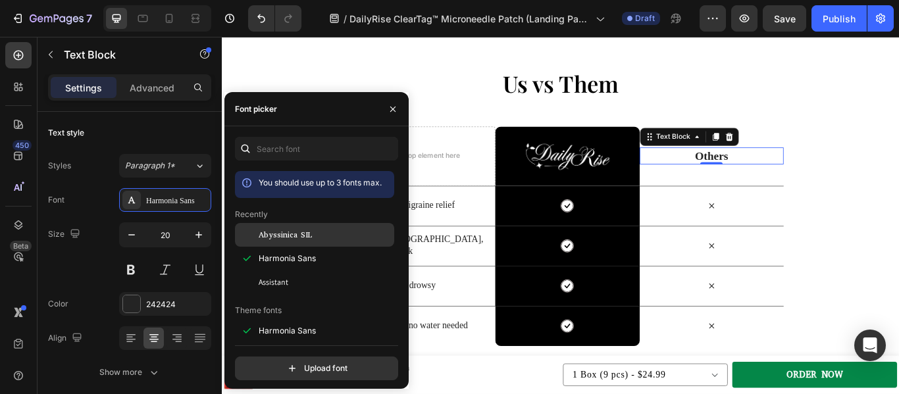
click at [293, 233] on span "Abyssinica SIL" at bounding box center [285, 235] width 53 height 12
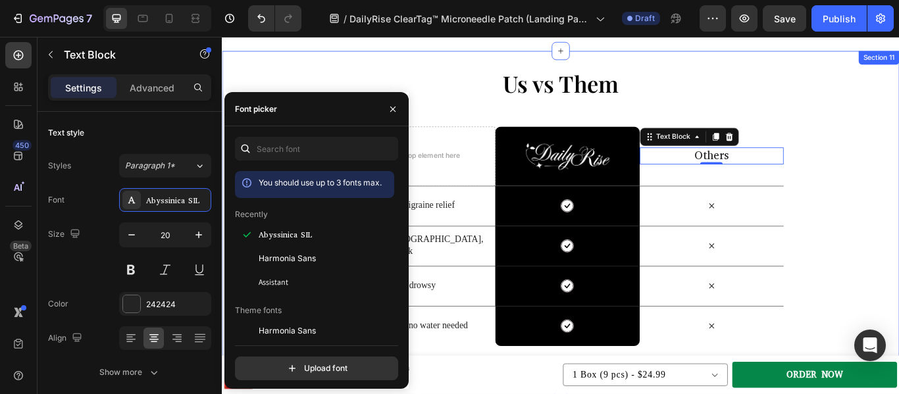
click at [898, 237] on div "Us vs Them Heading Row Drop element here Image Row Others Text Block 0 Row Fast…" at bounding box center [617, 235] width 790 height 324
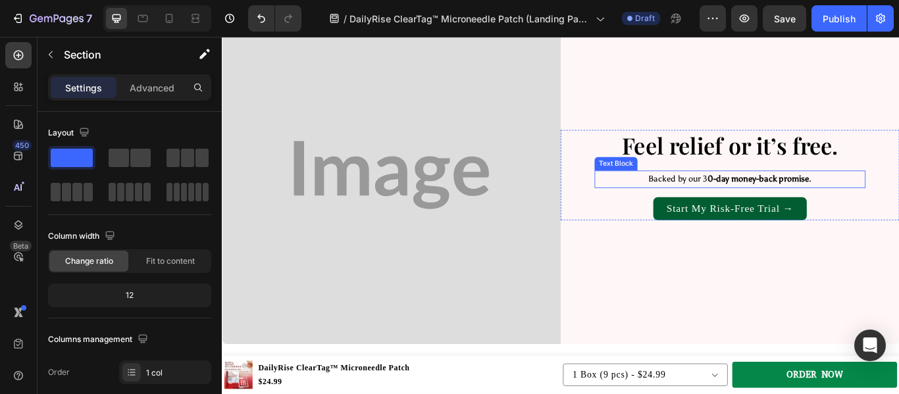
scroll to position [4398, 0]
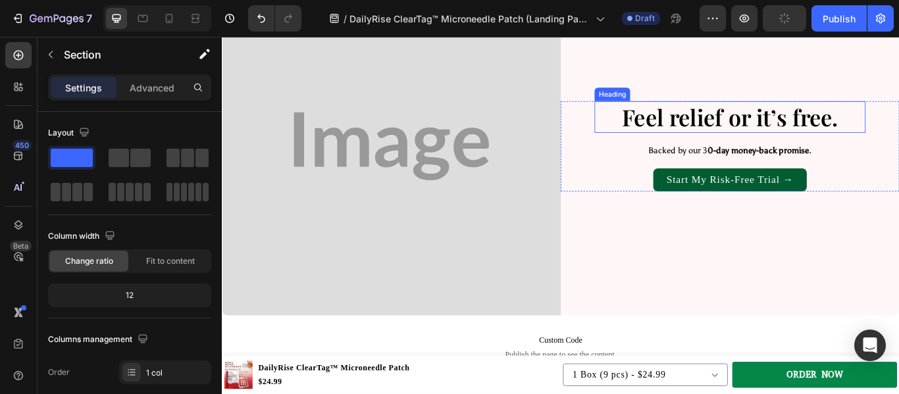
click at [752, 127] on h2 "Feel relief or it’s free." at bounding box center [814, 130] width 316 height 37
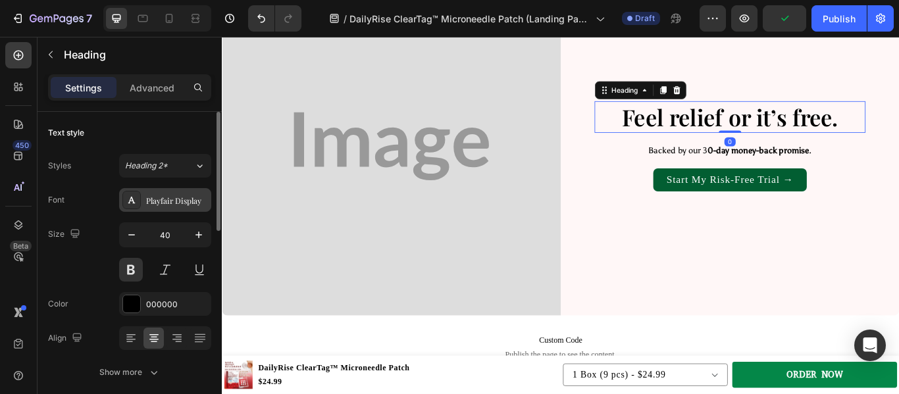
click at [176, 202] on div "Playfair Display" at bounding box center [177, 201] width 62 height 12
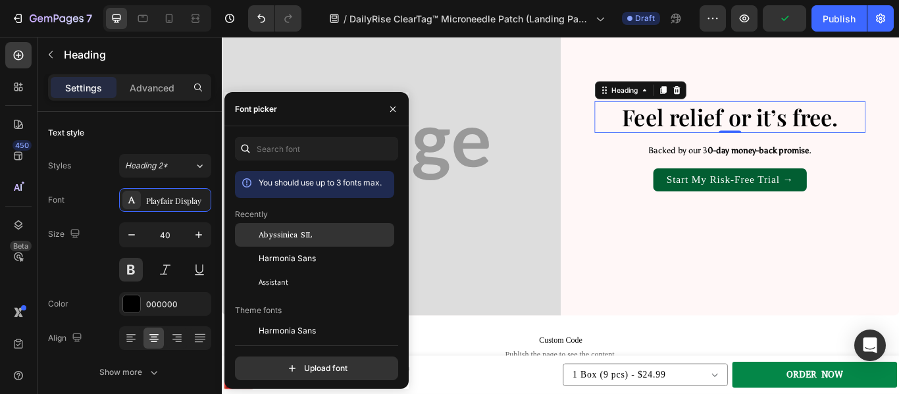
click at [297, 231] on span "Abyssinica SIL" at bounding box center [285, 235] width 53 height 12
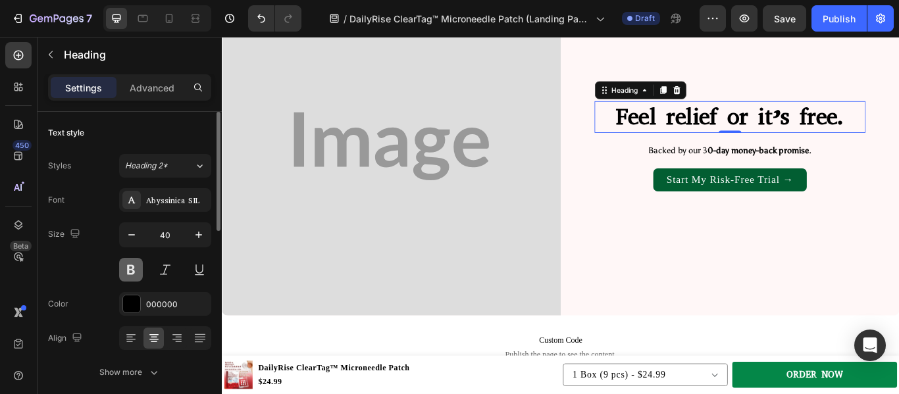
click at [133, 272] on button at bounding box center [131, 270] width 24 height 24
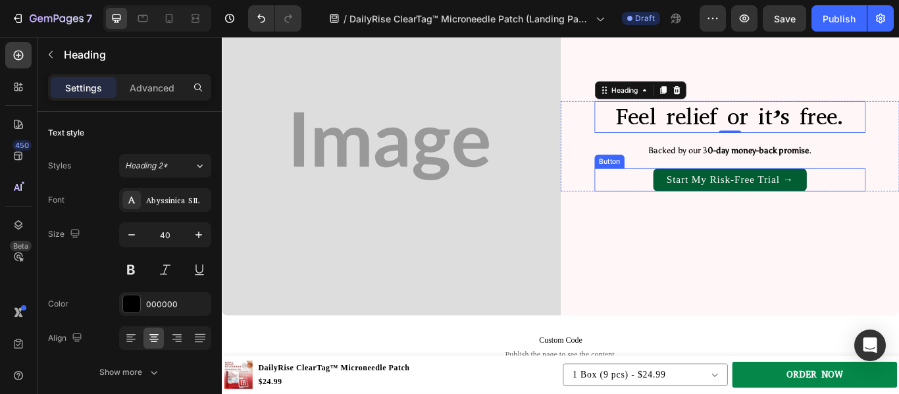
click at [707, 195] on div "Start My Risk-Free Trial → Button" at bounding box center [814, 203] width 316 height 27
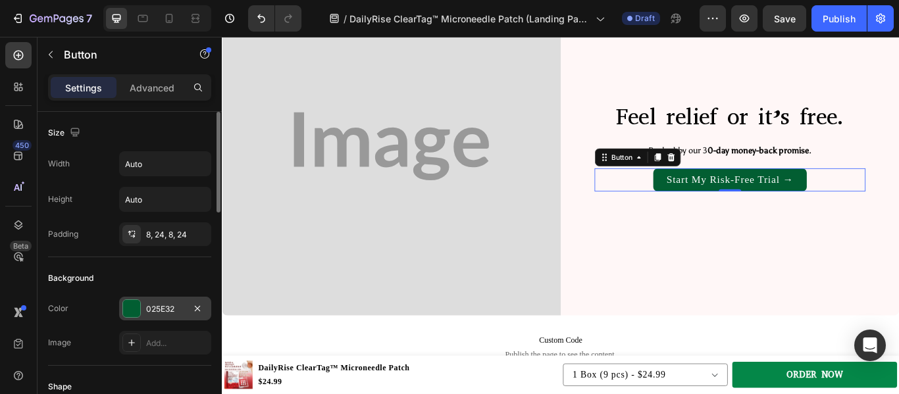
click at [137, 307] on div at bounding box center [131, 308] width 17 height 17
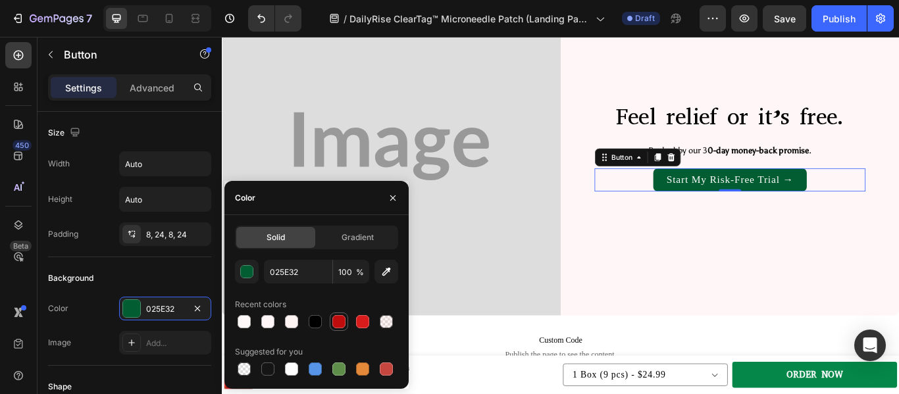
click at [335, 317] on div at bounding box center [338, 321] width 13 height 13
type input "BF0D0D"
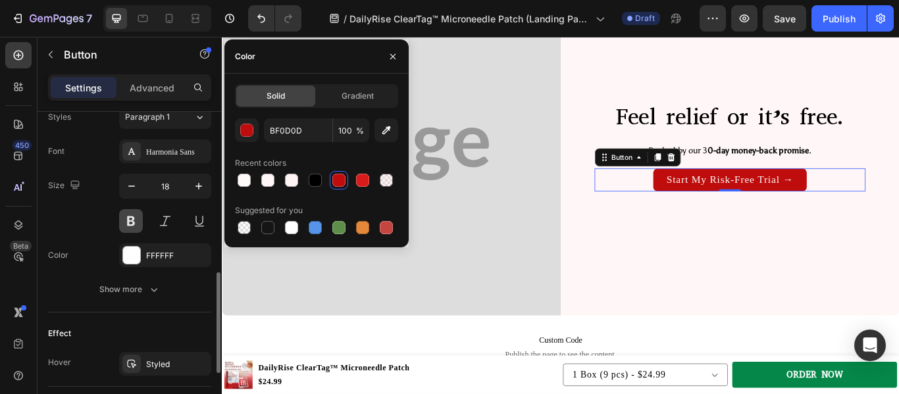
scroll to position [496, 0]
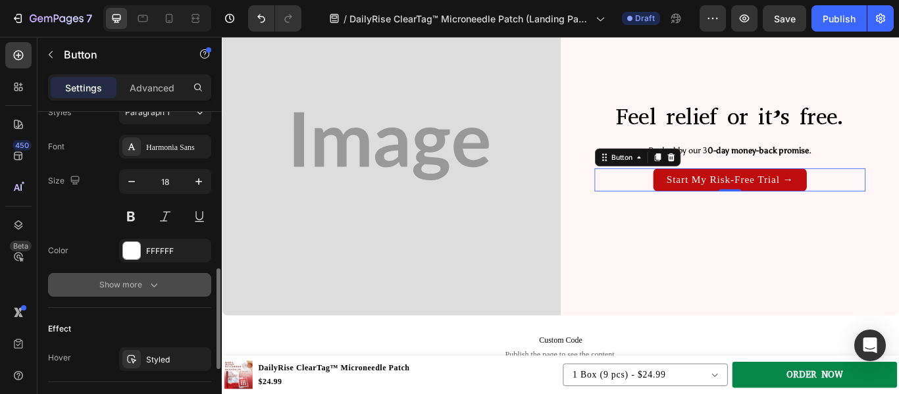
click at [136, 277] on button "Show more" at bounding box center [129, 285] width 163 height 24
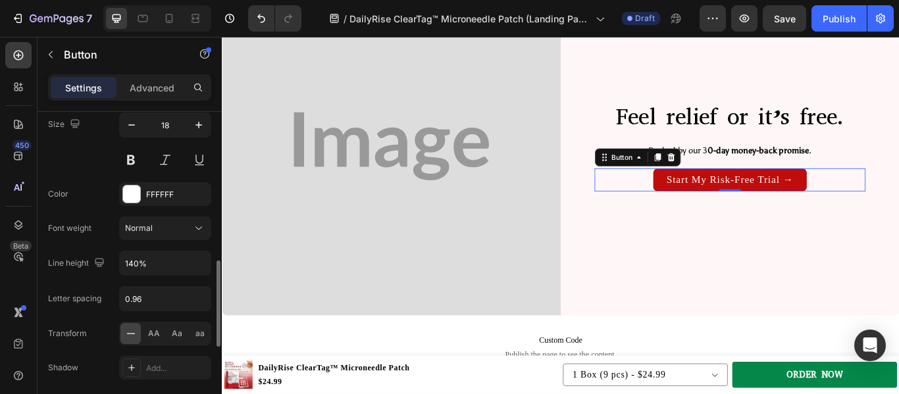
scroll to position [553, 0]
click at [161, 337] on div "AA" at bounding box center [153, 332] width 20 height 21
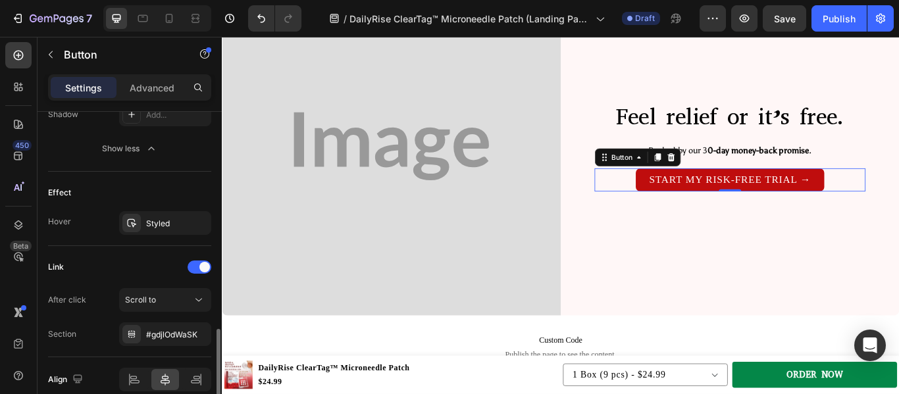
scroll to position [806, 0]
click at [171, 215] on div "Styled" at bounding box center [165, 223] width 92 height 24
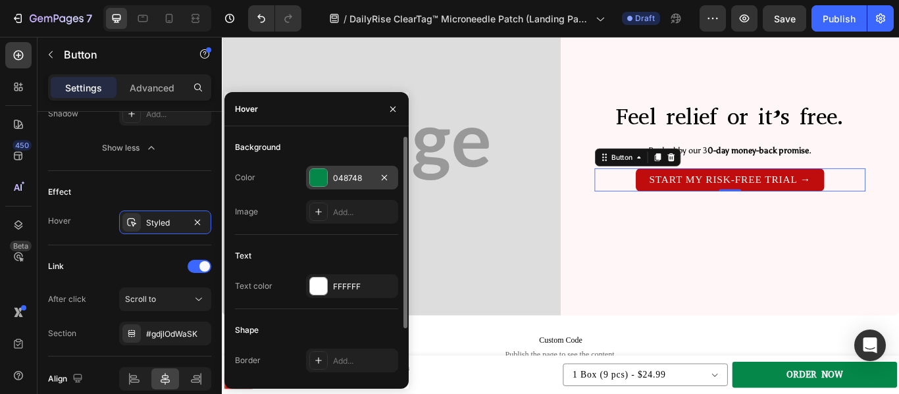
click at [317, 175] on div at bounding box center [318, 177] width 17 height 17
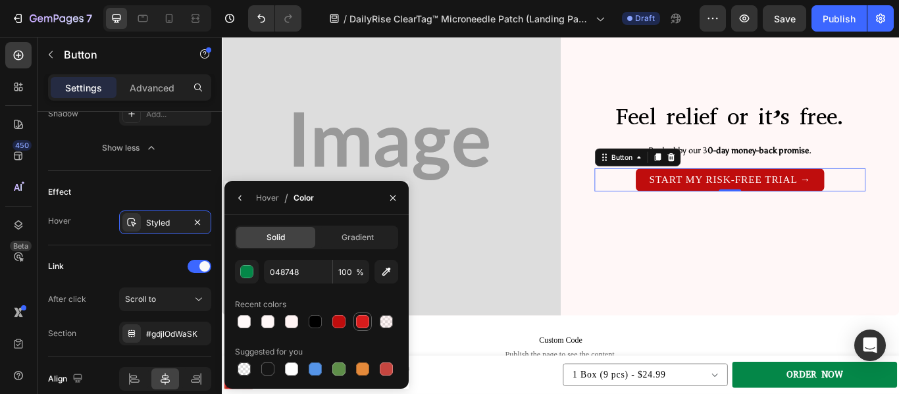
click at [365, 315] on div at bounding box center [362, 321] width 13 height 13
type input "D81C1C"
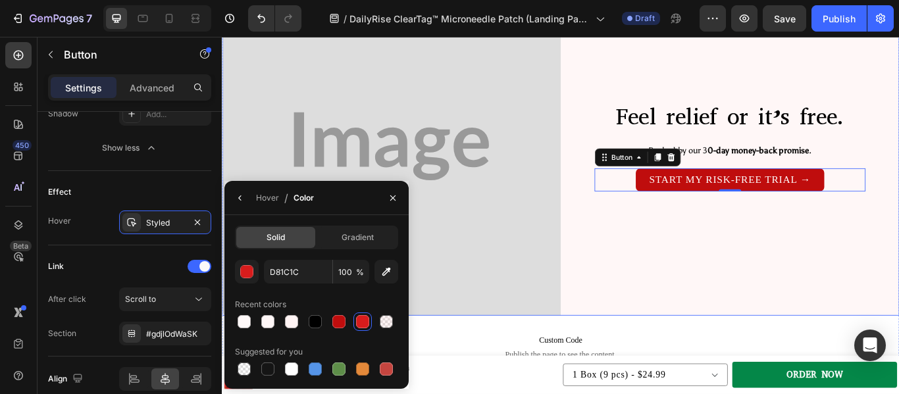
click at [678, 294] on div "Feel relief or it’s free. Heading Backed by our 3 0-day money-back promise . Te…" at bounding box center [814, 164] width 395 height 395
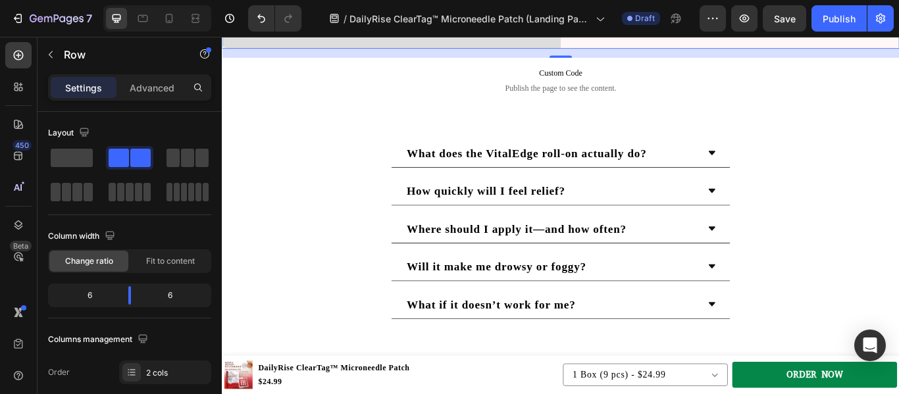
scroll to position [4735, 0]
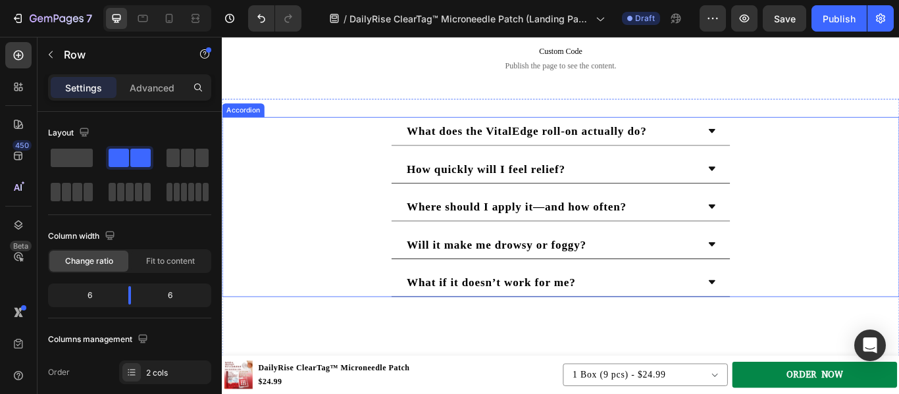
click at [379, 148] on div "What does the VitalEdge roll-on actually do?" at bounding box center [616, 147] width 788 height 34
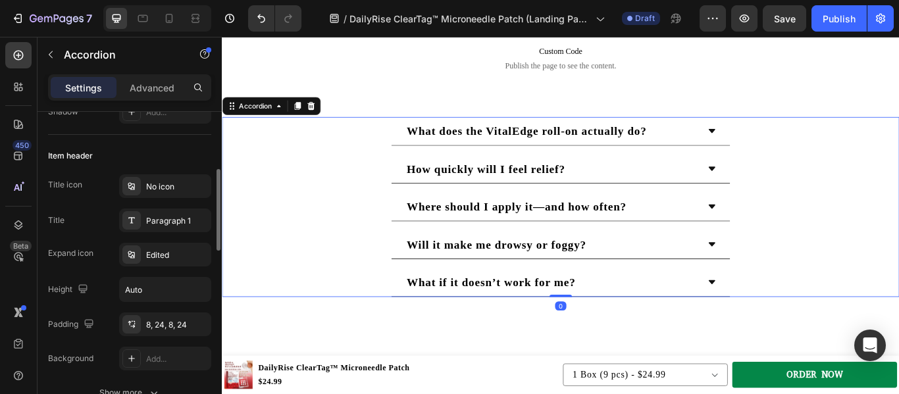
scroll to position [230, 0]
click at [164, 224] on div "Paragraph 1" at bounding box center [177, 219] width 62 height 12
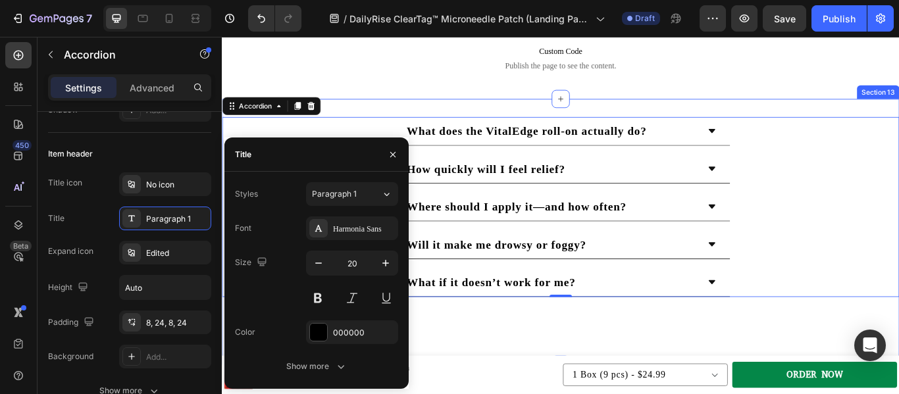
click at [861, 365] on div "What does the VitalEdge roll-on actually do? How quickly will I feel relief? Wh…" at bounding box center [617, 264] width 790 height 310
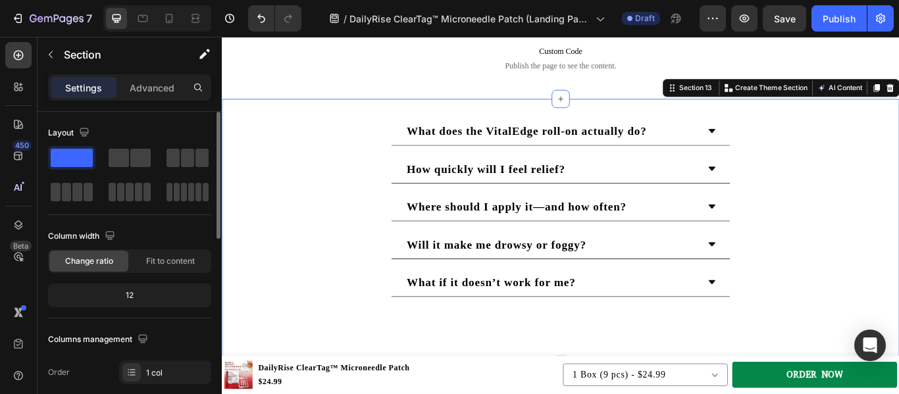
scroll to position [4854, 0]
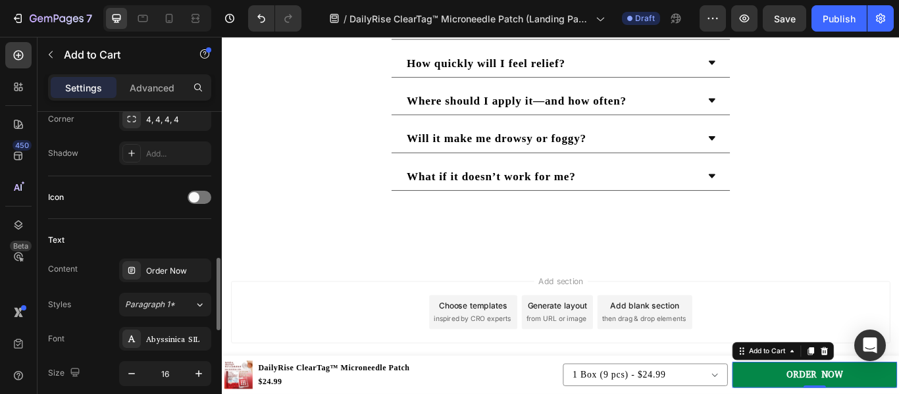
scroll to position [555, 0]
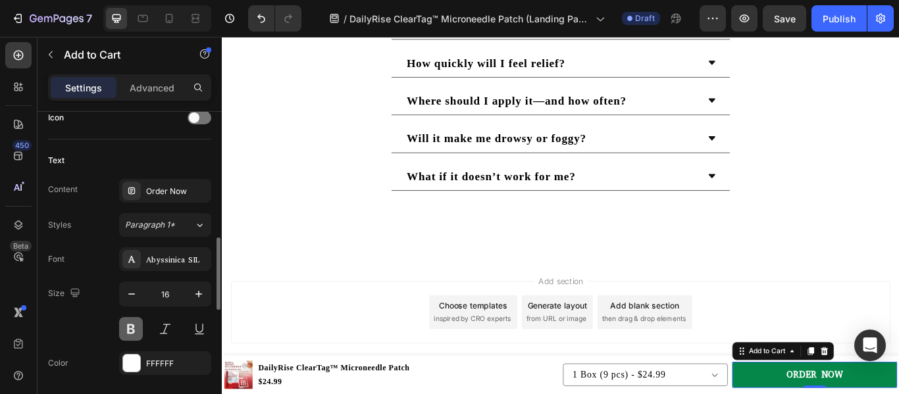
click at [134, 337] on button at bounding box center [131, 329] width 24 height 24
click at [201, 290] on icon "button" at bounding box center [198, 294] width 13 height 13
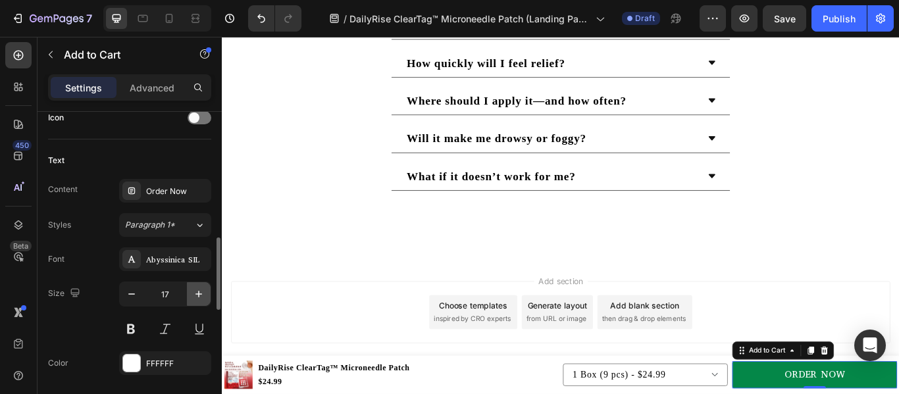
type input "18"
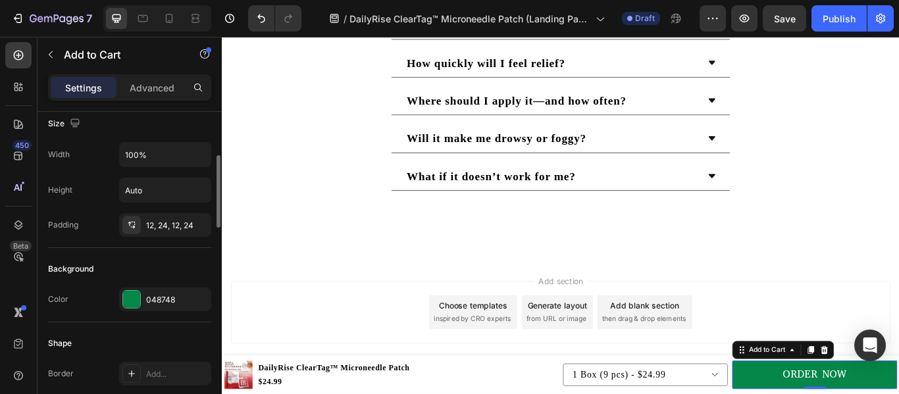
scroll to position [188, 0]
click at [170, 230] on div "12, 24, 12, 24" at bounding box center [165, 225] width 38 height 12
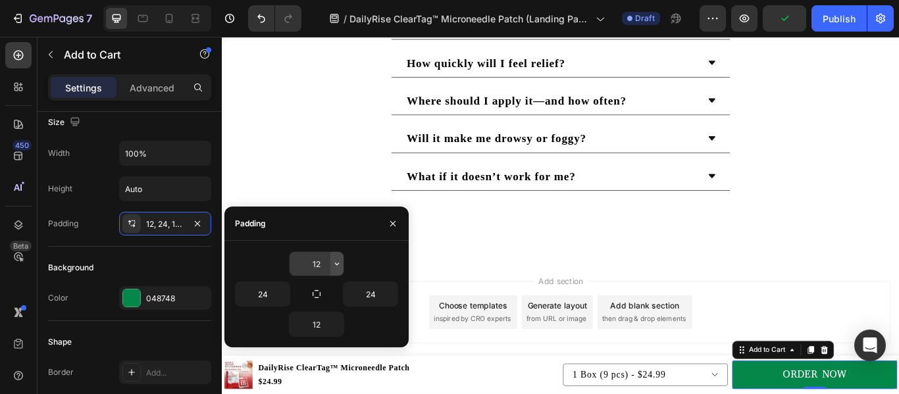
click at [339, 263] on icon "button" at bounding box center [337, 264] width 4 height 3
click at [322, 262] on input "12" at bounding box center [317, 264] width 54 height 24
type input "1"
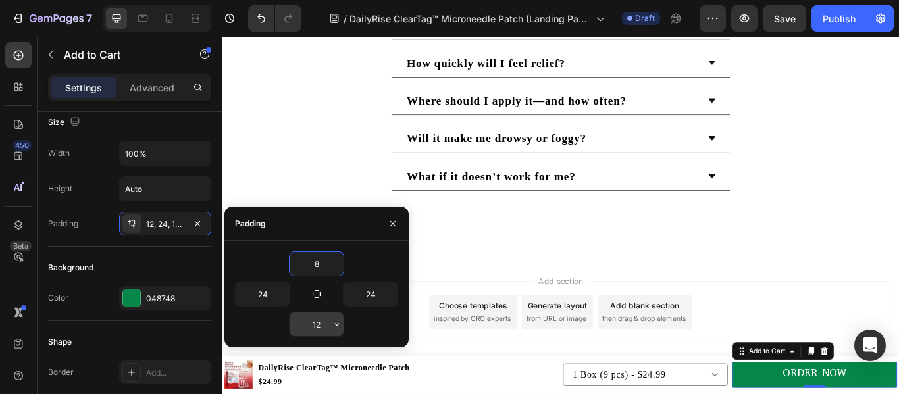
type input "8"
click at [317, 325] on input "12" at bounding box center [317, 325] width 54 height 24
type input "8"
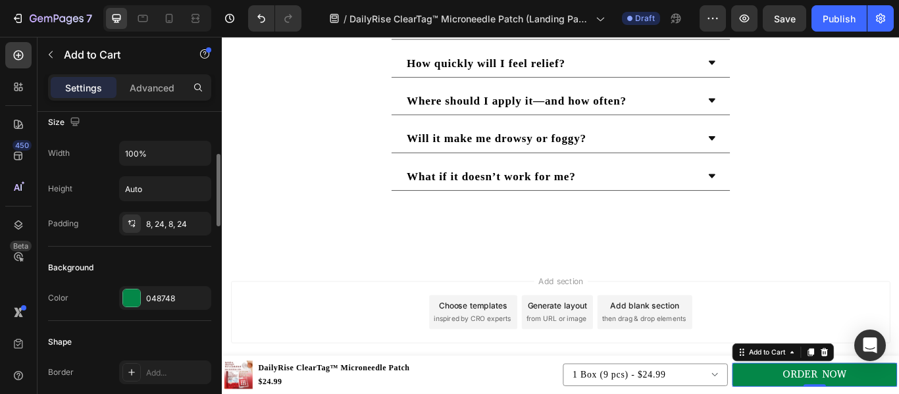
click at [186, 270] on div "Background" at bounding box center [129, 267] width 163 height 21
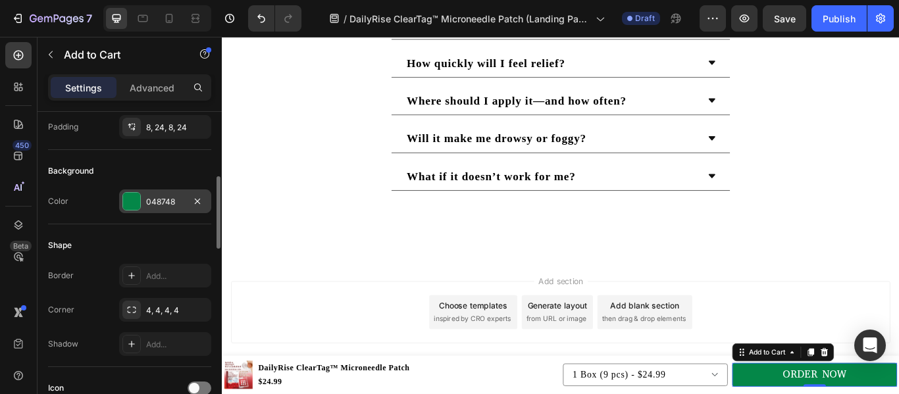
click at [132, 205] on div at bounding box center [131, 201] width 17 height 17
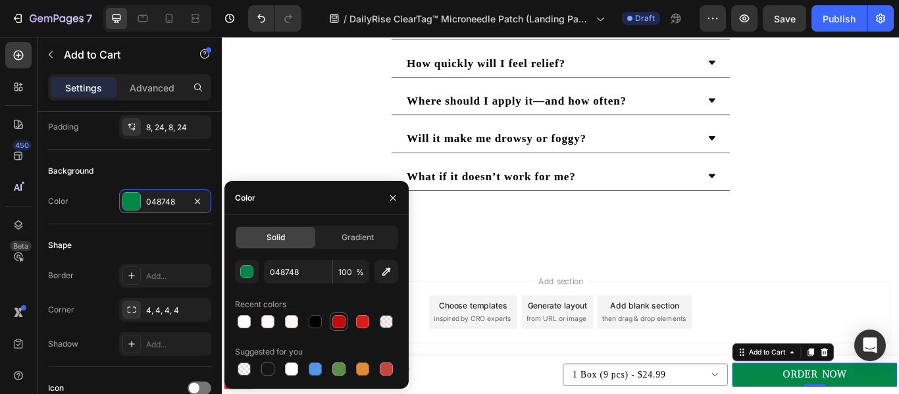
click at [340, 324] on div at bounding box center [338, 321] width 13 height 13
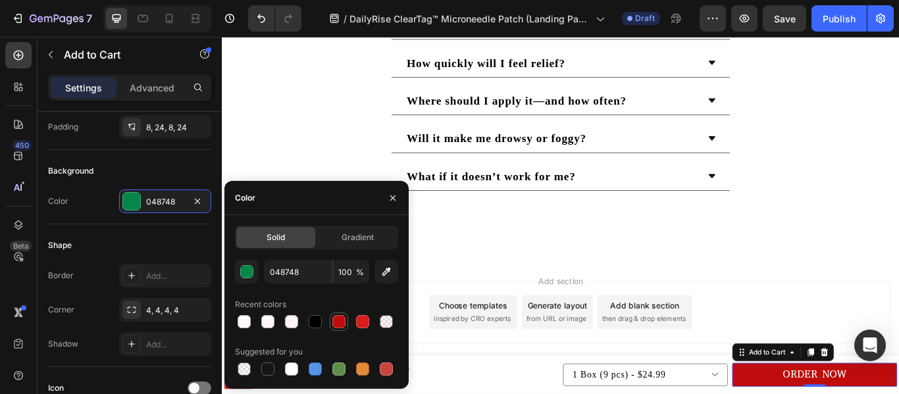
type input "BF0D0D"
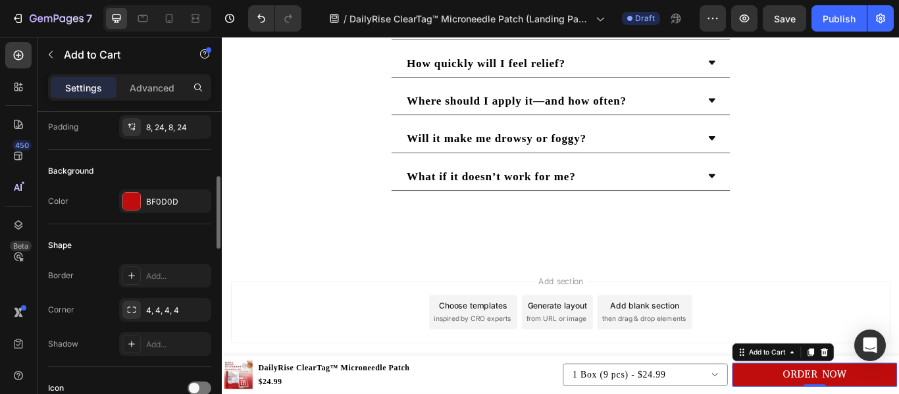
click at [174, 240] on div "Shape" at bounding box center [129, 245] width 163 height 21
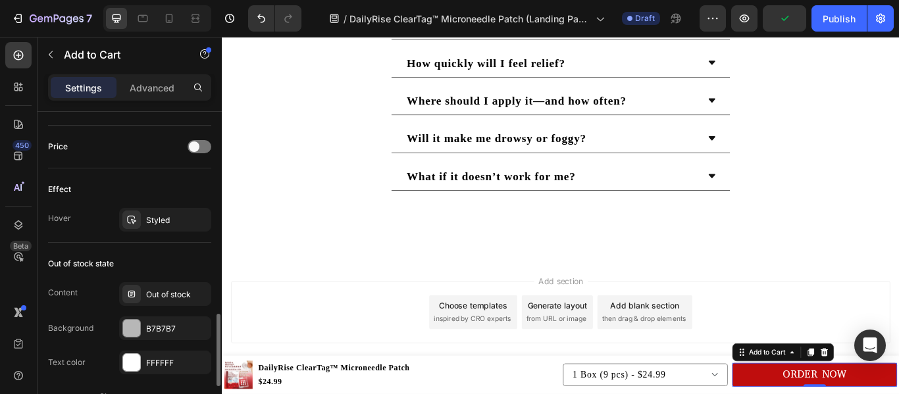
scroll to position [894, 0]
click at [151, 216] on div "Styled" at bounding box center [165, 220] width 38 height 12
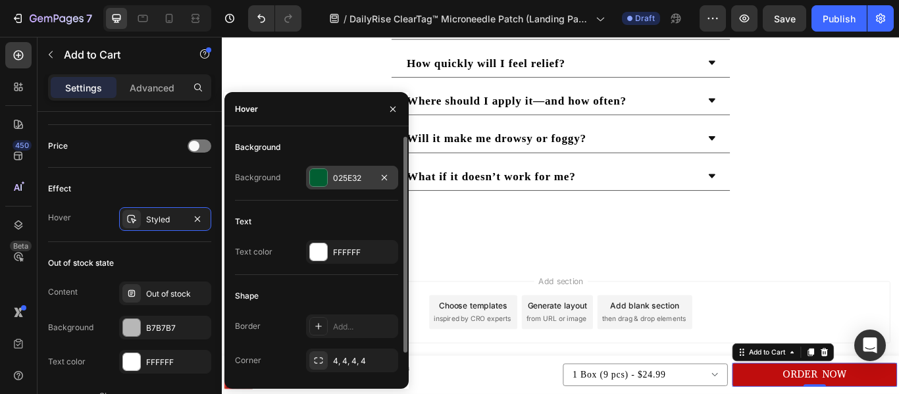
click at [317, 178] on div at bounding box center [318, 177] width 17 height 17
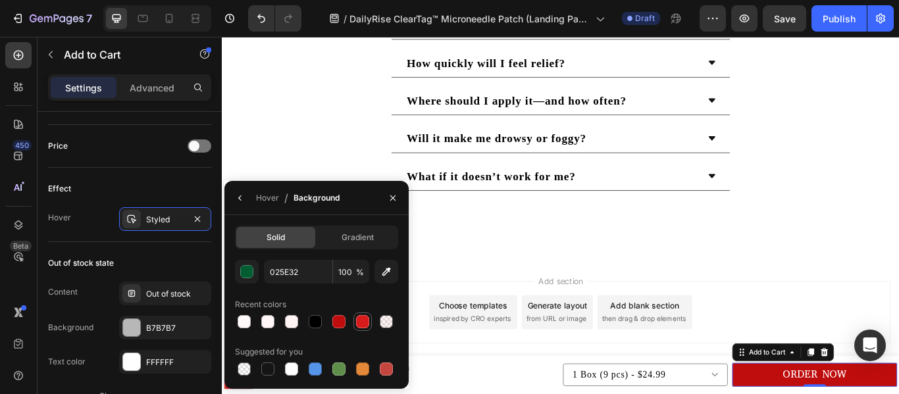
click at [360, 326] on div at bounding box center [362, 321] width 13 height 13
type input "D81C1C"
click at [201, 263] on div "Out of stock state" at bounding box center [129, 263] width 163 height 21
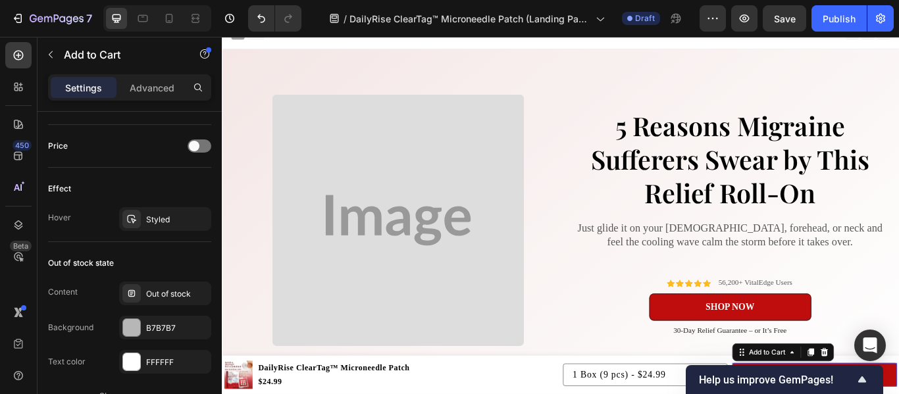
scroll to position [0, 0]
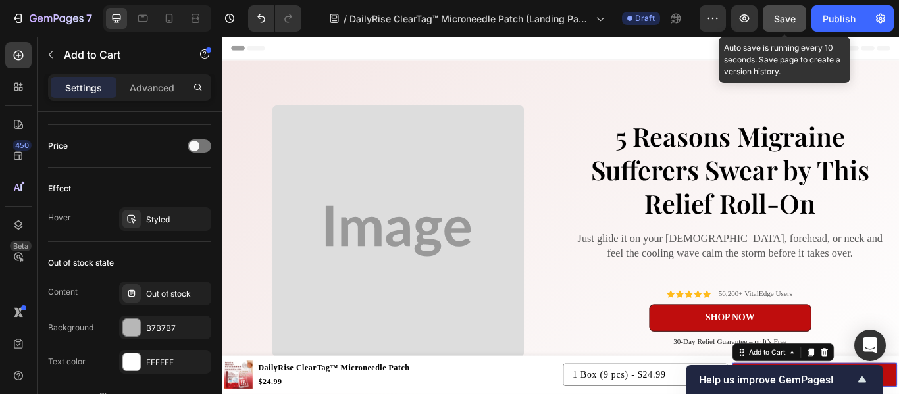
click at [786, 24] on span "Save" at bounding box center [785, 18] width 22 height 11
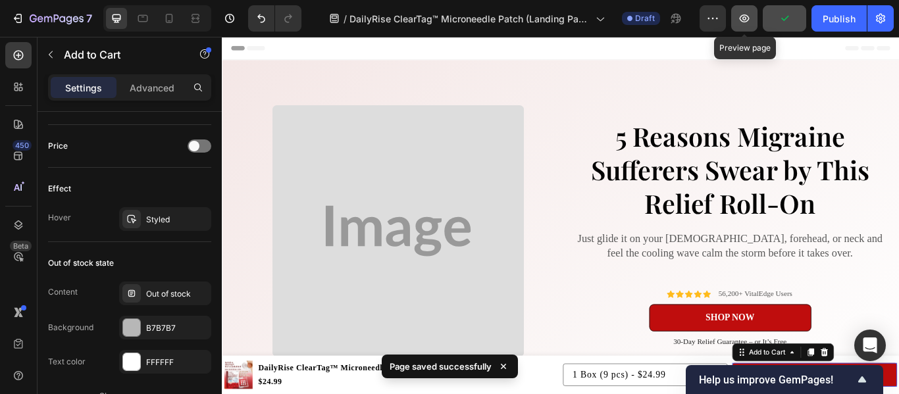
click at [746, 19] on icon "button" at bounding box center [744, 18] width 4 height 4
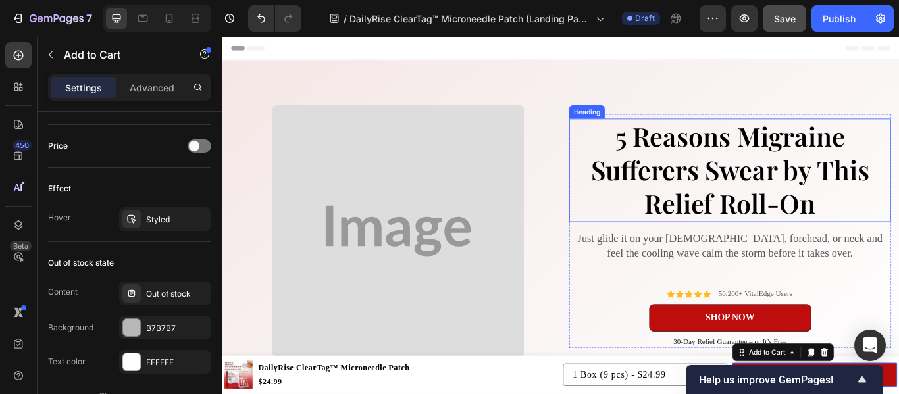
click at [729, 171] on strong "5 Reasons Migraine Sufferers Swear by This Relief Roll-On" at bounding box center [814, 192] width 324 height 120
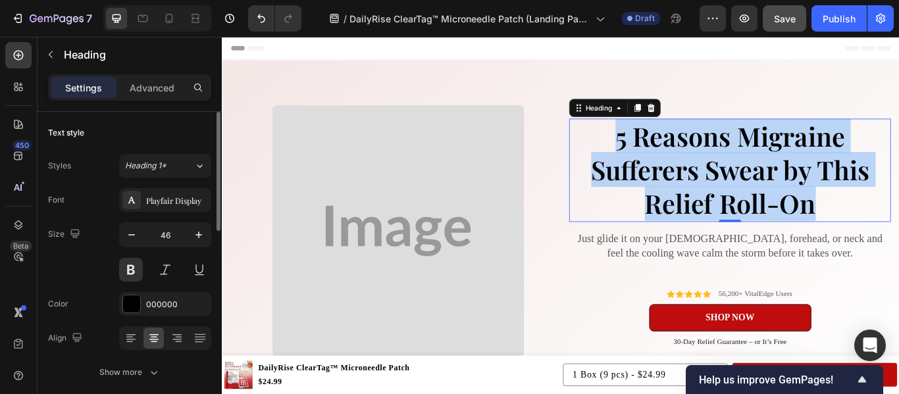
click at [729, 171] on strong "5 Reasons Migraine Sufferers Swear by This Relief Roll-On" at bounding box center [814, 192] width 324 height 120
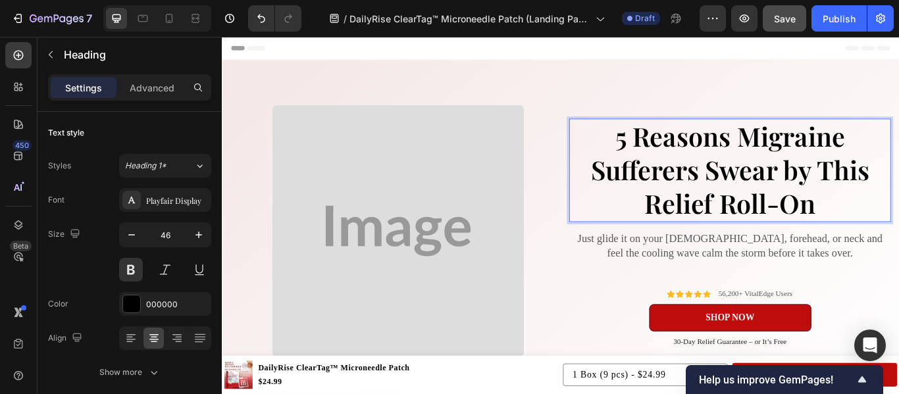
click at [693, 182] on strong "5 Reasons Migraine Sufferers Swear by This Relief Roll-On" at bounding box center [814, 192] width 324 height 120
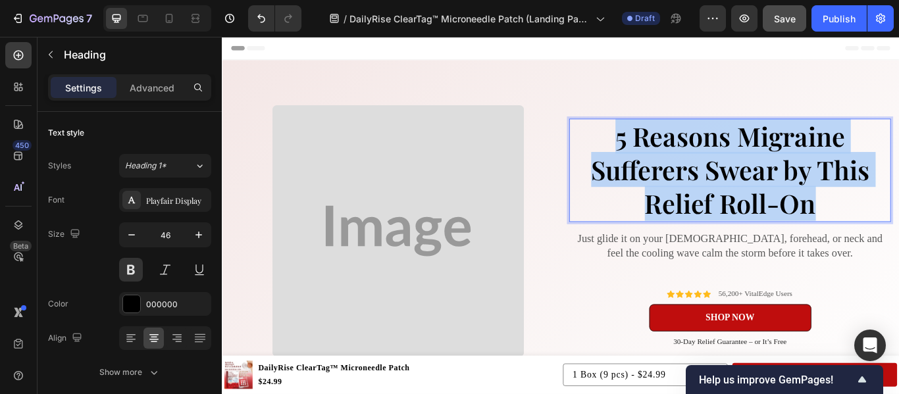
click at [693, 182] on strong "5 Reasons Migraine Sufferers Swear by This Relief Roll-On" at bounding box center [814, 192] width 324 height 120
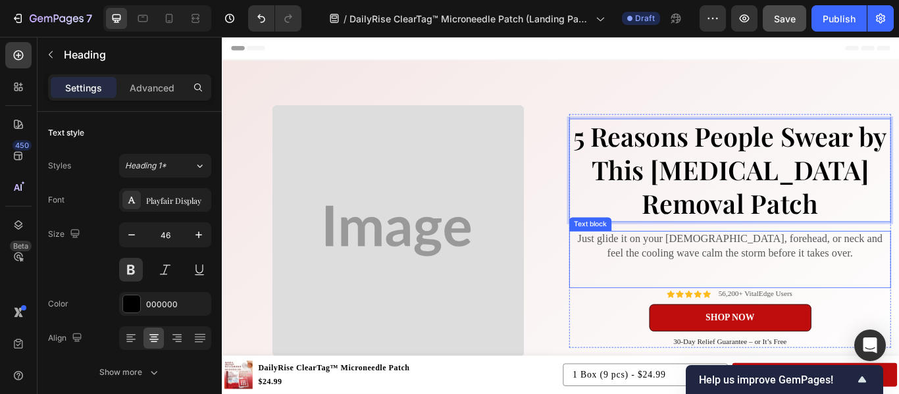
click at [763, 282] on p "Just glide it on your [DEMOGRAPHIC_DATA], forehead, or neck and feel the coolin…" at bounding box center [814, 281] width 373 height 32
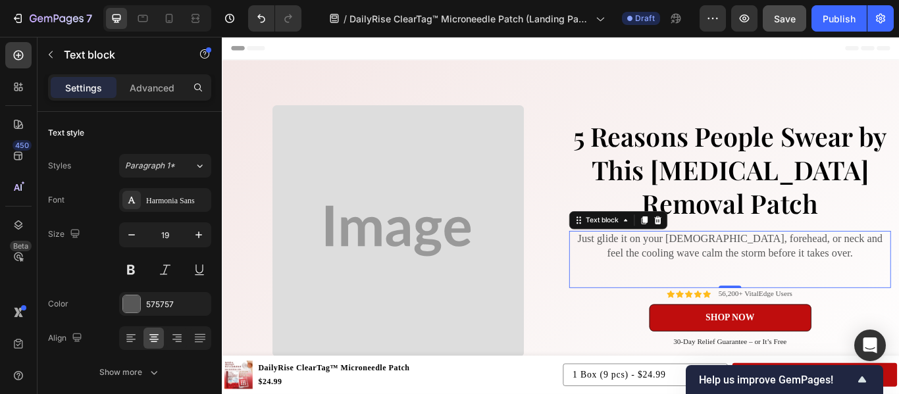
click at [763, 282] on p "Just glide it on your [DEMOGRAPHIC_DATA], forehead, or neck and feel the coolin…" at bounding box center [814, 281] width 373 height 32
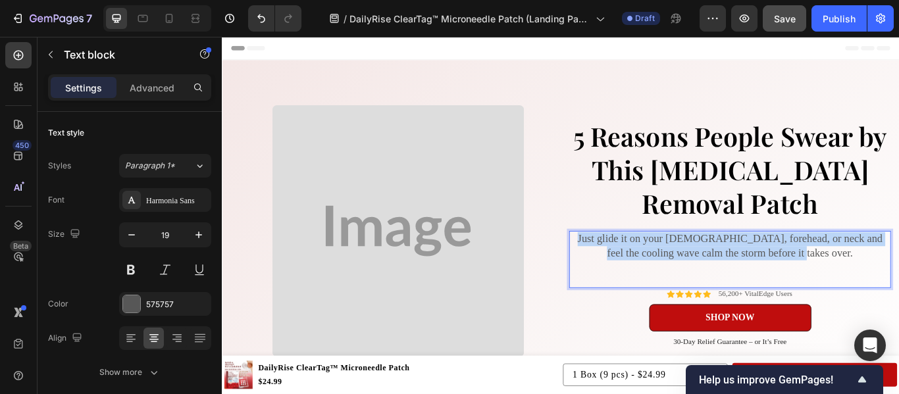
click at [763, 282] on p "Just glide it on your [DEMOGRAPHIC_DATA], forehead, or neck and feel the coolin…" at bounding box center [814, 281] width 373 height 32
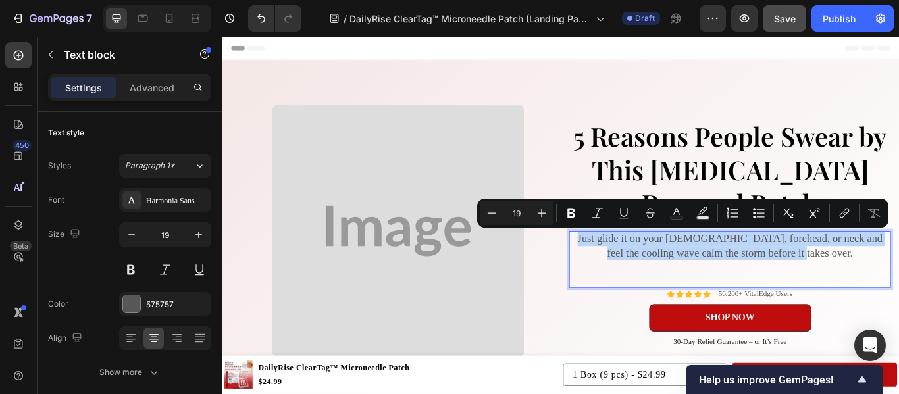
click at [763, 282] on p "Just glide it on your [DEMOGRAPHIC_DATA], forehead, or neck and feel the coolin…" at bounding box center [814, 281] width 373 height 32
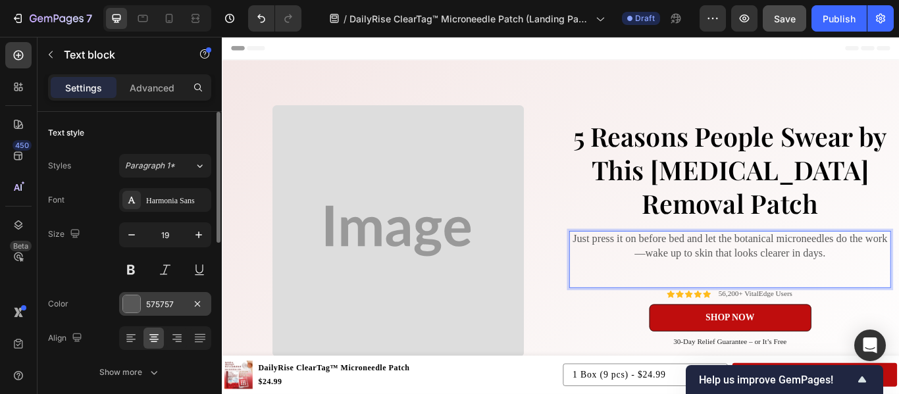
click at [132, 305] on div at bounding box center [131, 304] width 17 height 17
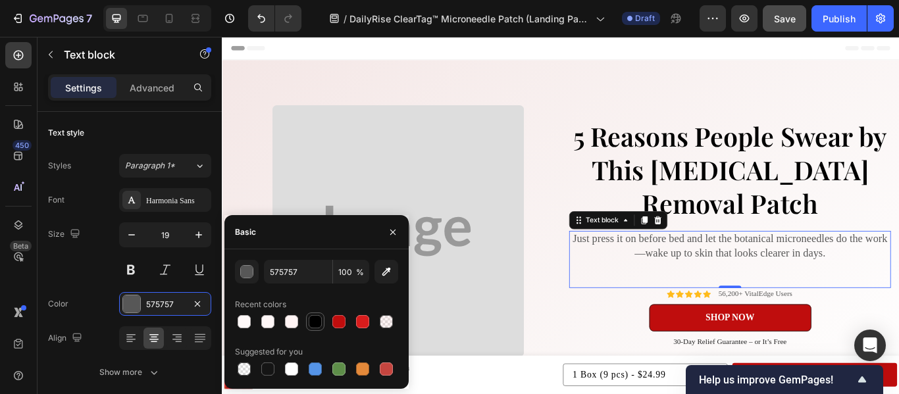
click at [315, 319] on div at bounding box center [315, 321] width 13 height 13
type input "000000"
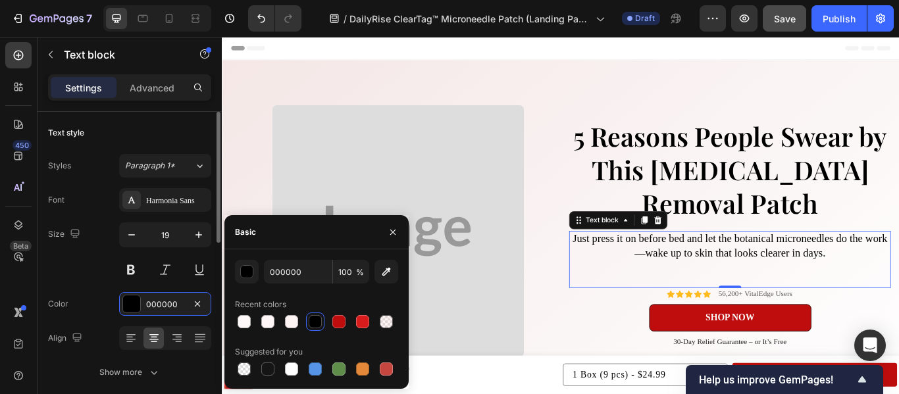
click at [96, 284] on div "Font Harmonia Sans Size 19 Color 000000 Align Show more" at bounding box center [129, 286] width 163 height 196
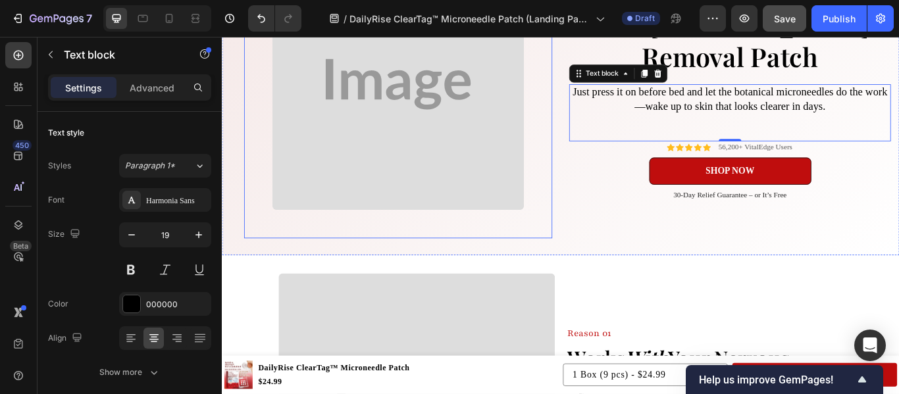
scroll to position [170, 0]
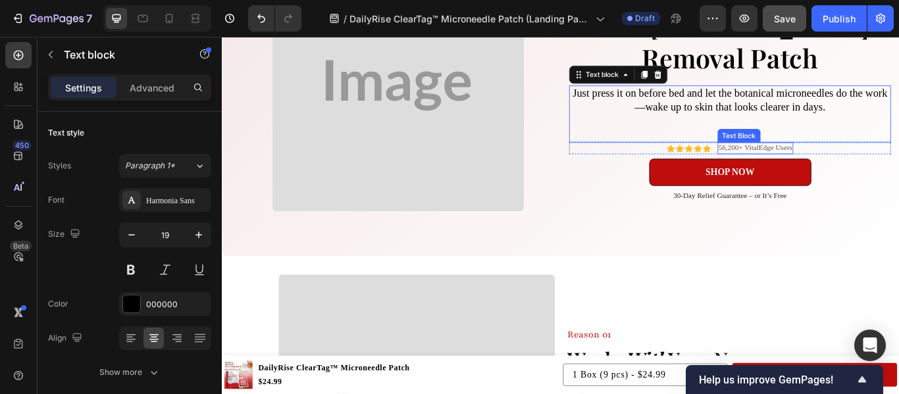
click at [852, 168] on p "56,200+ VitalEdge Users" at bounding box center [844, 166] width 86 height 11
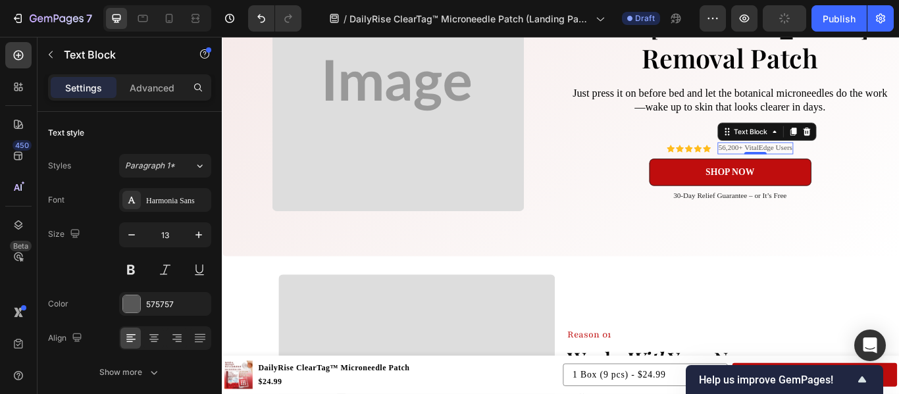
click at [858, 167] on p "56,200+ VitalEdge Users" at bounding box center [844, 166] width 86 height 11
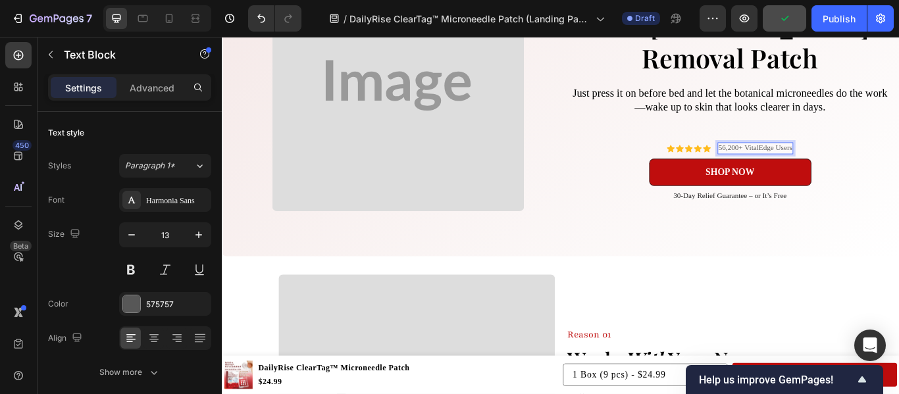
drag, startPoint x: 858, startPoint y: 167, endPoint x: 825, endPoint y: 167, distance: 33.6
click at [825, 167] on p "56,200+ VitalEdge Users" at bounding box center [844, 166] width 86 height 11
drag, startPoint x: 825, startPoint y: 167, endPoint x: 857, endPoint y: 165, distance: 32.3
click at [857, 165] on p "56,200+ VitalEdge Users" at bounding box center [844, 166] width 86 height 11
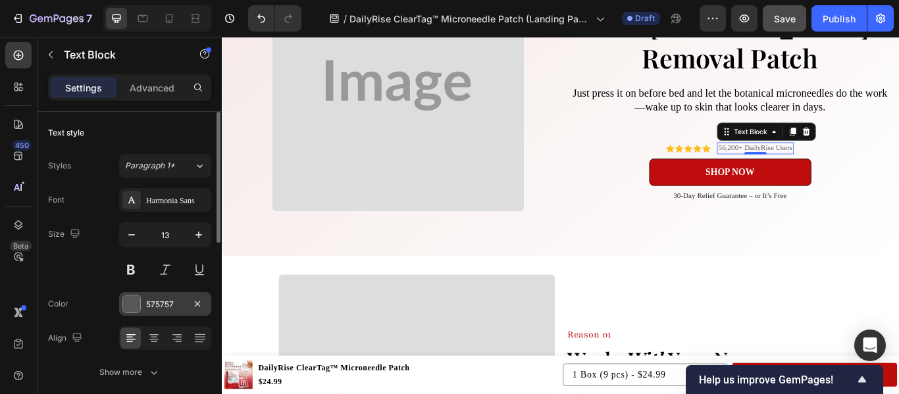
click at [134, 305] on div at bounding box center [131, 304] width 17 height 17
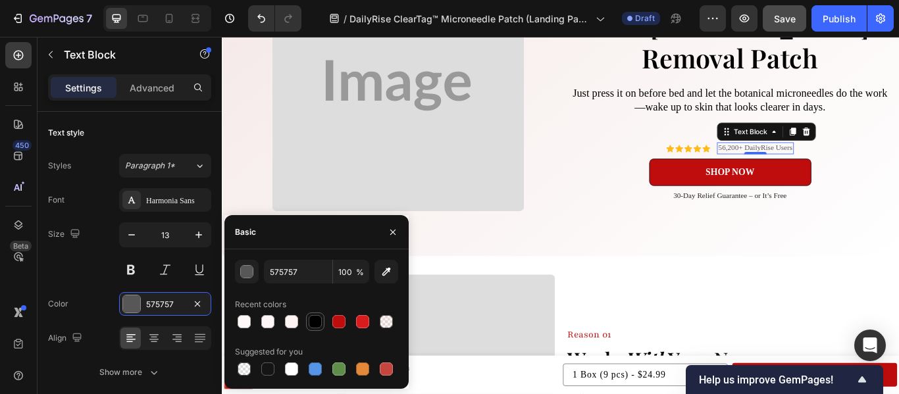
click at [315, 320] on div at bounding box center [315, 321] width 13 height 13
type input "000000"
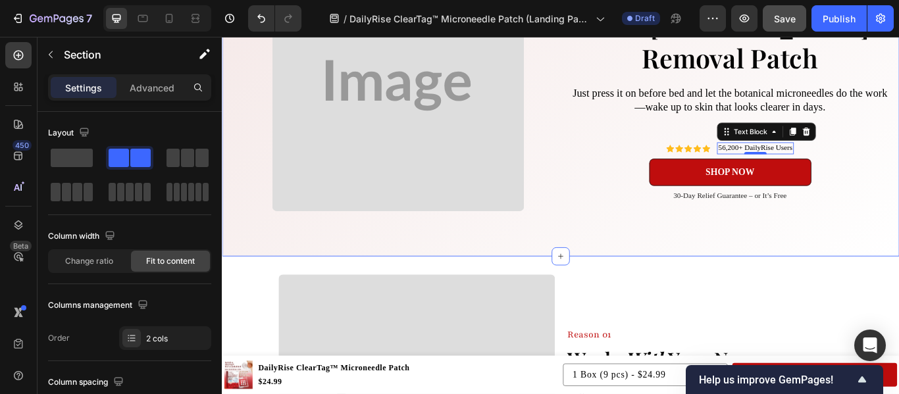
click at [669, 237] on div "⁠⁠⁠⁠⁠⁠⁠ 5 Reasons People Swear by This [MEDICAL_DATA] Removal Patch Heading Jus…" at bounding box center [814, 93] width 375 height 359
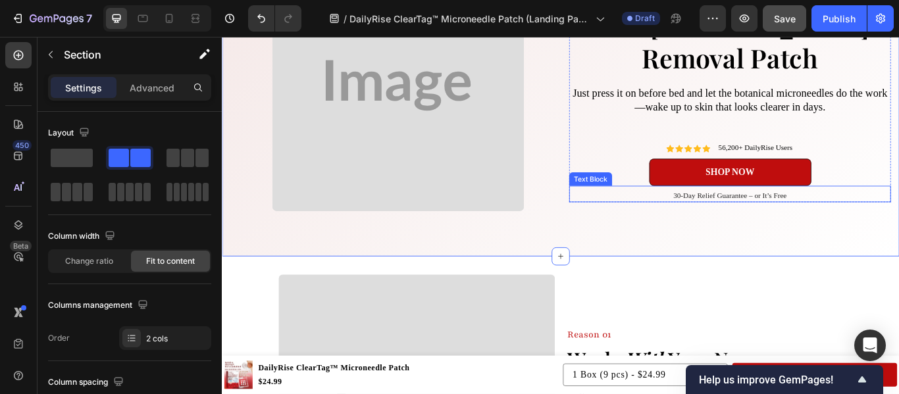
click at [744, 222] on p "30-Day Relief Guarantee – or It’s Free" at bounding box center [814, 222] width 373 height 11
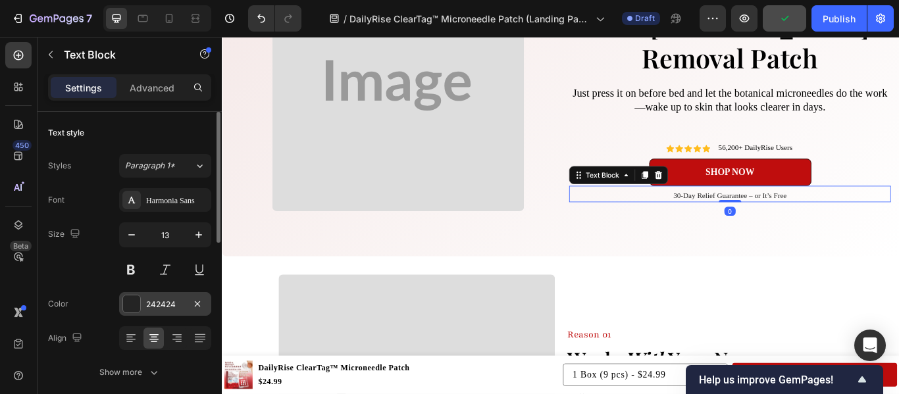
click at [128, 307] on div at bounding box center [131, 304] width 17 height 17
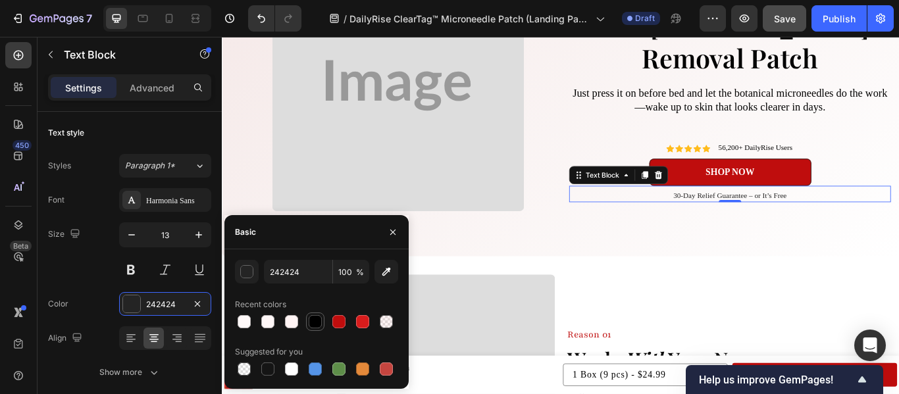
click at [315, 321] on div at bounding box center [315, 321] width 13 height 13
type input "000000"
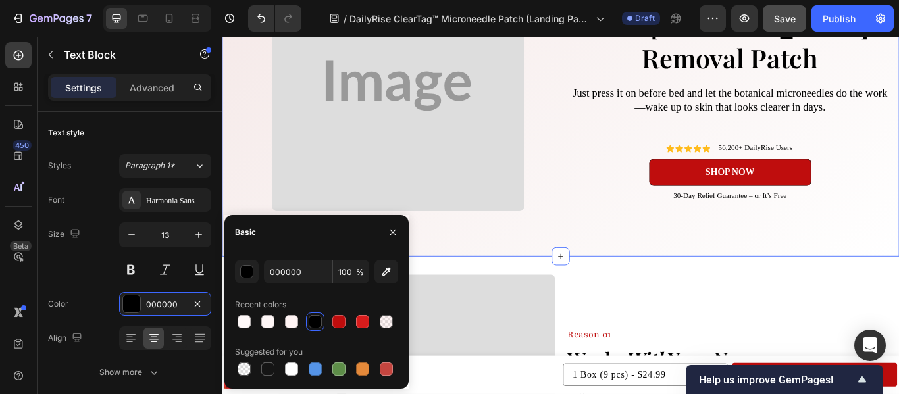
click at [708, 257] on div "⁠⁠⁠⁠⁠⁠⁠ 5 Reasons People Swear by This [MEDICAL_DATA] Removal Patch Heading Jus…" at bounding box center [814, 93] width 375 height 359
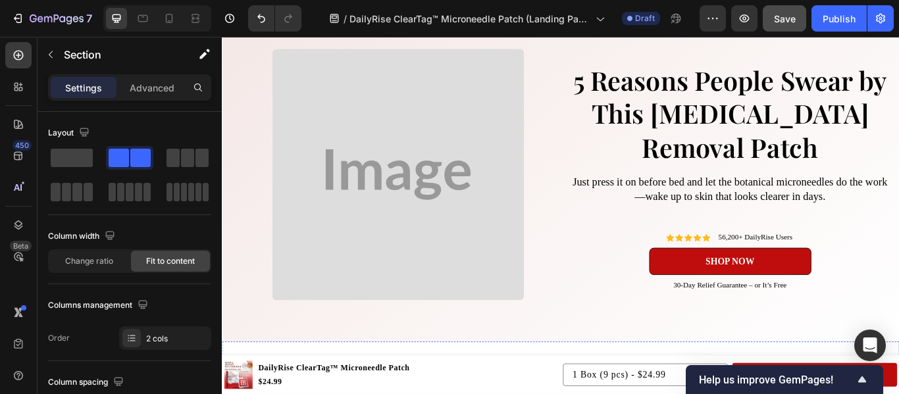
scroll to position [66, 0]
click at [806, 270] on p "56,200+ DailyRise Users" at bounding box center [843, 270] width 86 height 11
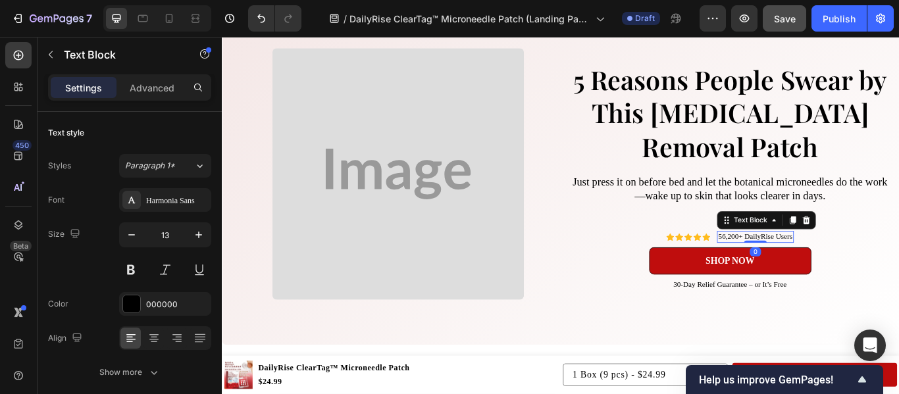
click at [801, 270] on p "56,200+ DailyRise Users" at bounding box center [843, 270] width 86 height 11
click at [806, 269] on p "59,200+ DailyRise Users" at bounding box center [843, 270] width 86 height 11
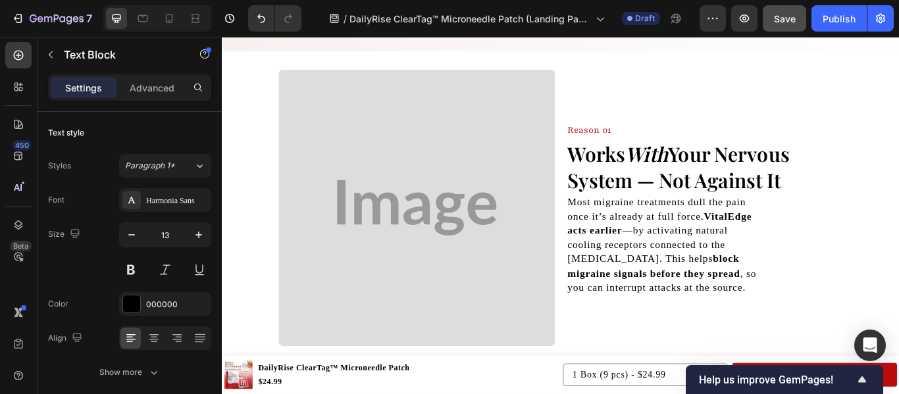
scroll to position [416, 0]
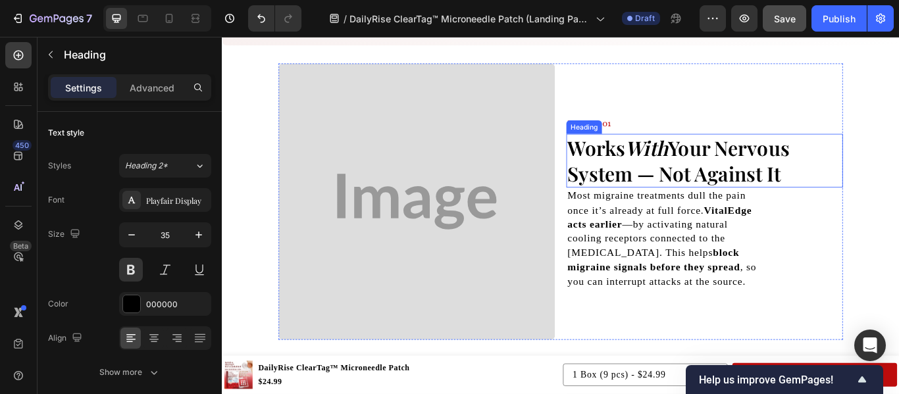
click at [724, 165] on icon "With" at bounding box center [717, 166] width 50 height 31
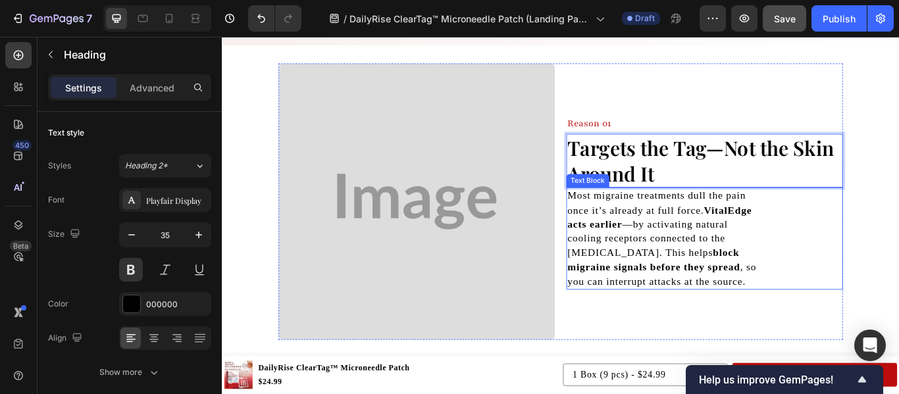
click at [706, 262] on p "Most migraine treatments dull the pain once it’s already at full force. VitalEd…" at bounding box center [736, 272] width 223 height 116
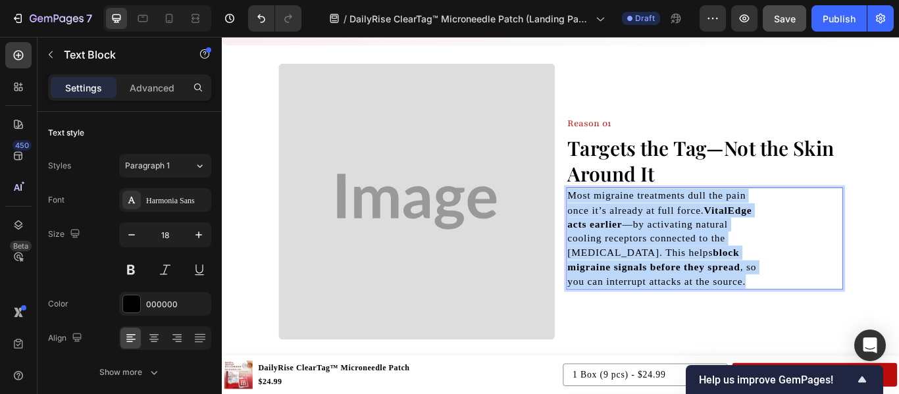
click at [706, 262] on p "Most migraine treatments dull the pain once it’s already at full force. VitalEd…" at bounding box center [736, 272] width 223 height 116
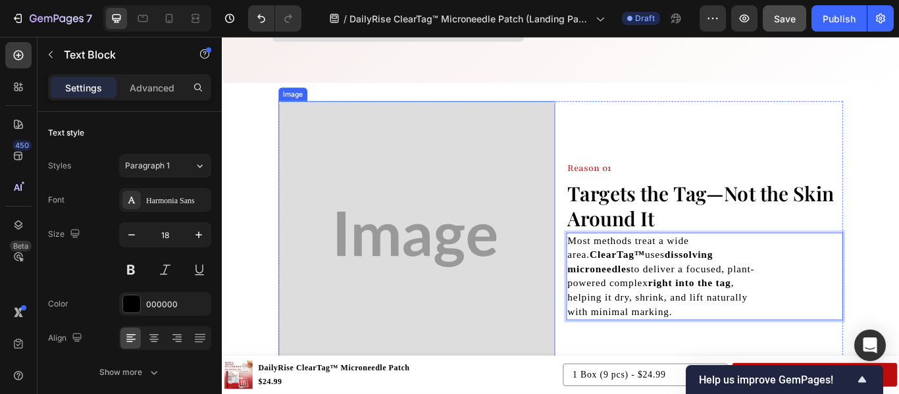
scroll to position [369, 0]
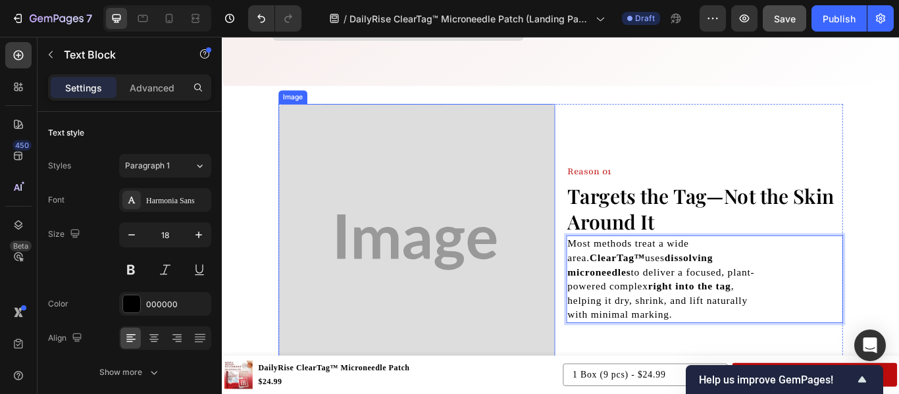
click at [394, 127] on img at bounding box center [449, 276] width 322 height 322
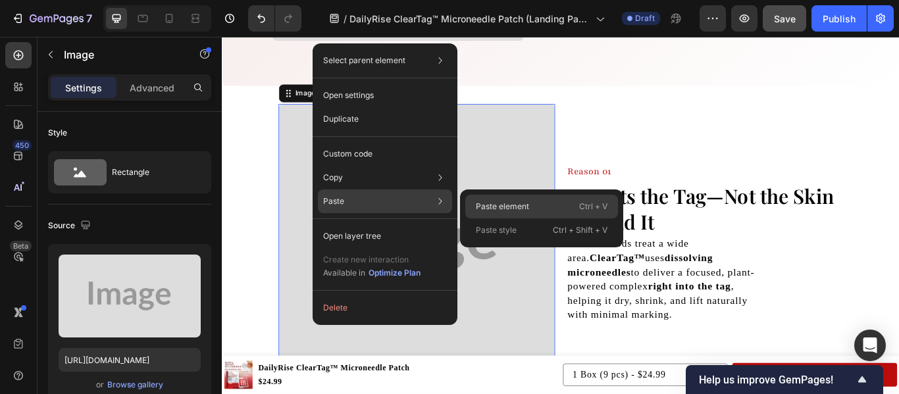
click at [476, 212] on p "Paste element" at bounding box center [502, 207] width 53 height 12
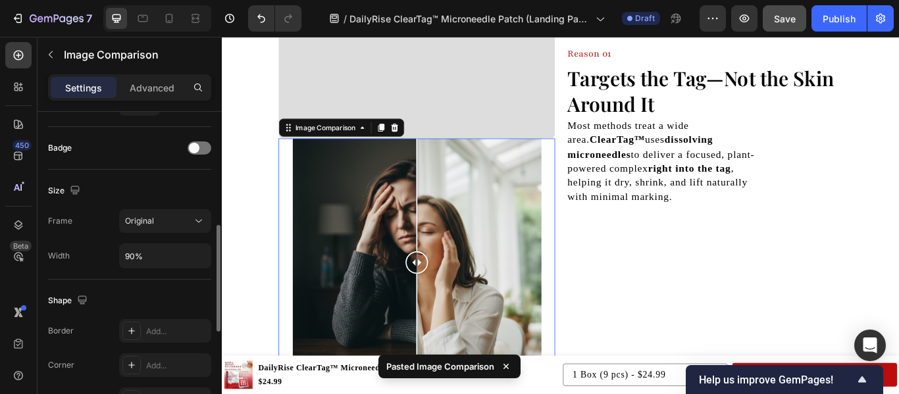
scroll to position [332, 0]
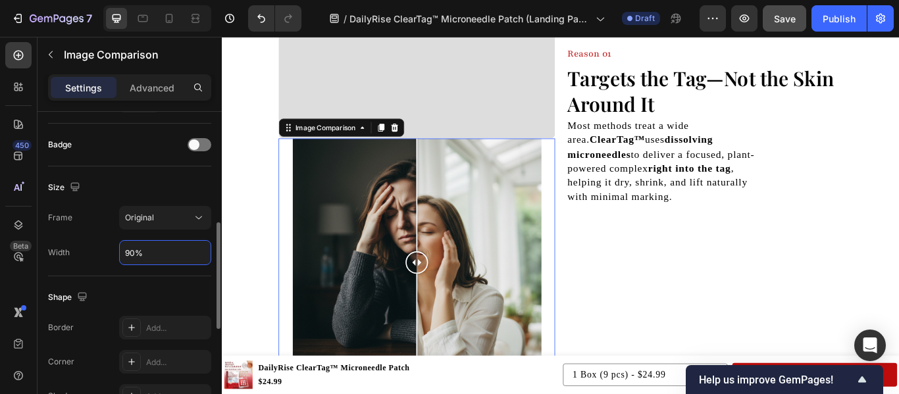
click at [143, 261] on input "90%" at bounding box center [165, 253] width 91 height 24
click at [170, 249] on input "90%" at bounding box center [165, 253] width 91 height 24
drag, startPoint x: 134, startPoint y: 249, endPoint x: 98, endPoint y: 244, distance: 36.5
click at [98, 244] on div "Width 90%" at bounding box center [129, 252] width 163 height 25
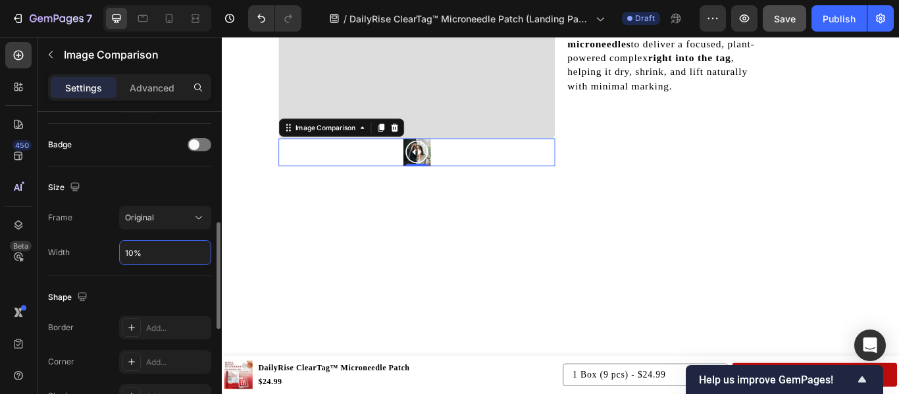
type input "100%"
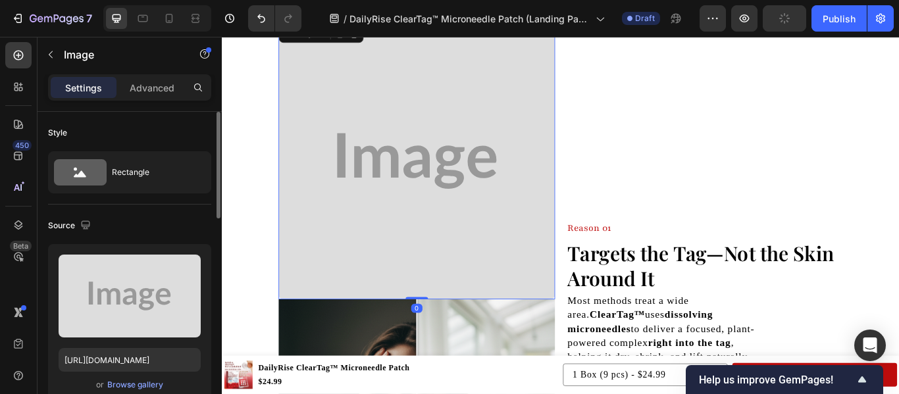
scroll to position [430, 0]
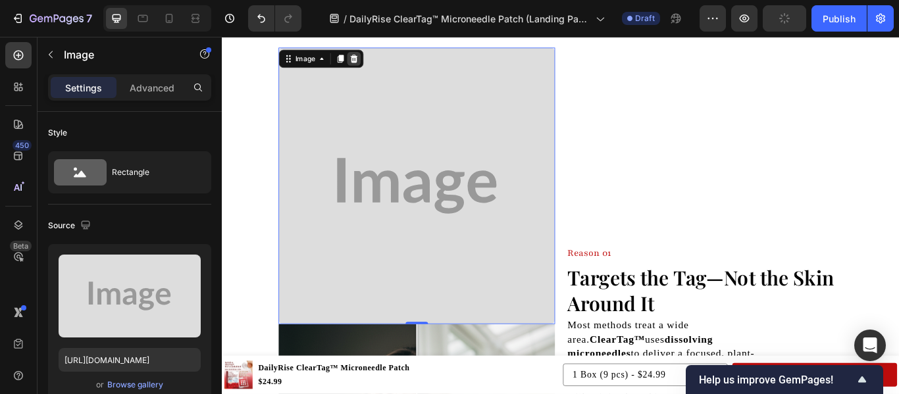
click at [373, 68] on div at bounding box center [375, 63] width 16 height 16
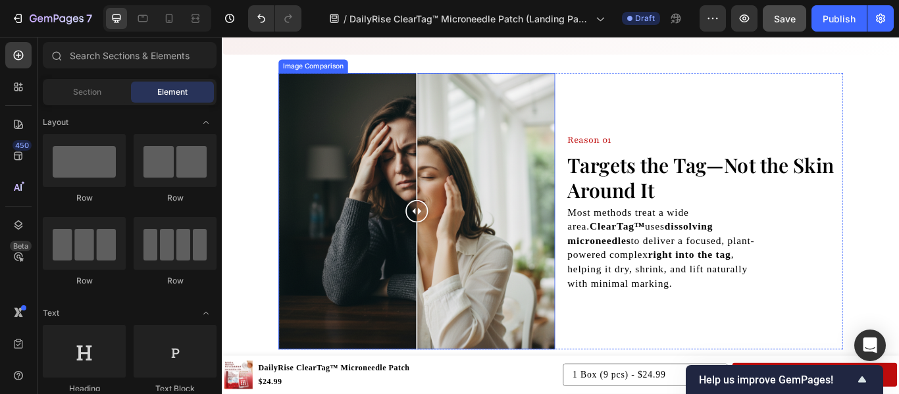
scroll to position [335, 0]
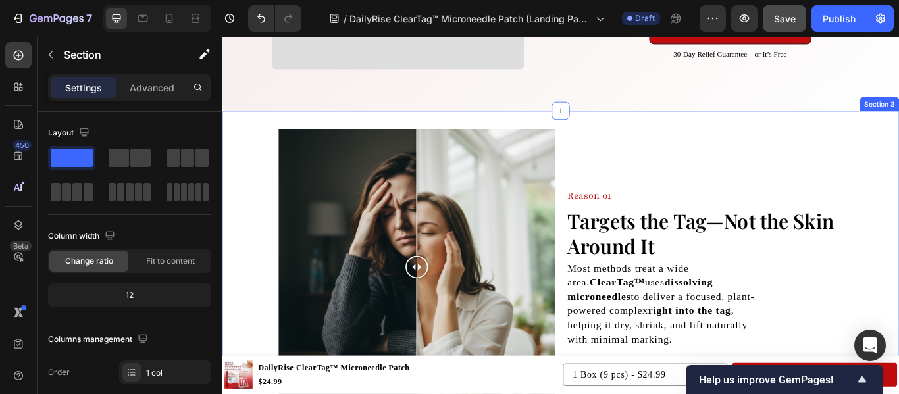
click at [246, 220] on div "Image Comparison Reason 01 Heading Targets the Tag—Not the Skin Around It Headi…" at bounding box center [617, 305] width 790 height 322
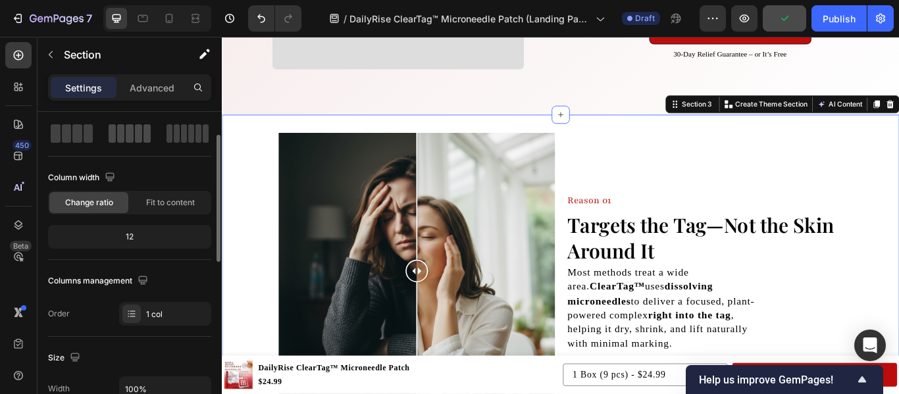
scroll to position [0, 0]
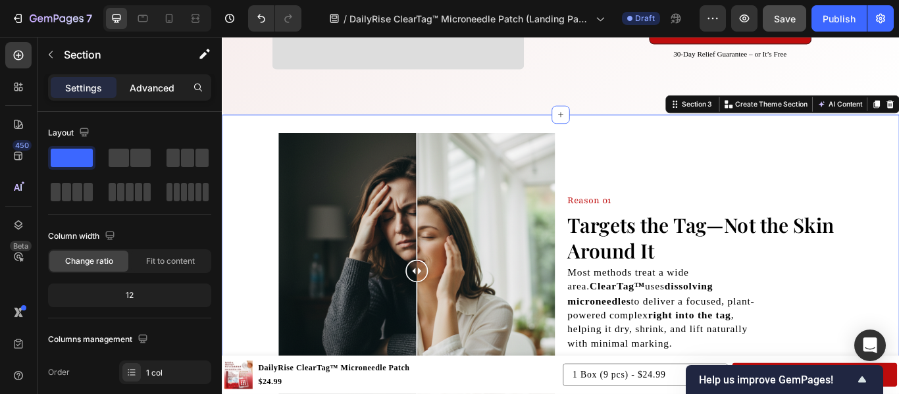
click at [163, 83] on p "Advanced" at bounding box center [152, 88] width 45 height 14
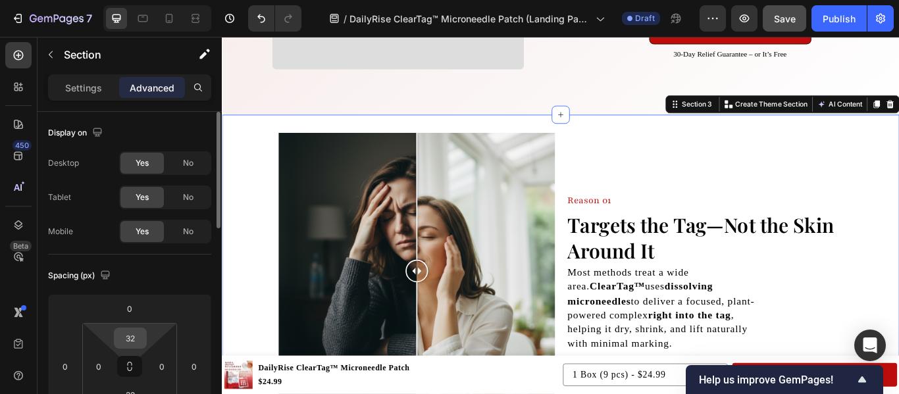
click at [133, 336] on input "32" at bounding box center [130, 338] width 26 height 20
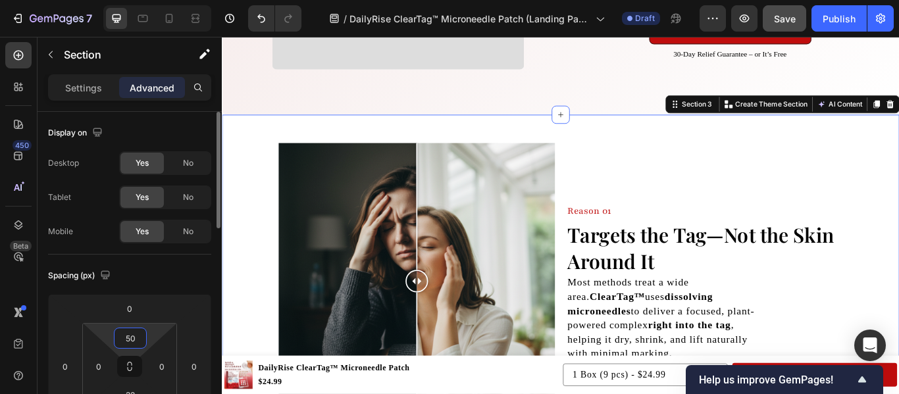
type input "50"
click at [172, 283] on div "Spacing (px)" at bounding box center [129, 275] width 163 height 21
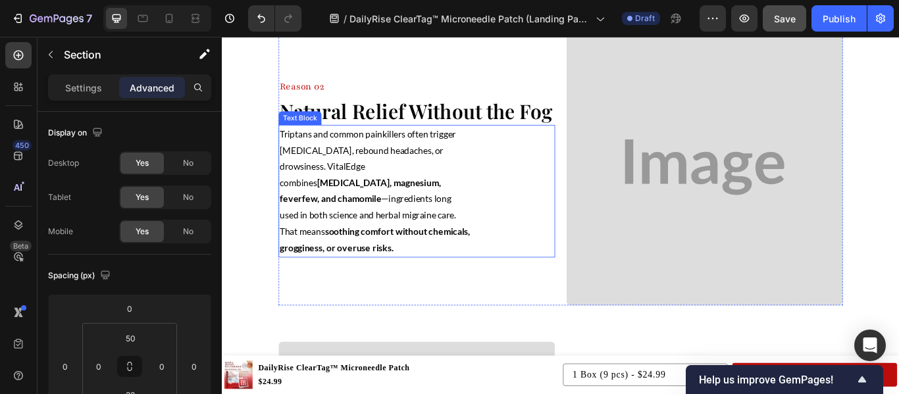
scroll to position [829, 0]
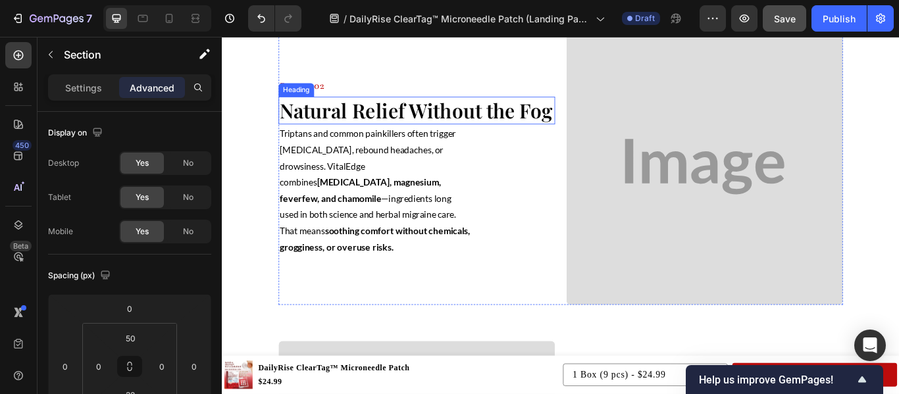
click at [428, 128] on strong "Natural Relief Without the Fog" at bounding box center [448, 122] width 318 height 31
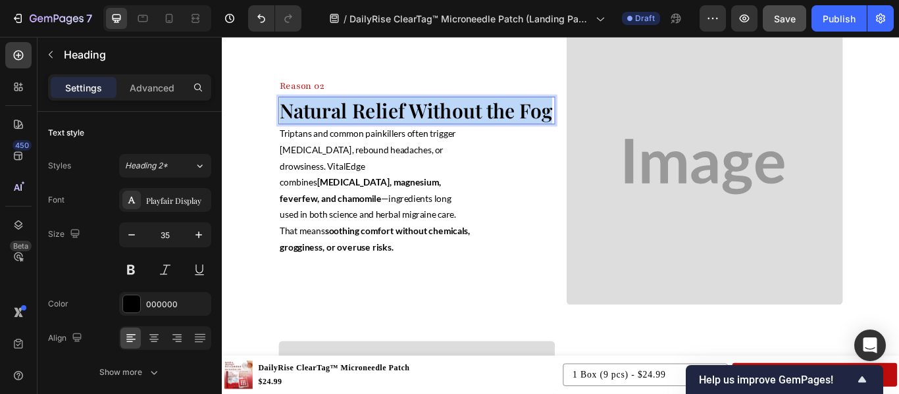
click at [428, 128] on strong "Natural Relief Without the Fog" at bounding box center [448, 122] width 318 height 31
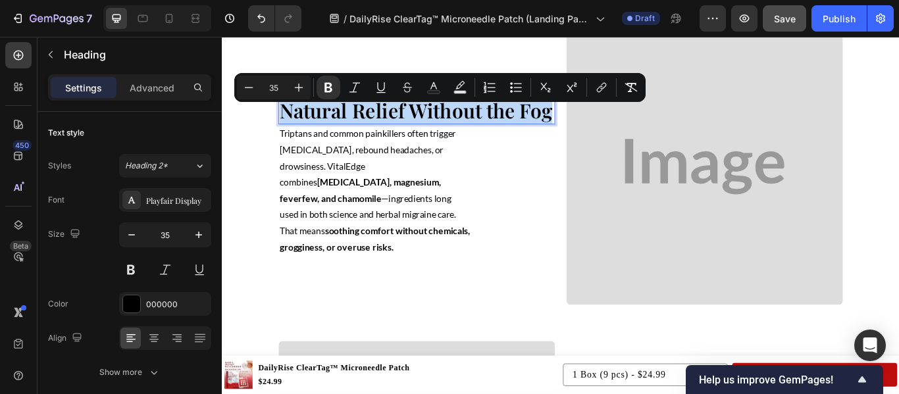
scroll to position [813, 0]
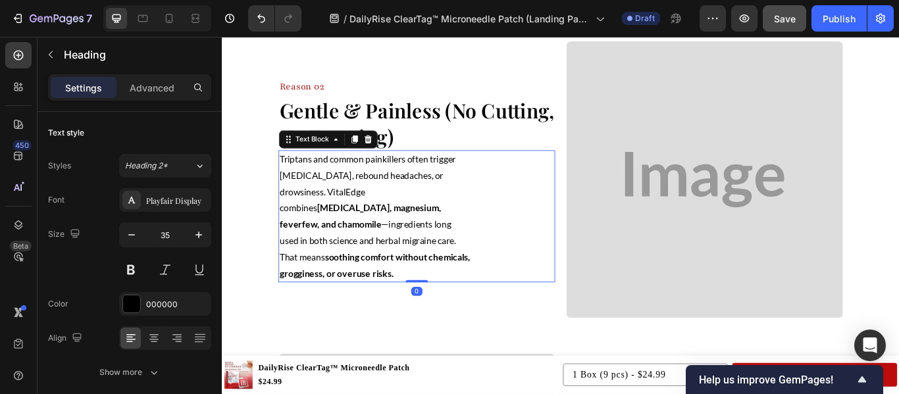
click at [396, 262] on p "Triptans and common painkillers often trigger [MEDICAL_DATA], rebound headaches…" at bounding box center [400, 245] width 223 height 151
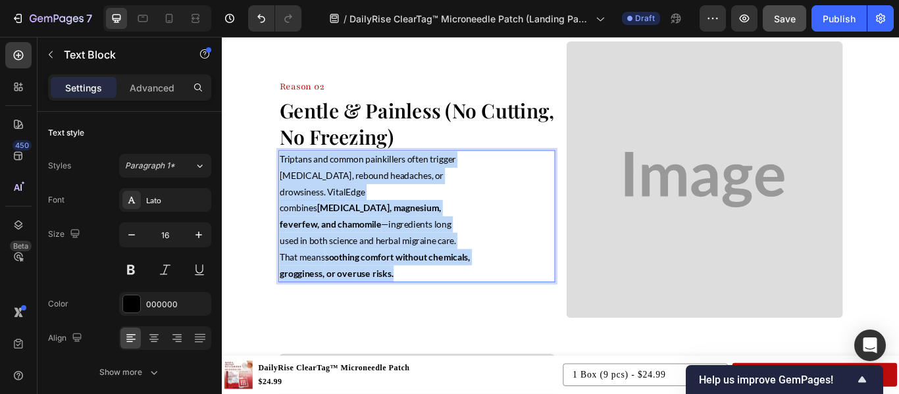
click at [396, 262] on p "Triptans and common painkillers often trigger [MEDICAL_DATA], rebound headaches…" at bounding box center [400, 245] width 223 height 151
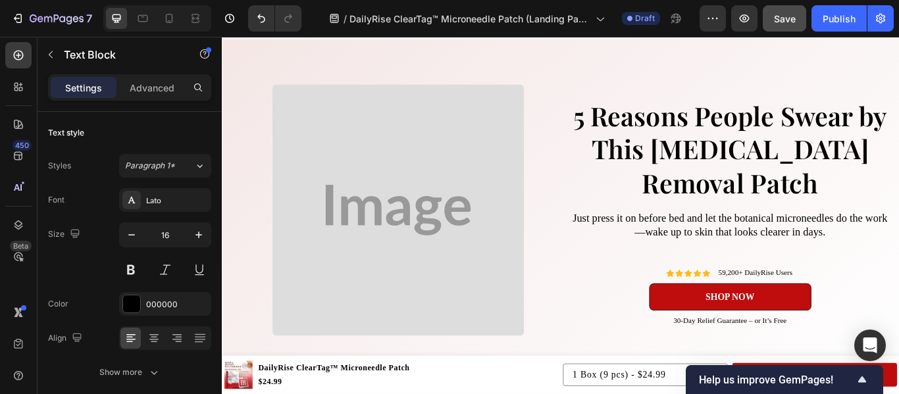
scroll to position [34, 0]
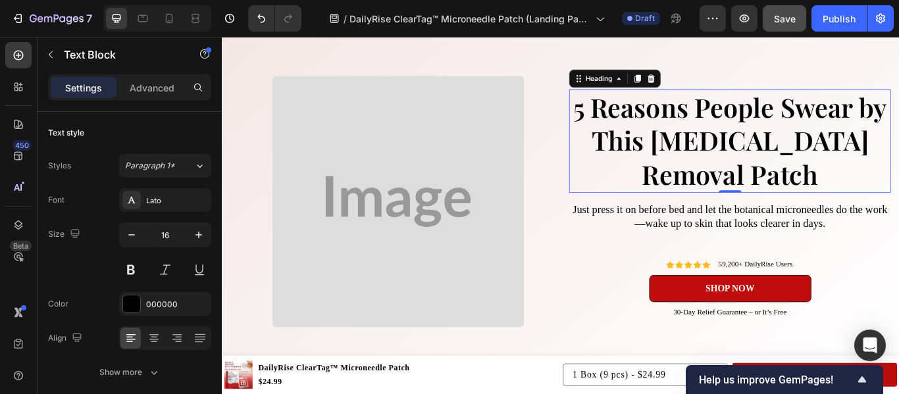
click at [690, 103] on strong "5 Reasons People Swear by This [MEDICAL_DATA] Removal Patch" at bounding box center [814, 158] width 366 height 120
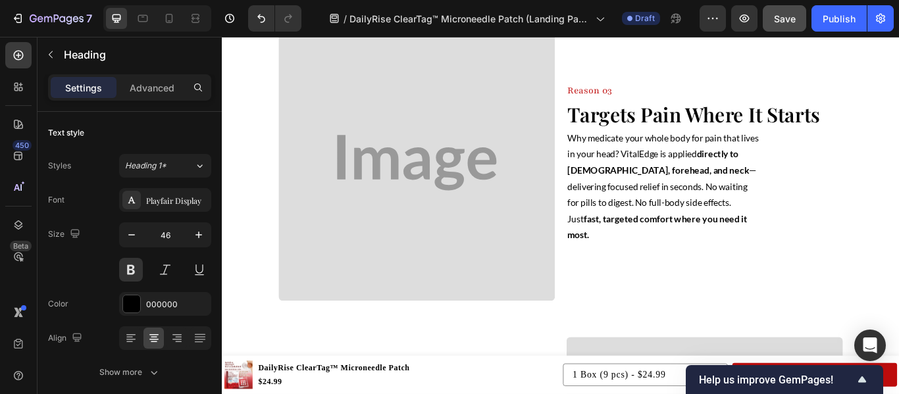
scroll to position [1199, 0]
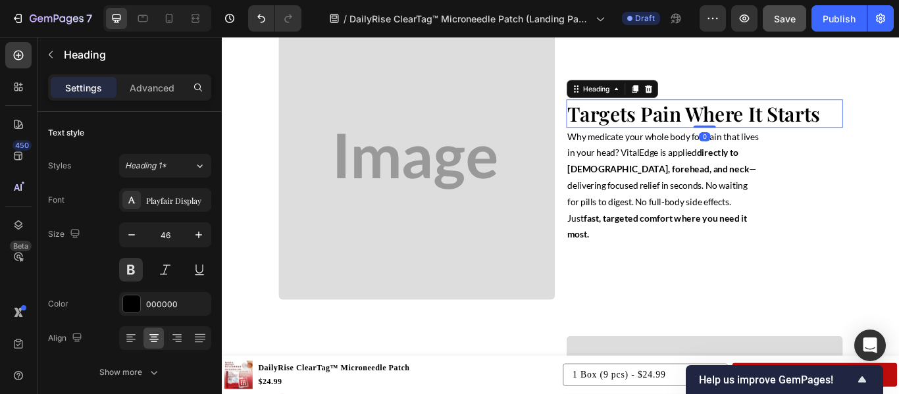
click at [788, 139] on strong "Targets Pain Where It Starts" at bounding box center [772, 126] width 294 height 31
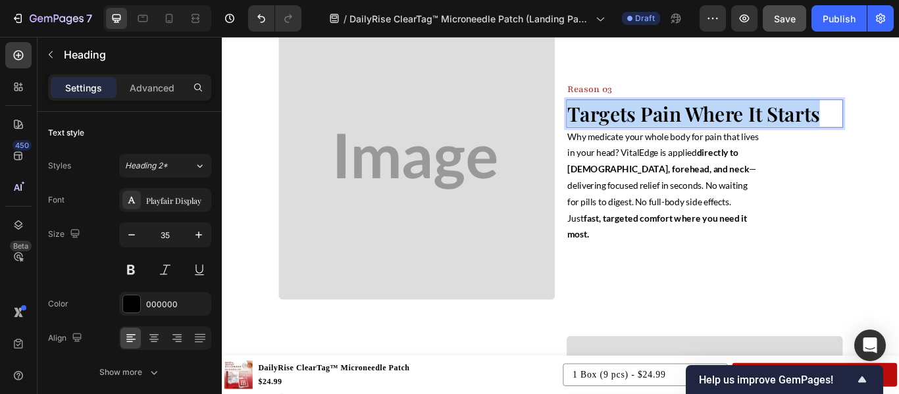
click at [788, 139] on strong "Targets Pain Where It Starts" at bounding box center [772, 126] width 294 height 31
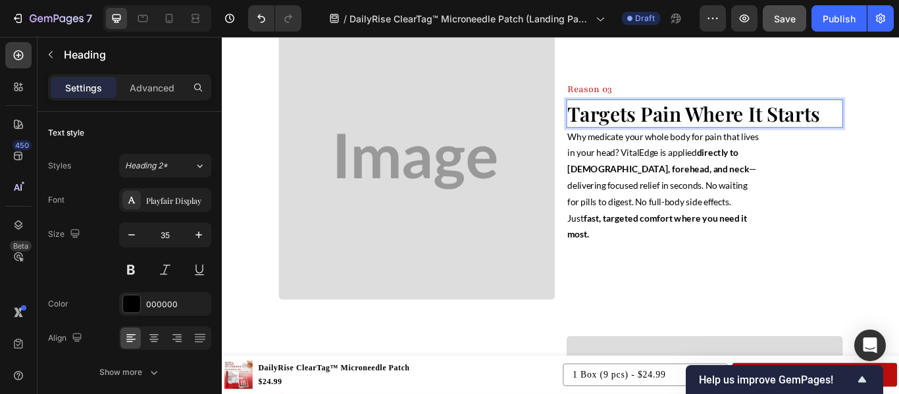
scroll to position [1184, 0]
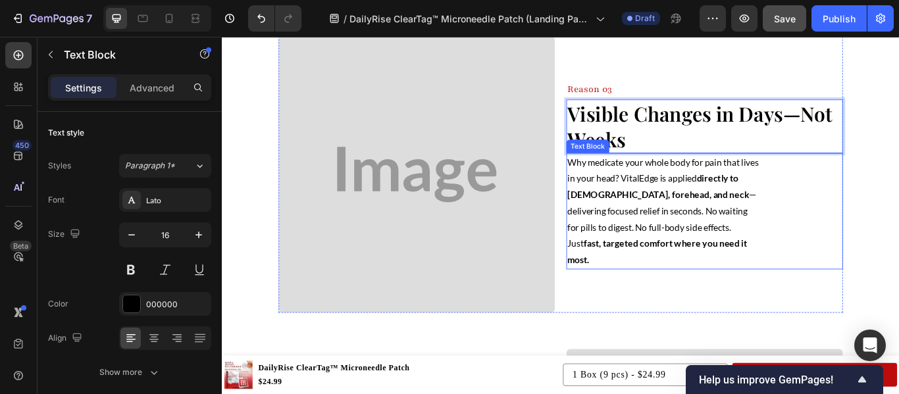
click at [690, 278] on p "Why medicate your whole body for pain that lives in your head? VitalEdge is app…" at bounding box center [736, 240] width 223 height 133
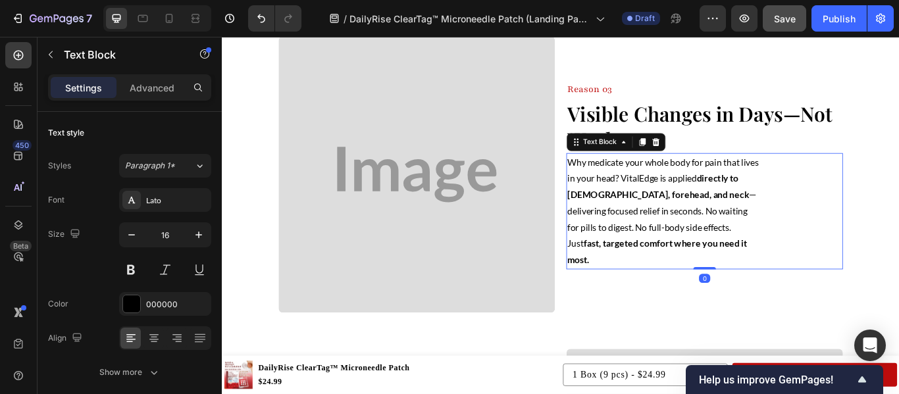
click at [690, 278] on p "Why medicate your whole body for pain that lives in your head? VitalEdge is app…" at bounding box center [736, 240] width 223 height 133
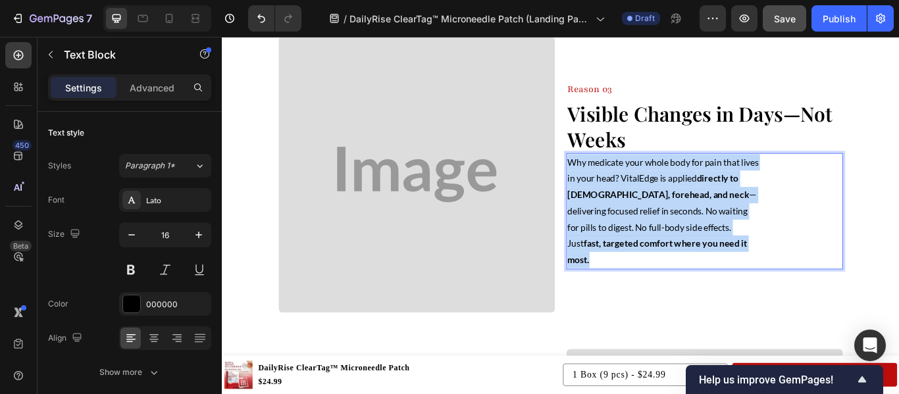
click at [690, 278] on p "Why medicate your whole body for pain that lives in your head? VitalEdge is app…" at bounding box center [736, 240] width 223 height 133
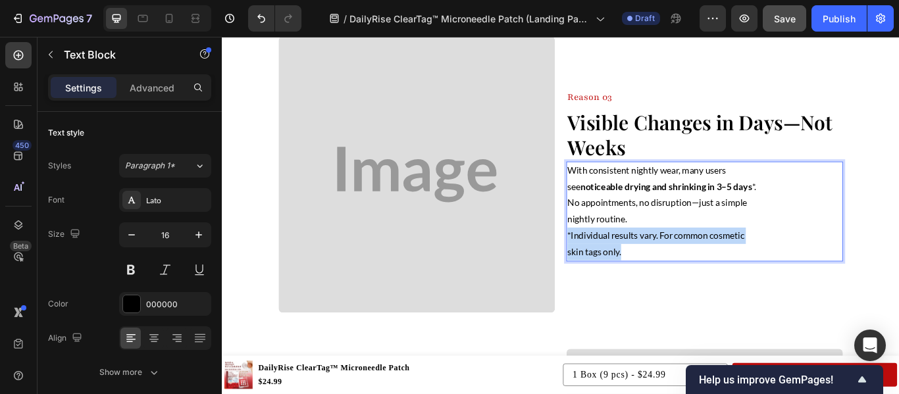
drag, startPoint x: 698, startPoint y: 290, endPoint x: 616, endPoint y: 269, distance: 84.3
click at [616, 269] on div "Image Reason 03 Heading ⁠⁠⁠⁠⁠⁠⁠ Visible Changes in Days—Not Weeks Heading With …" at bounding box center [617, 197] width 658 height 322
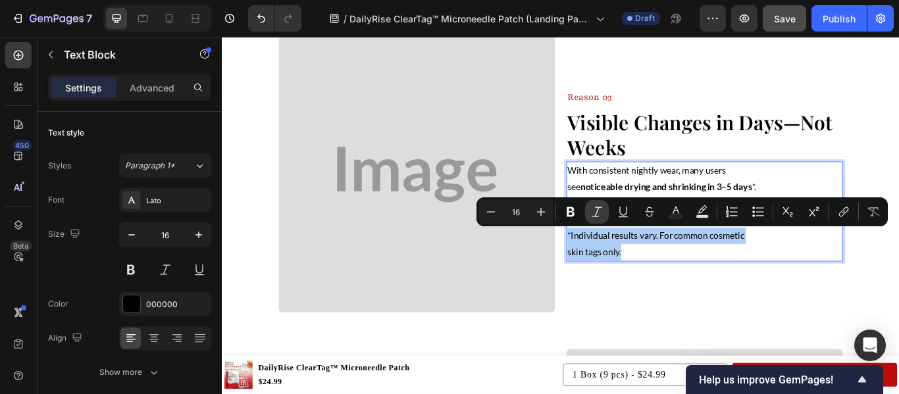
click at [592, 215] on icon "Editor contextual toolbar" at bounding box center [596, 211] width 13 height 13
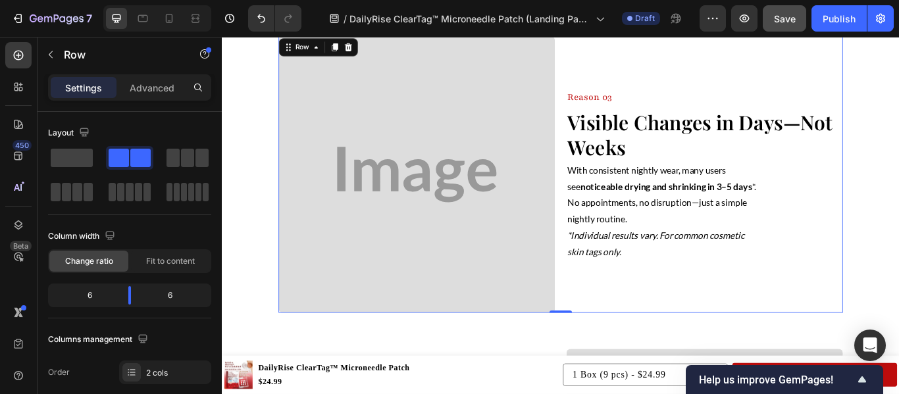
click at [731, 344] on div "Reason 03 Heading ⁠⁠⁠⁠⁠⁠⁠ Visible Changes in Days—Not Weeks Heading With consis…" at bounding box center [784, 197] width 322 height 322
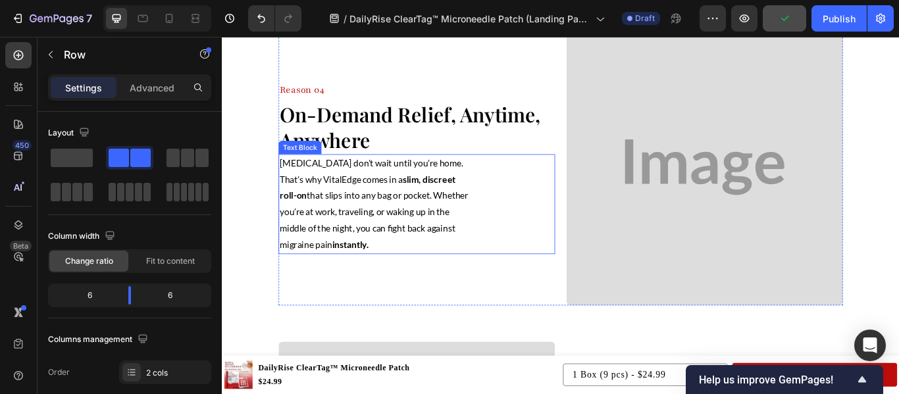
scroll to position [1574, 0]
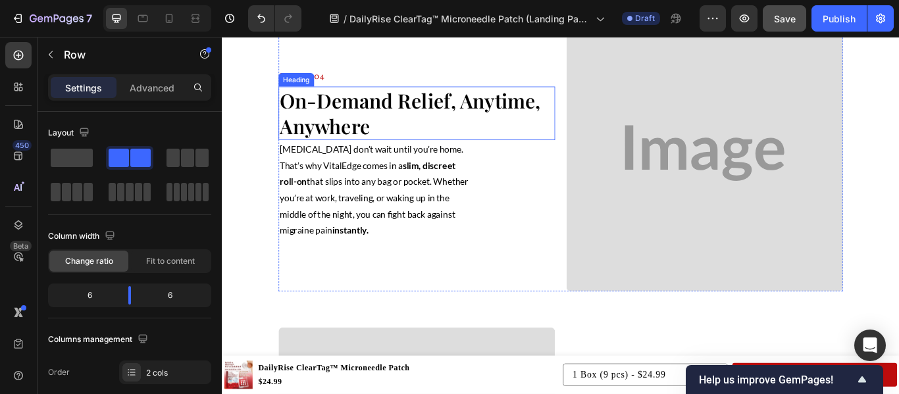
click at [335, 131] on strong "On-Demand Relief, Anytime, Anywhere" at bounding box center [441, 125] width 304 height 61
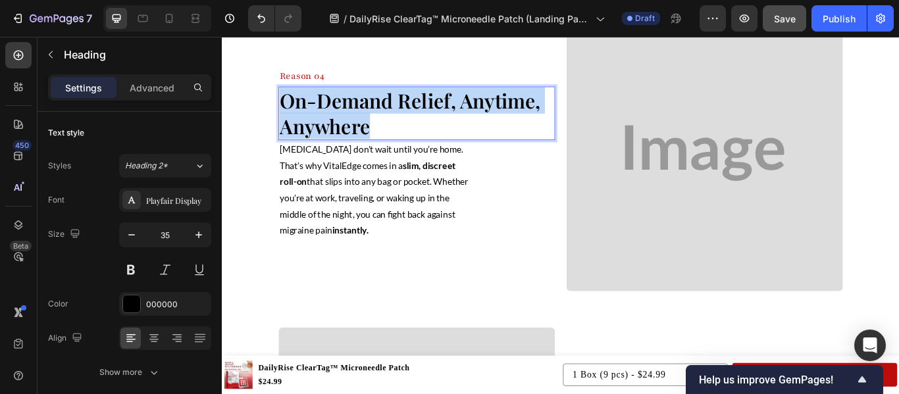
click at [335, 131] on strong "On-Demand Relief, Anytime, Anywhere" at bounding box center [441, 125] width 304 height 61
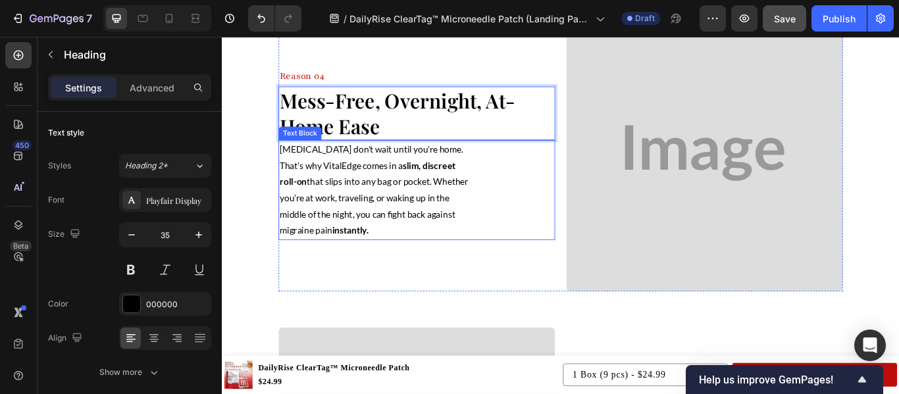
click at [391, 186] on p "[MEDICAL_DATA] don’t wait until you’re home. That’s why VitalEdge comes in a sl…" at bounding box center [400, 216] width 223 height 114
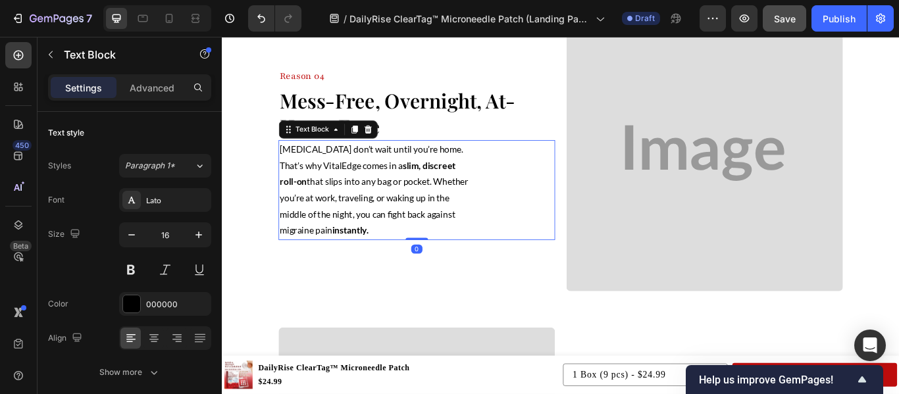
click at [391, 186] on p "[MEDICAL_DATA] don’t wait until you’re home. That’s why VitalEdge comes in a sl…" at bounding box center [400, 216] width 223 height 114
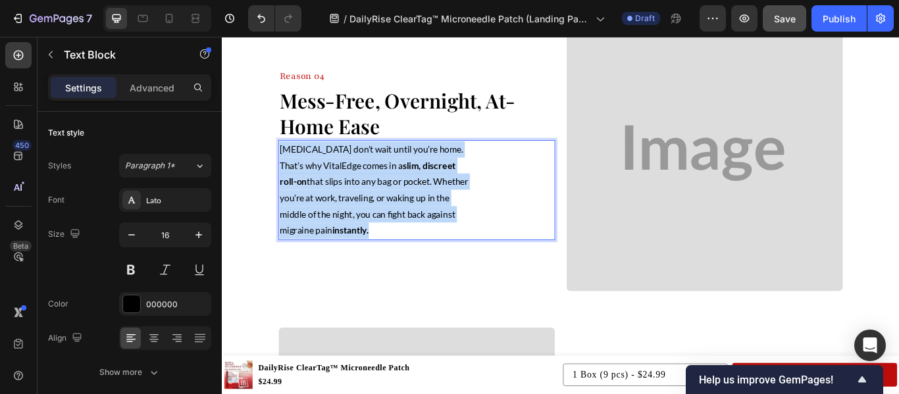
click at [391, 186] on p "[MEDICAL_DATA] don’t wait until you’re home. That’s why VitalEdge comes in a sl…" at bounding box center [400, 216] width 223 height 114
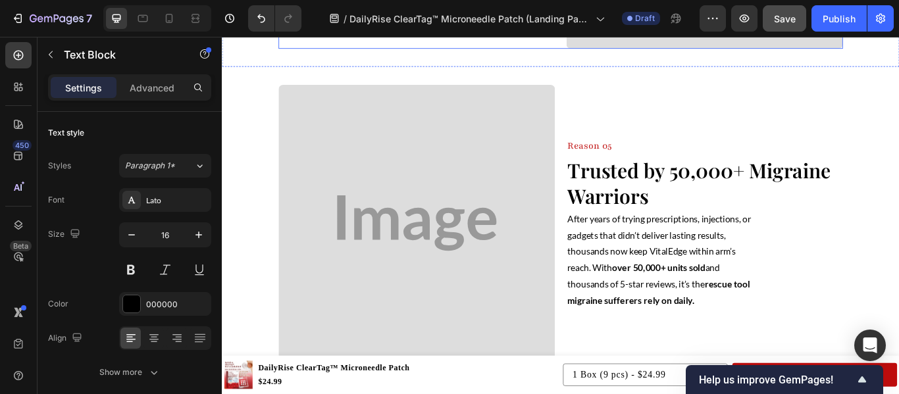
scroll to position [1876, 0]
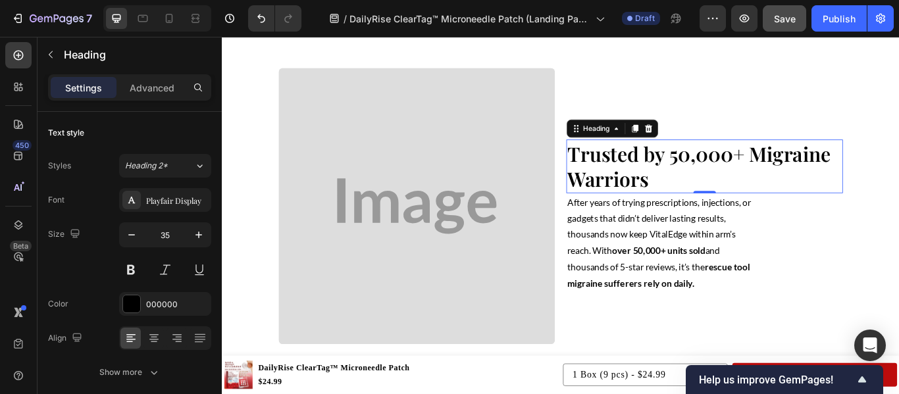
click at [661, 193] on strong "Trusted by 50,000+ Migraine Warriors" at bounding box center [778, 187] width 307 height 61
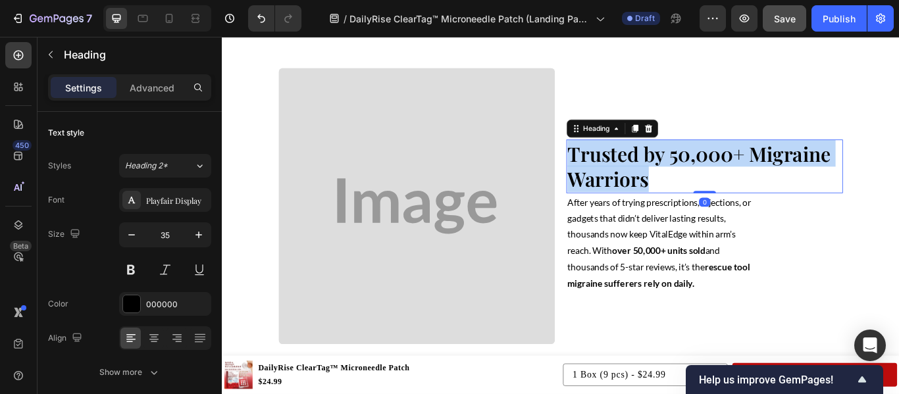
click at [661, 193] on strong "Trusted by 50,000+ Migraine Warriors" at bounding box center [778, 187] width 307 height 61
